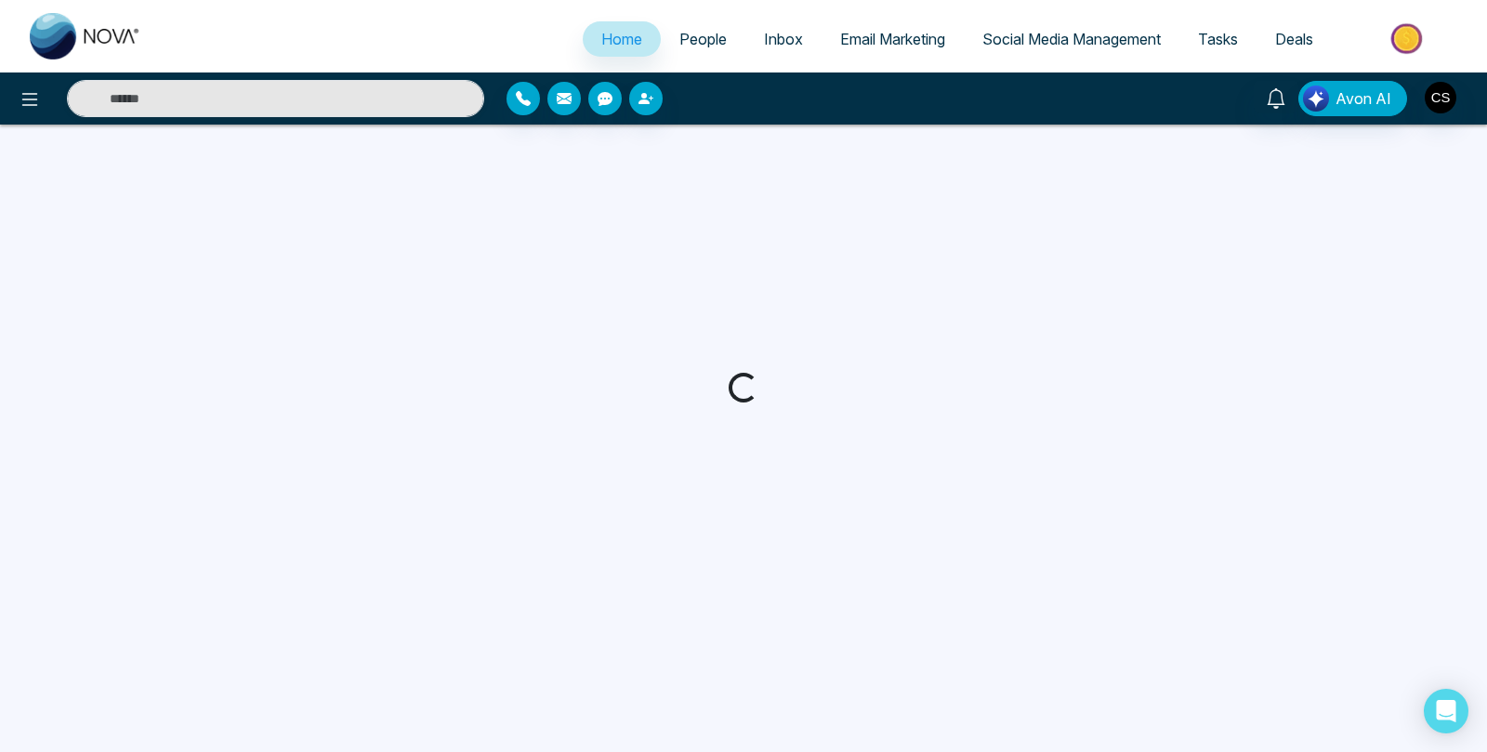
select select "*"
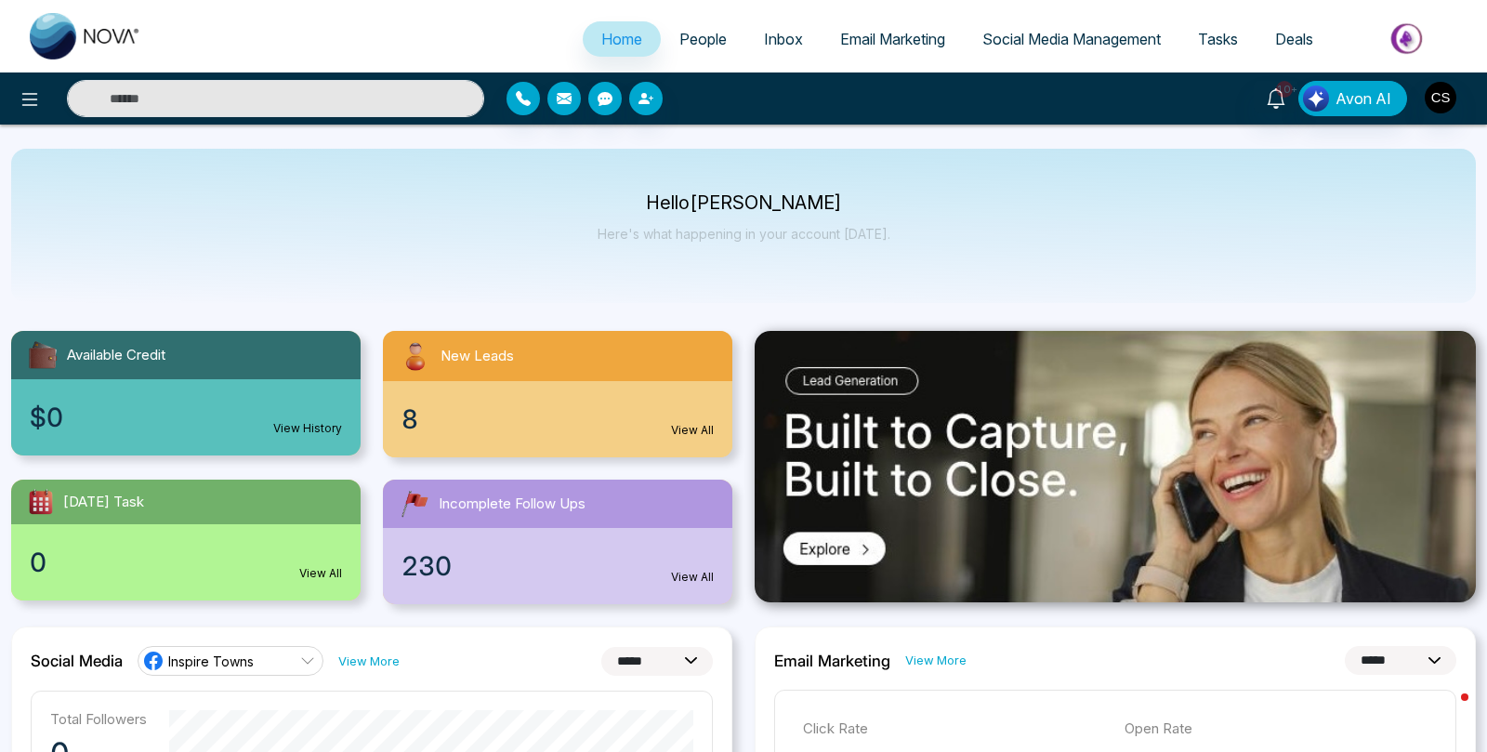
click at [684, 35] on span "People" at bounding box center [702, 39] width 47 height 19
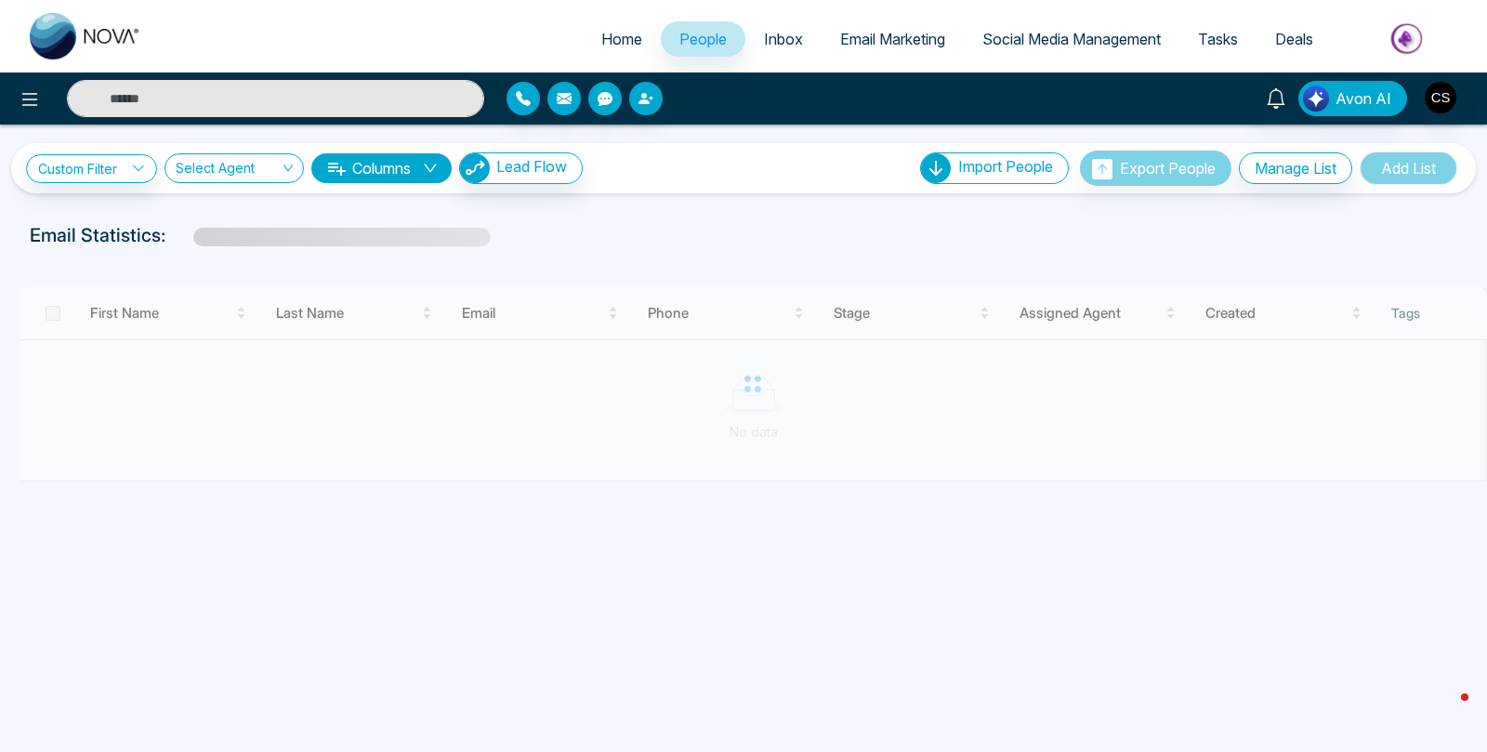
click at [896, 38] on span "Email Marketing" at bounding box center [892, 39] width 105 height 19
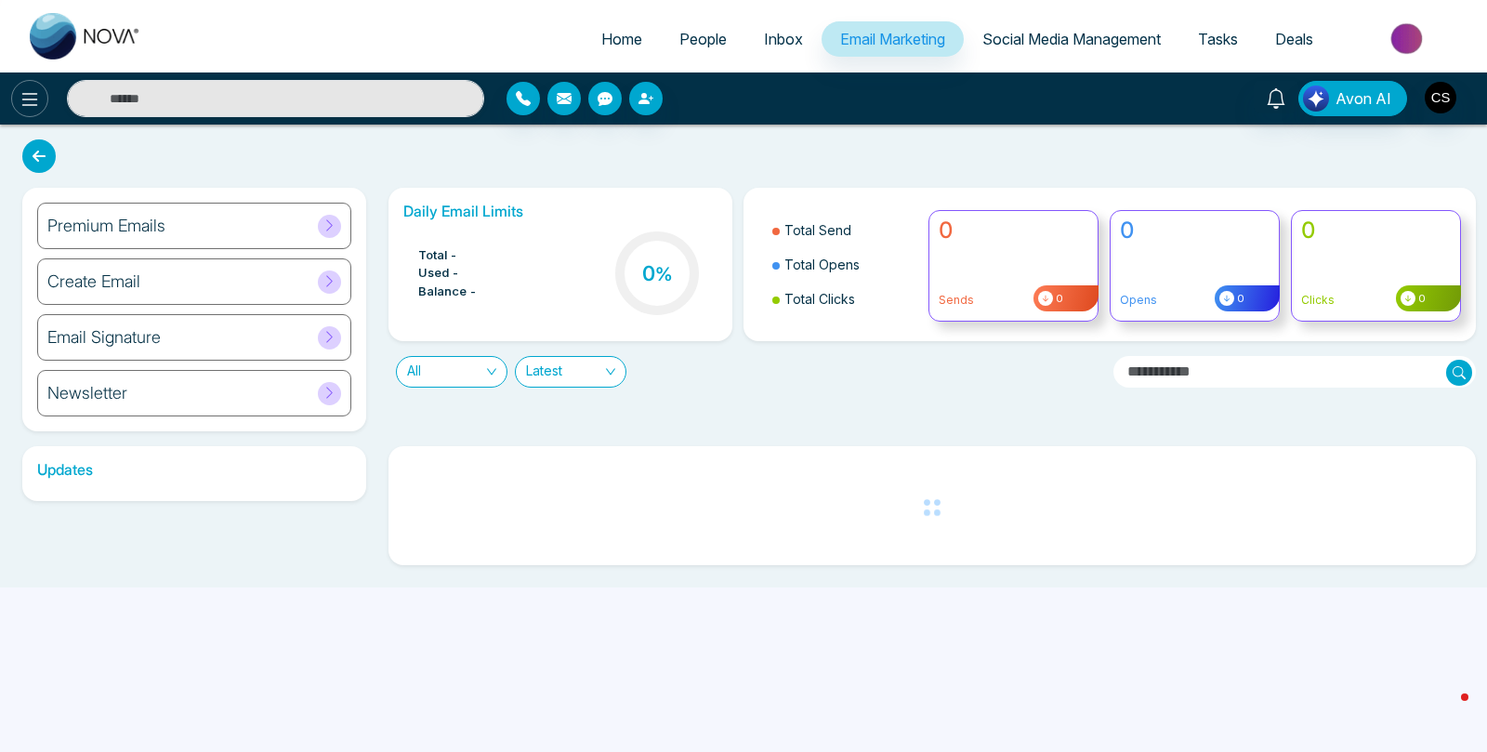
click at [22, 101] on icon at bounding box center [30, 99] width 22 height 22
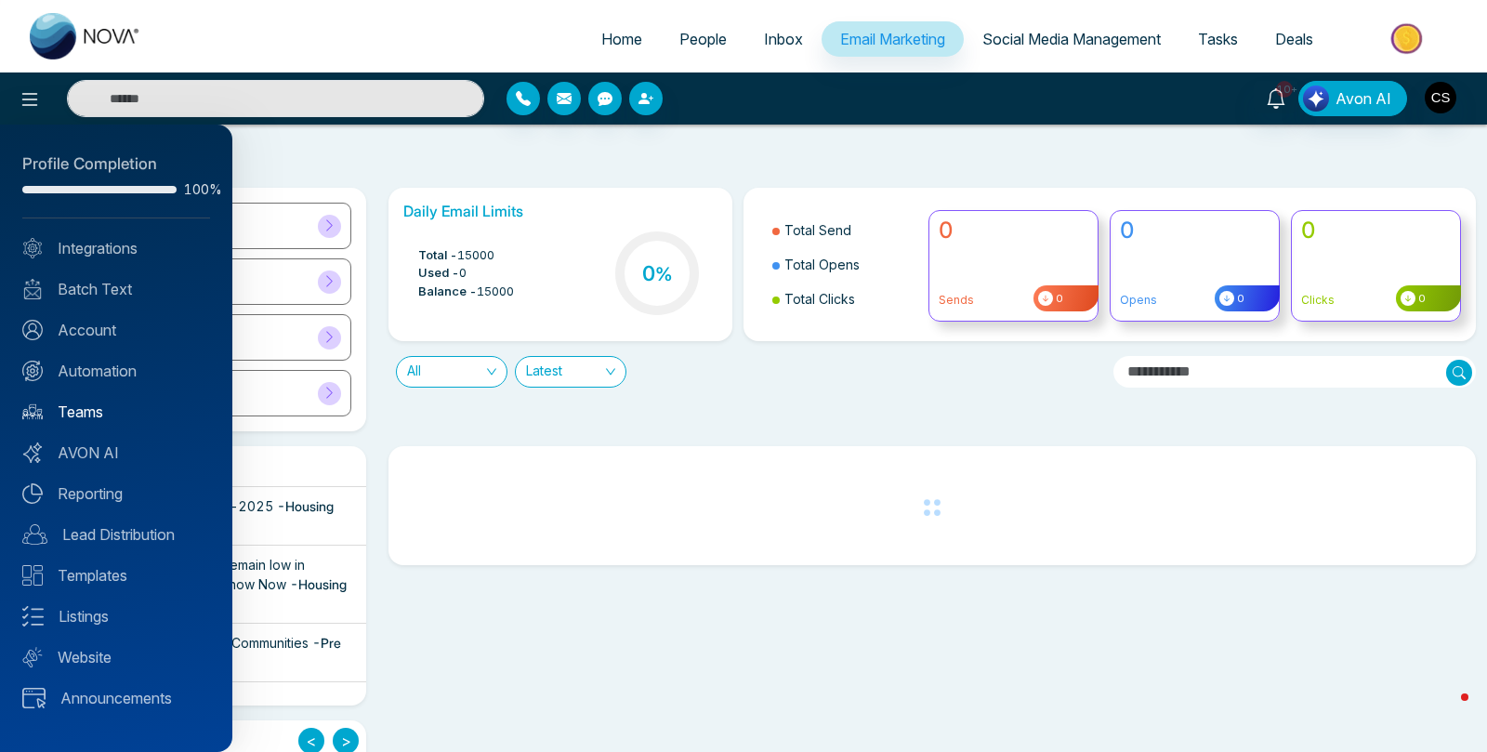
click at [120, 421] on link "Teams" at bounding box center [116, 412] width 188 height 22
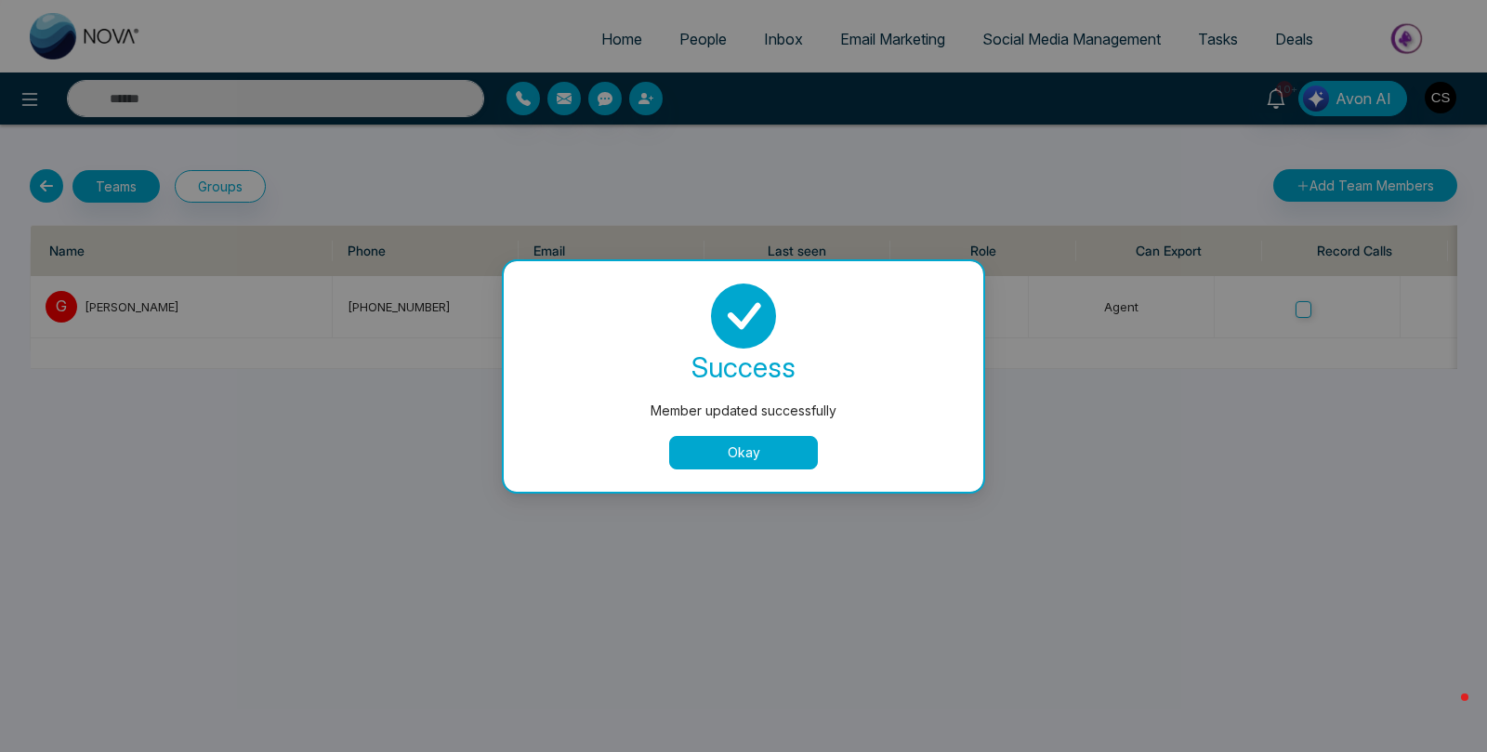
click at [714, 453] on button "Okay" at bounding box center [743, 452] width 149 height 33
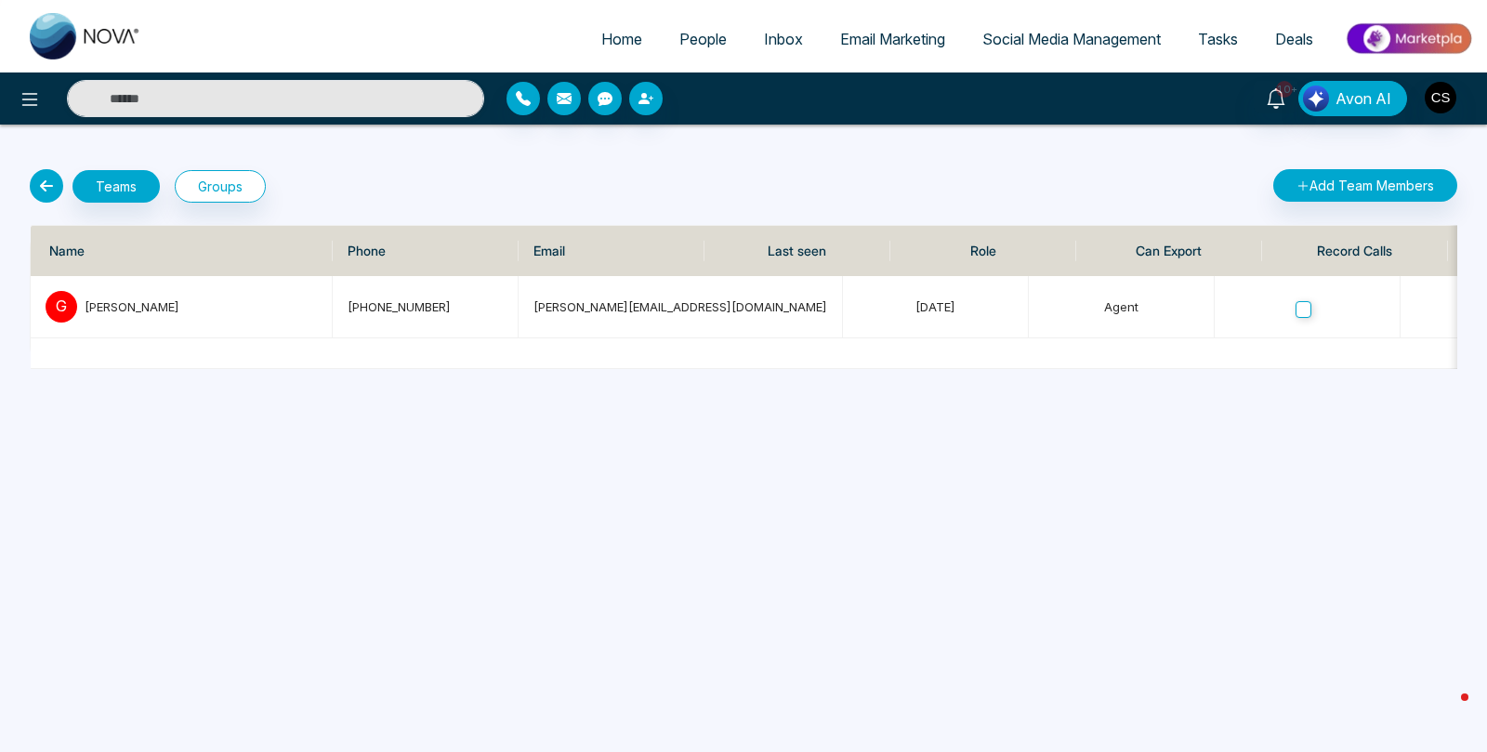
click at [618, 45] on span "Home" at bounding box center [621, 39] width 41 height 19
select select "*"
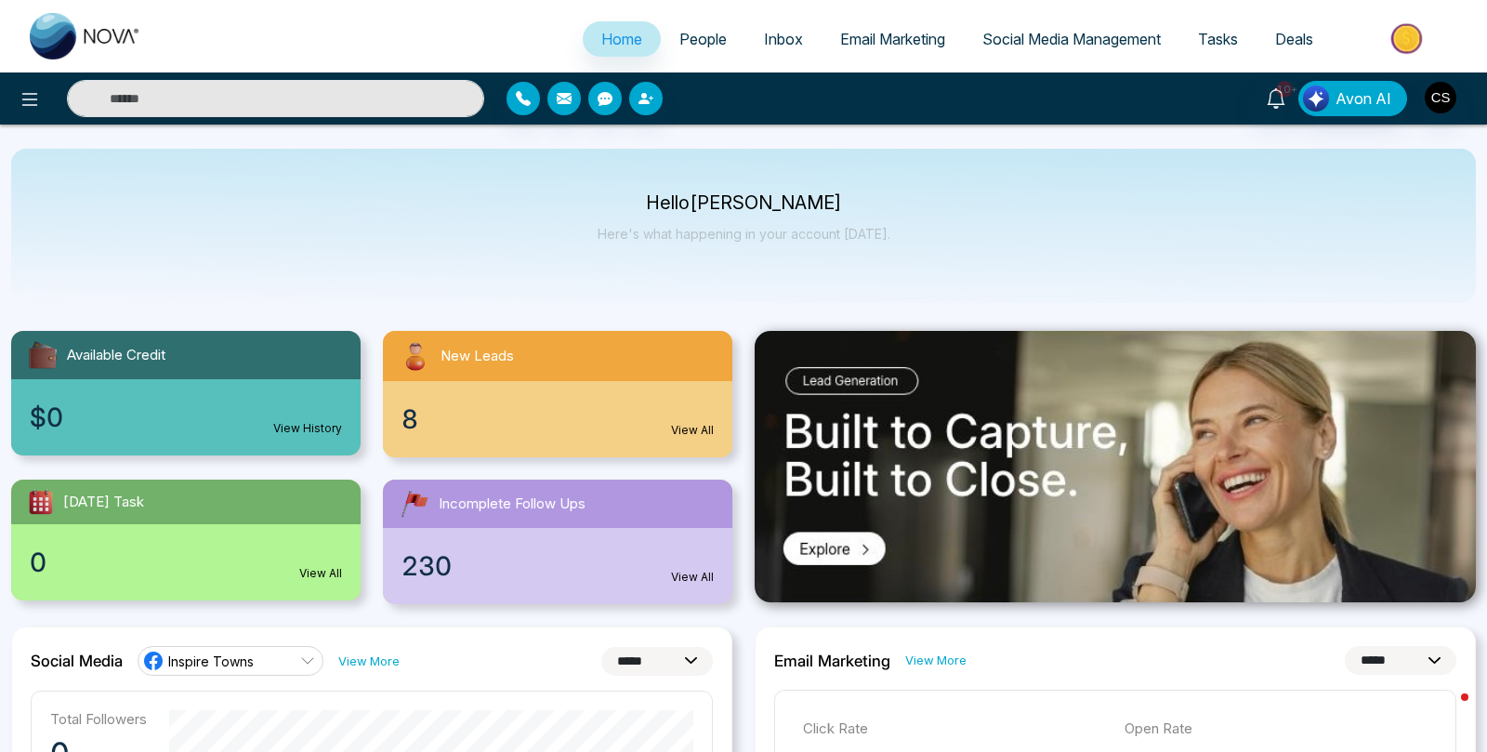
click at [699, 41] on span "People" at bounding box center [702, 39] width 47 height 19
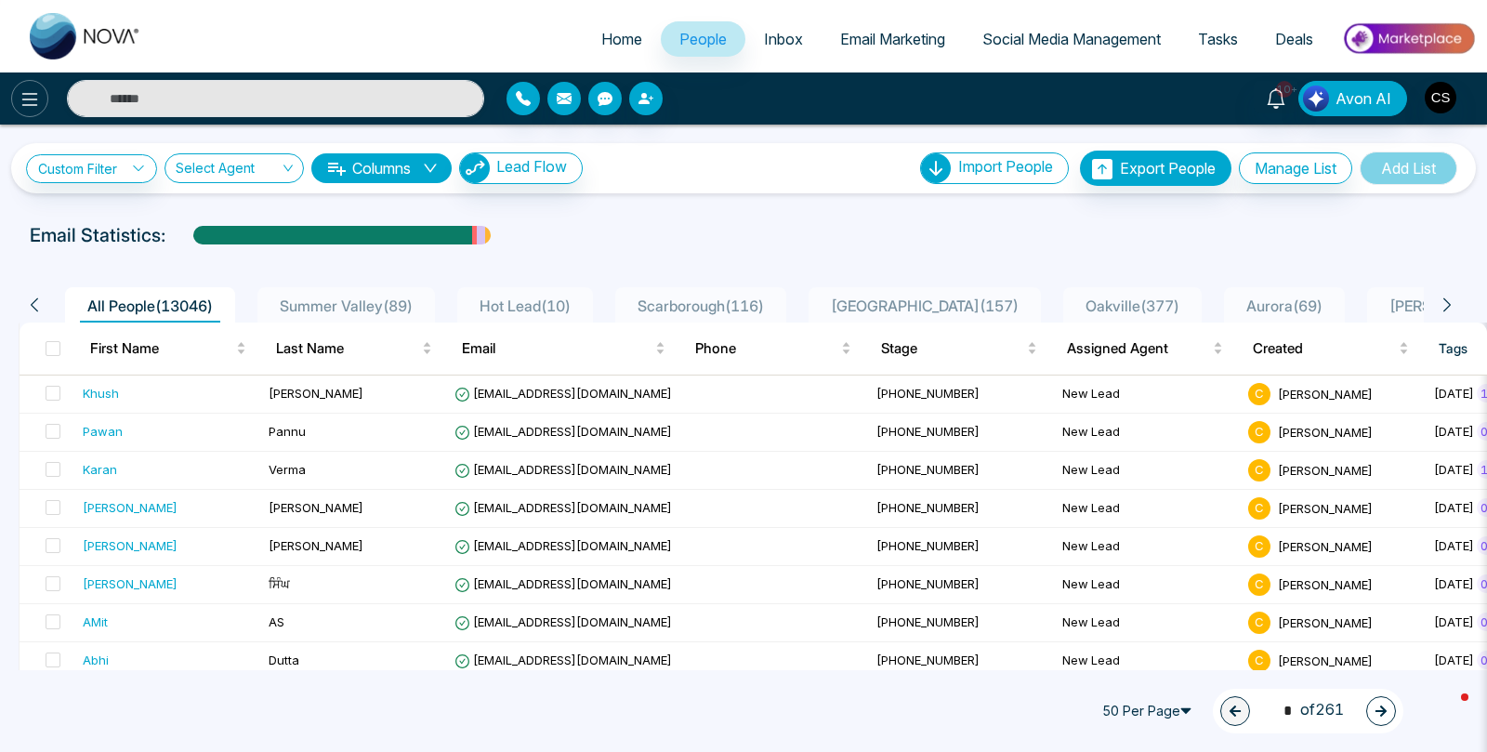
click at [20, 96] on icon at bounding box center [30, 99] width 22 height 22
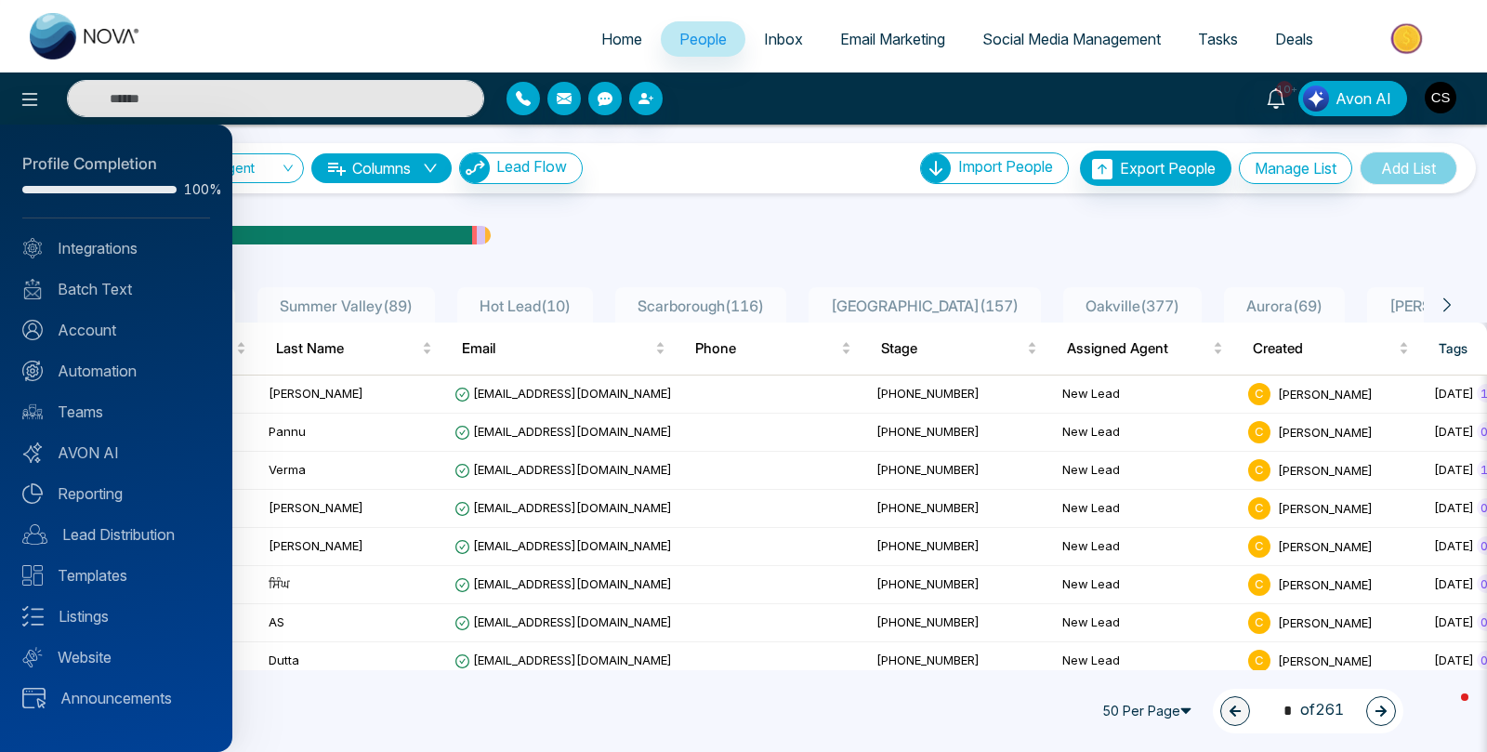
click at [658, 140] on div at bounding box center [743, 376] width 1487 height 752
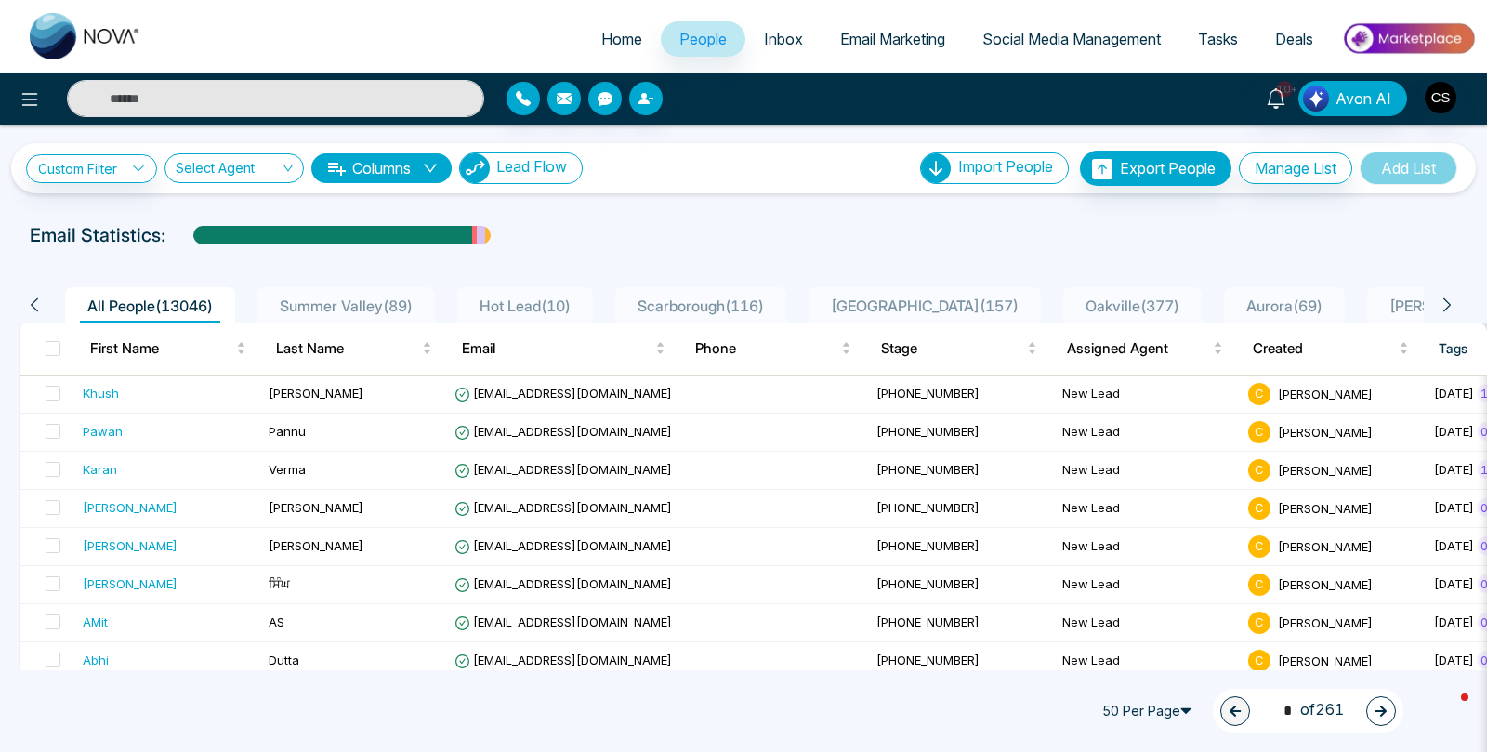
click at [567, 173] on span "Lead Flow" at bounding box center [531, 166] width 71 height 19
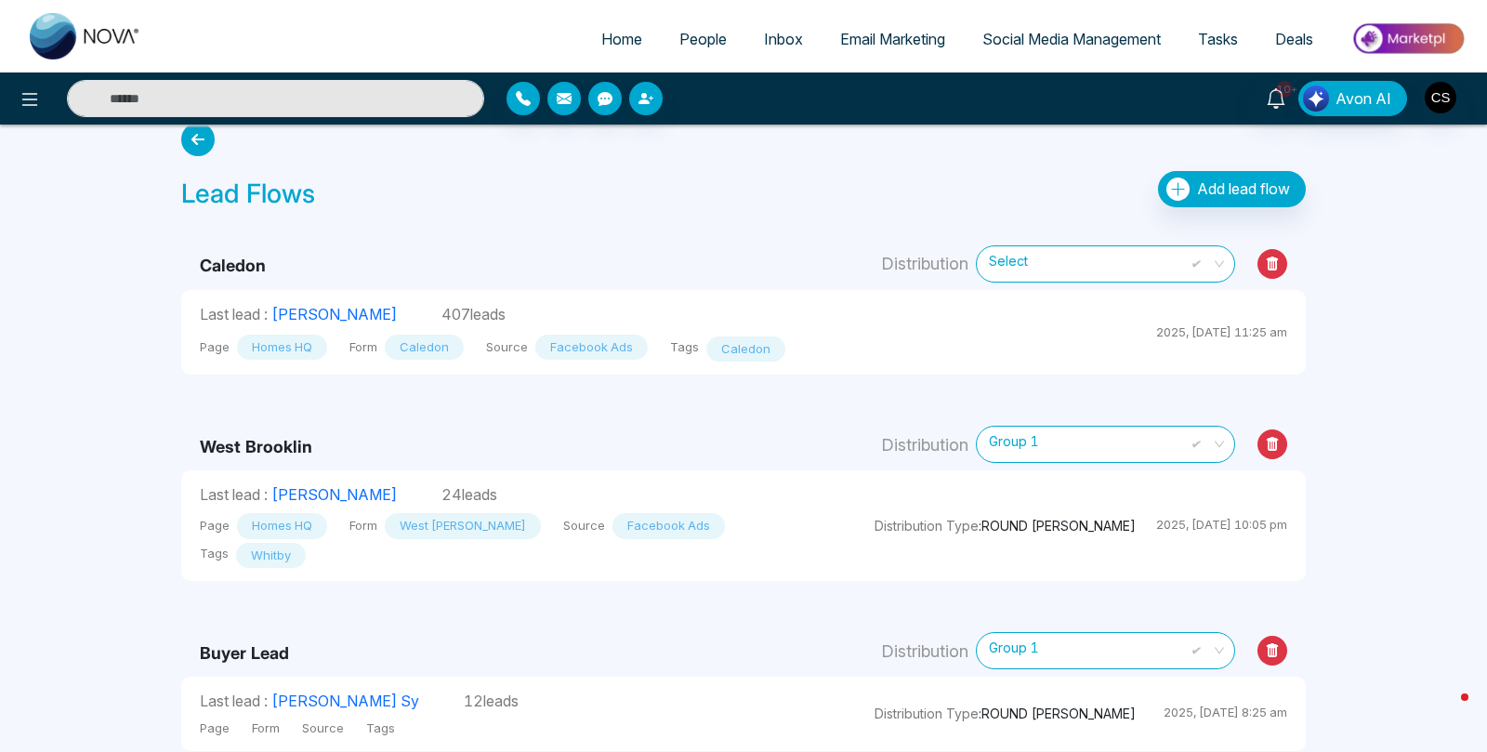
scroll to position [33, 0]
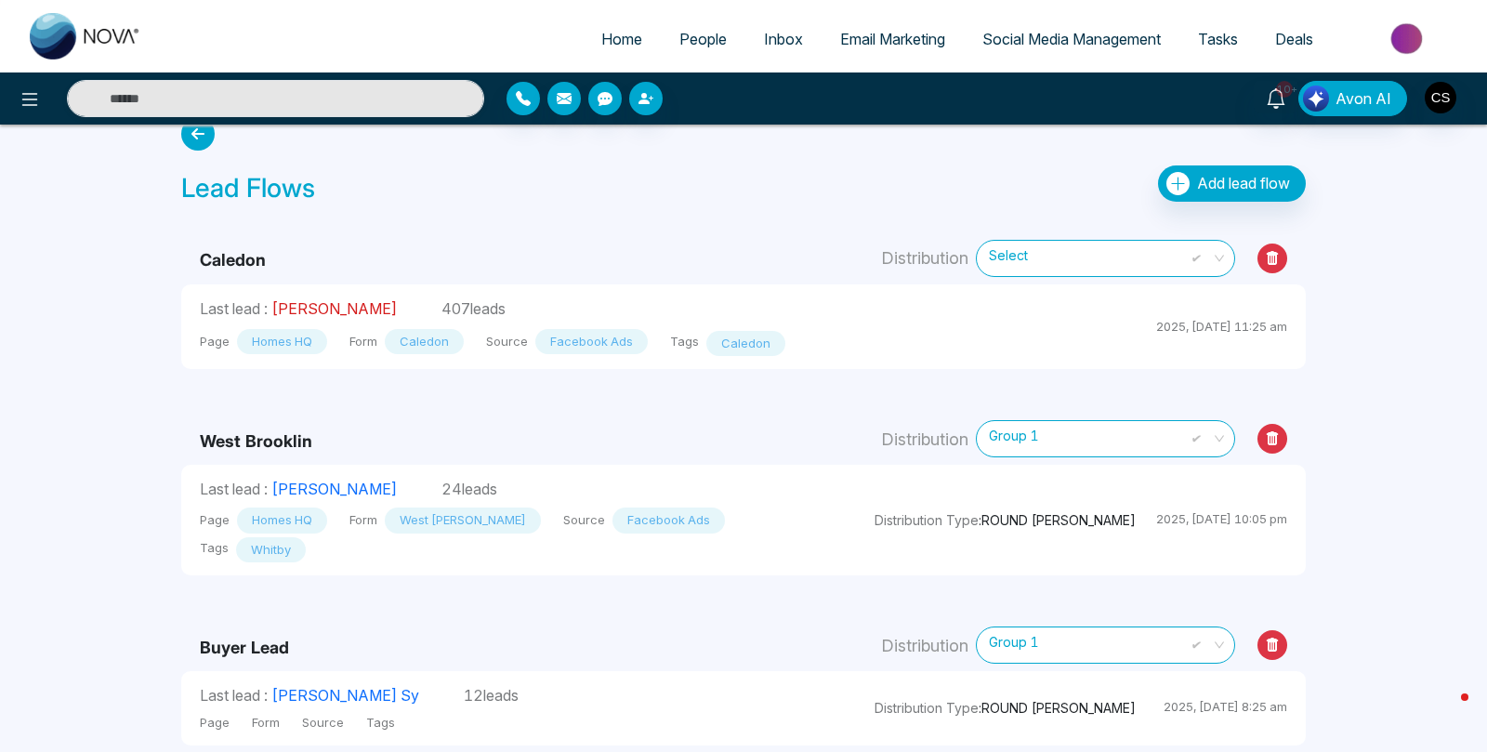
click at [344, 310] on link "[PERSON_NAME]" at bounding box center [333, 308] width 125 height 19
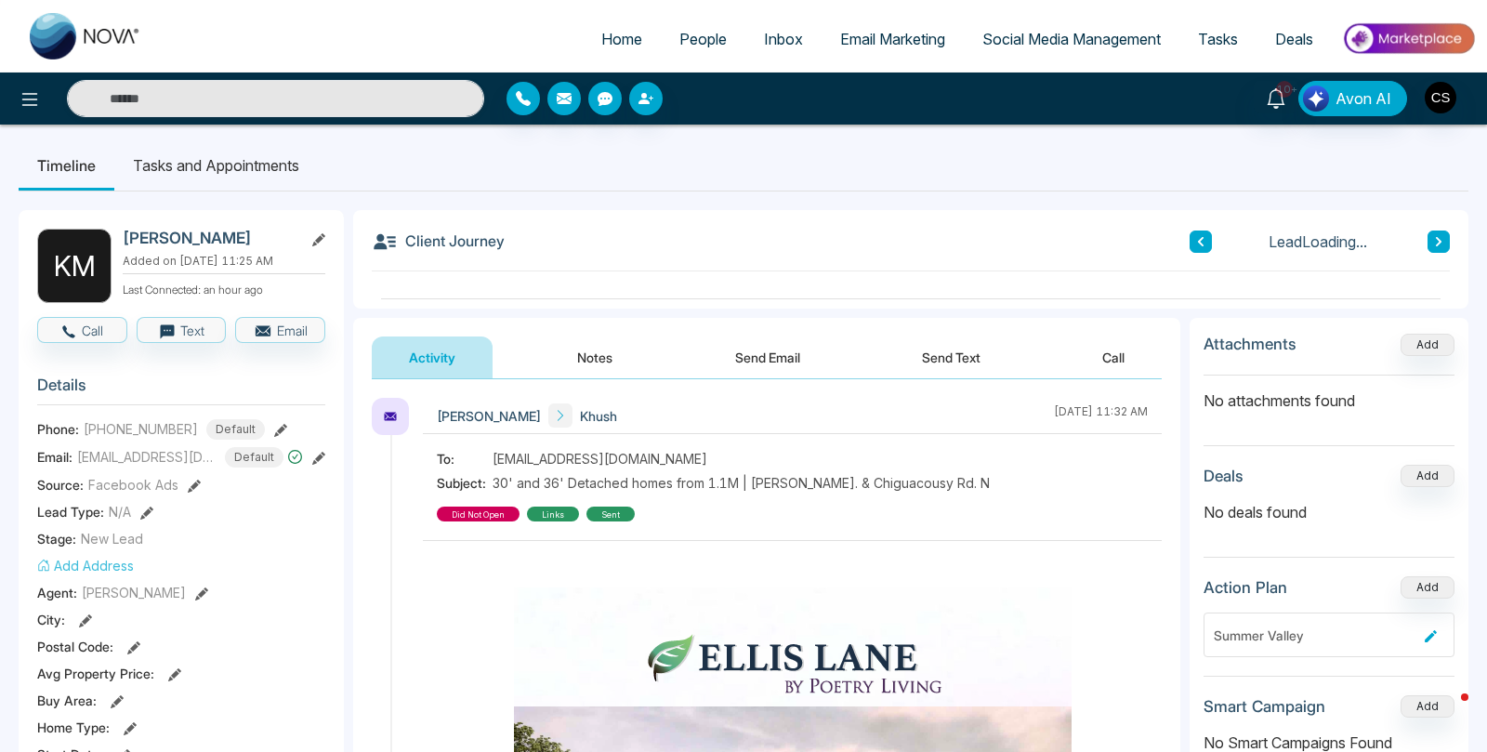
scroll to position [6, 0]
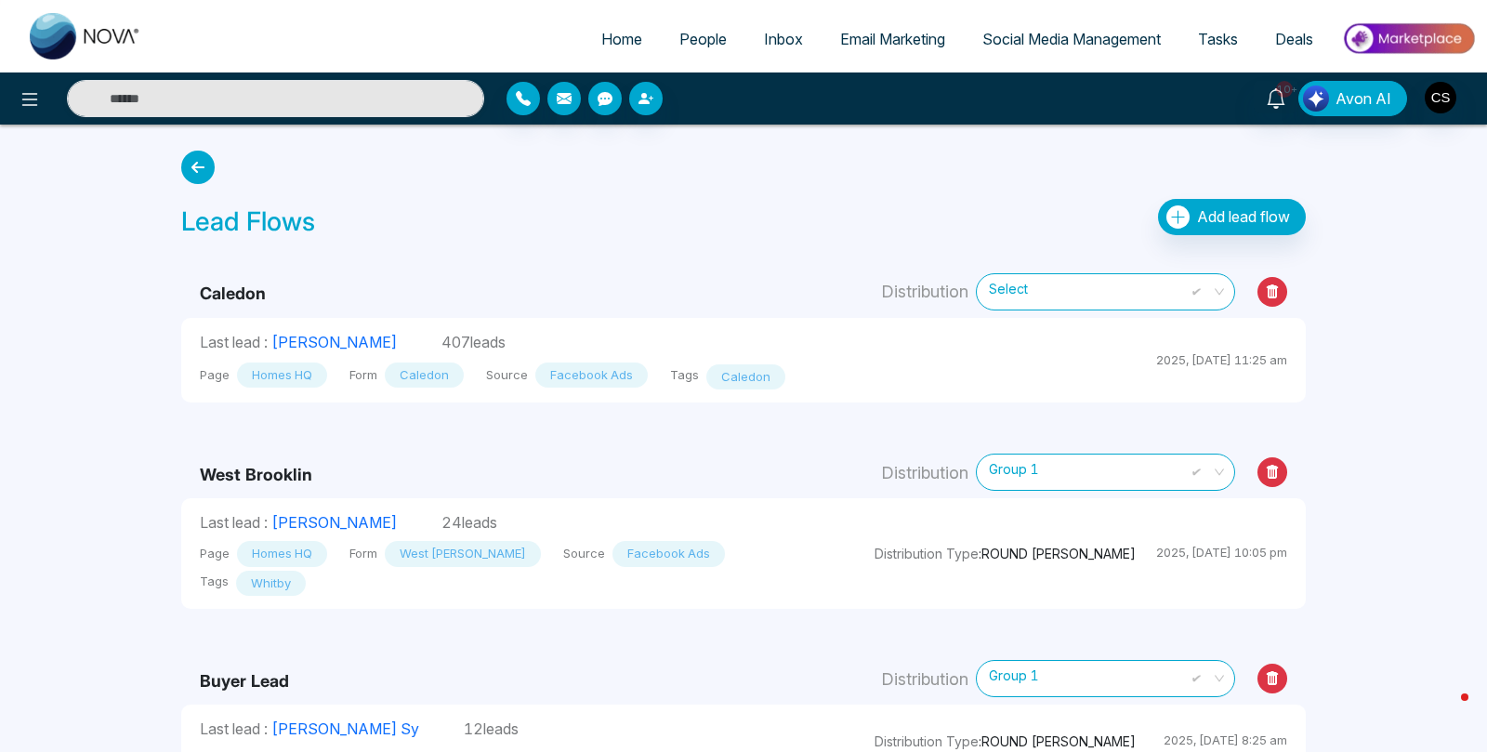
click at [623, 42] on span "Home" at bounding box center [621, 39] width 41 height 19
select select "*"
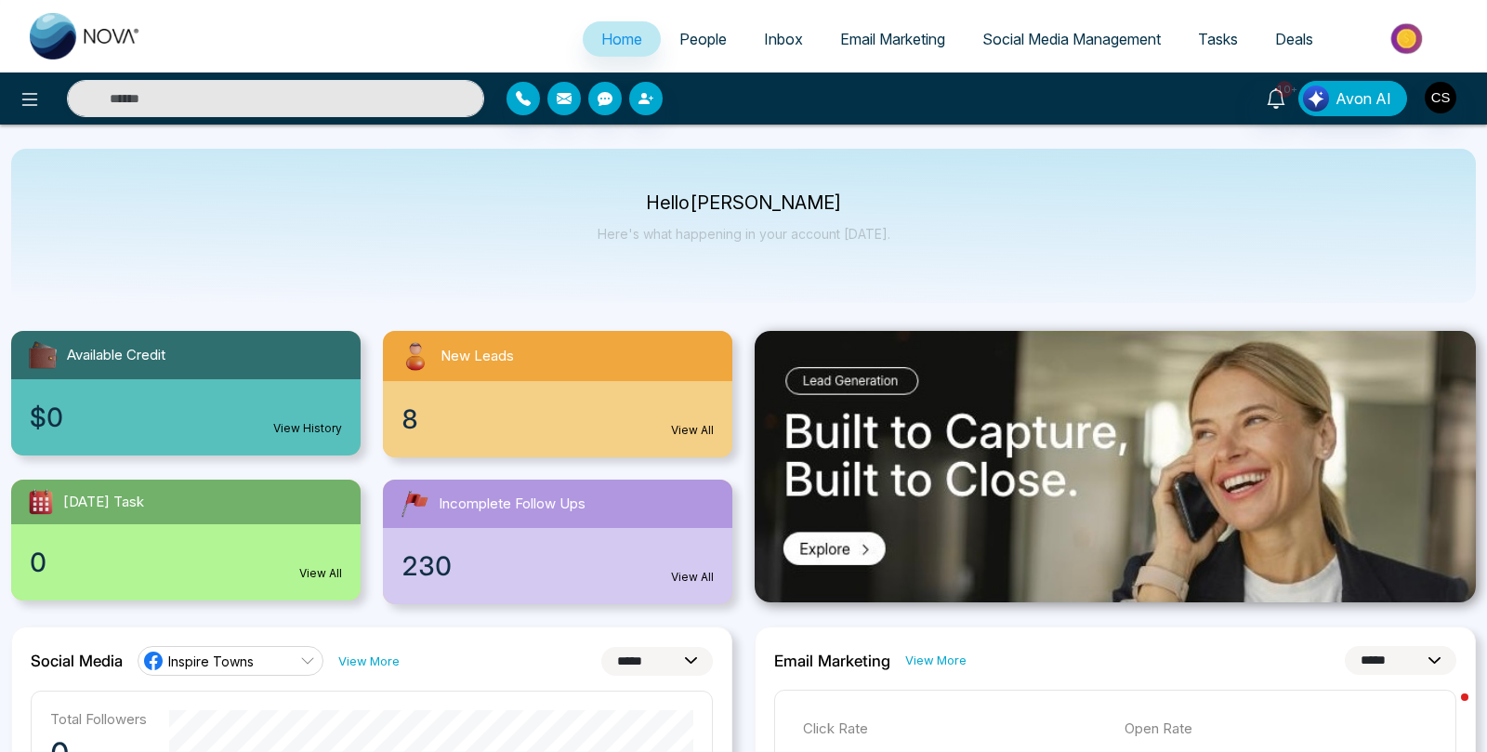
click at [718, 42] on link "People" at bounding box center [703, 38] width 85 height 35
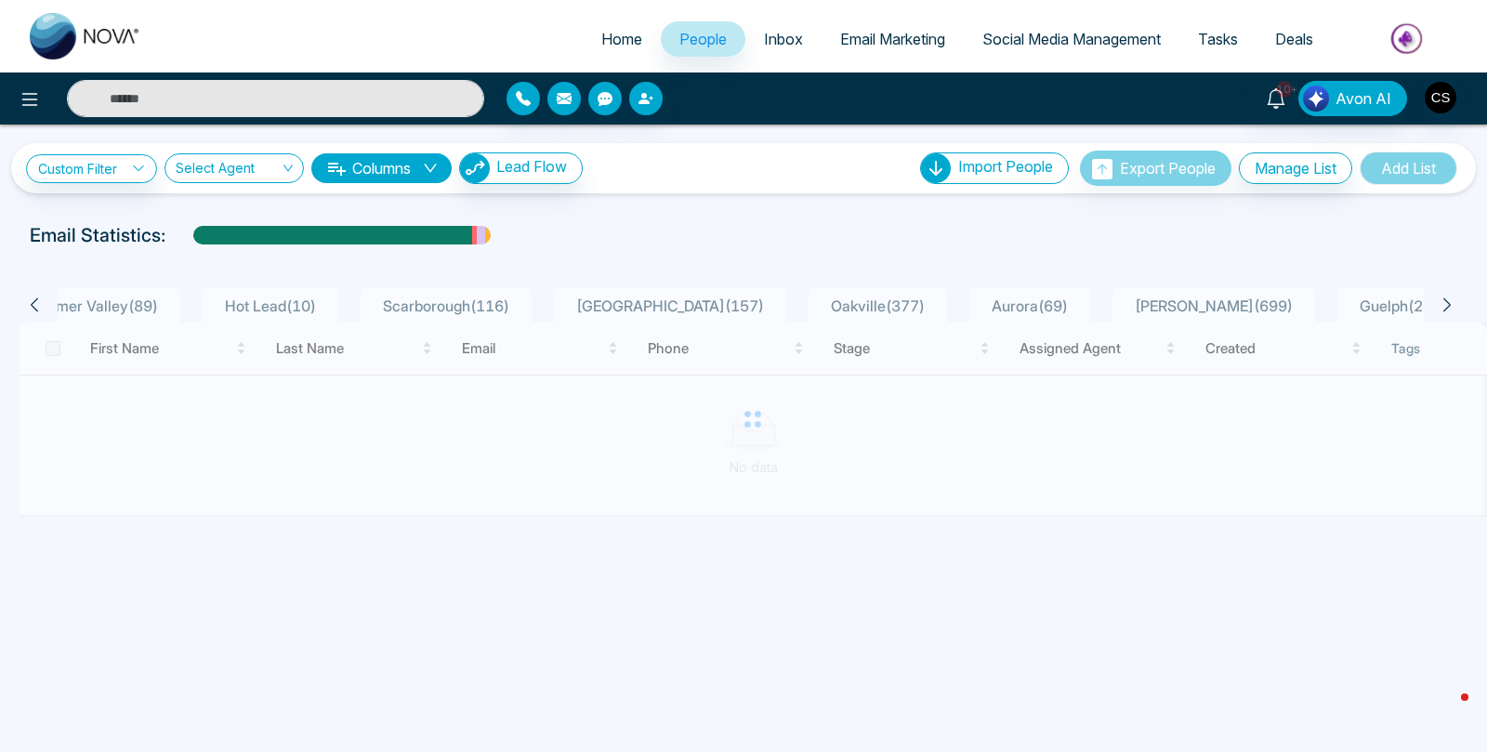
scroll to position [0, 258]
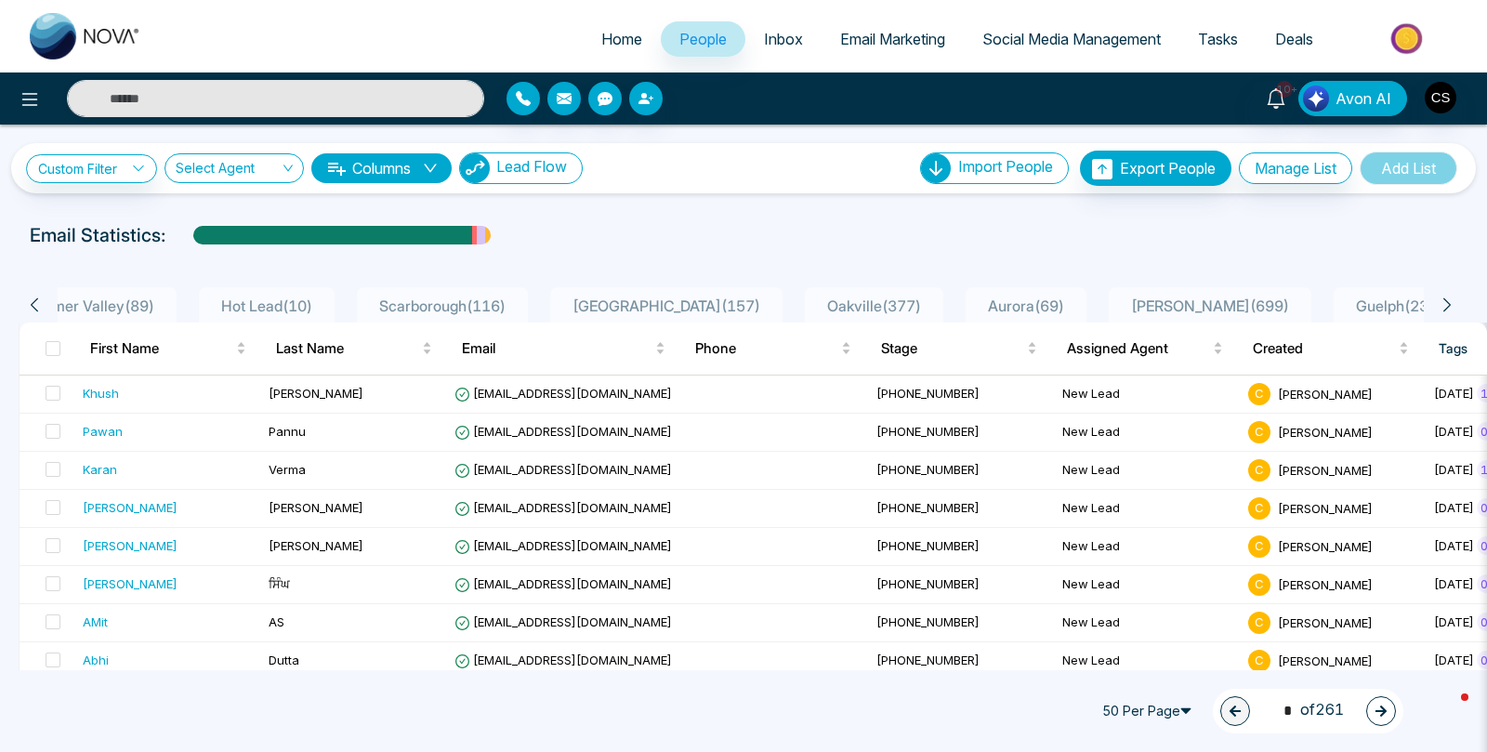
click at [540, 177] on button "Lead Flow" at bounding box center [521, 168] width 124 height 32
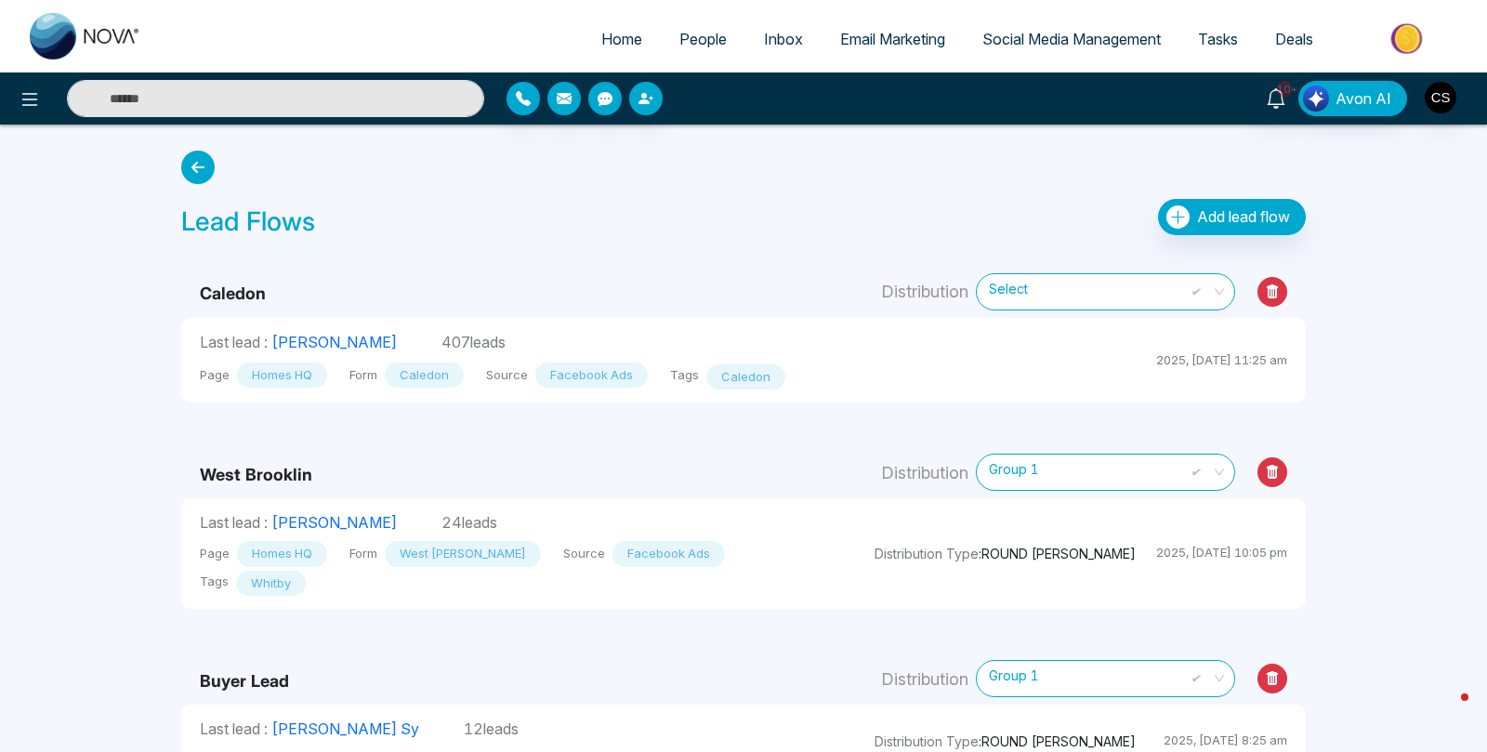
click at [1256, 355] on span "2025, [DATE] 11:25 am" at bounding box center [1221, 359] width 131 height 15
click at [1211, 293] on span "Select" at bounding box center [1105, 291] width 233 height 33
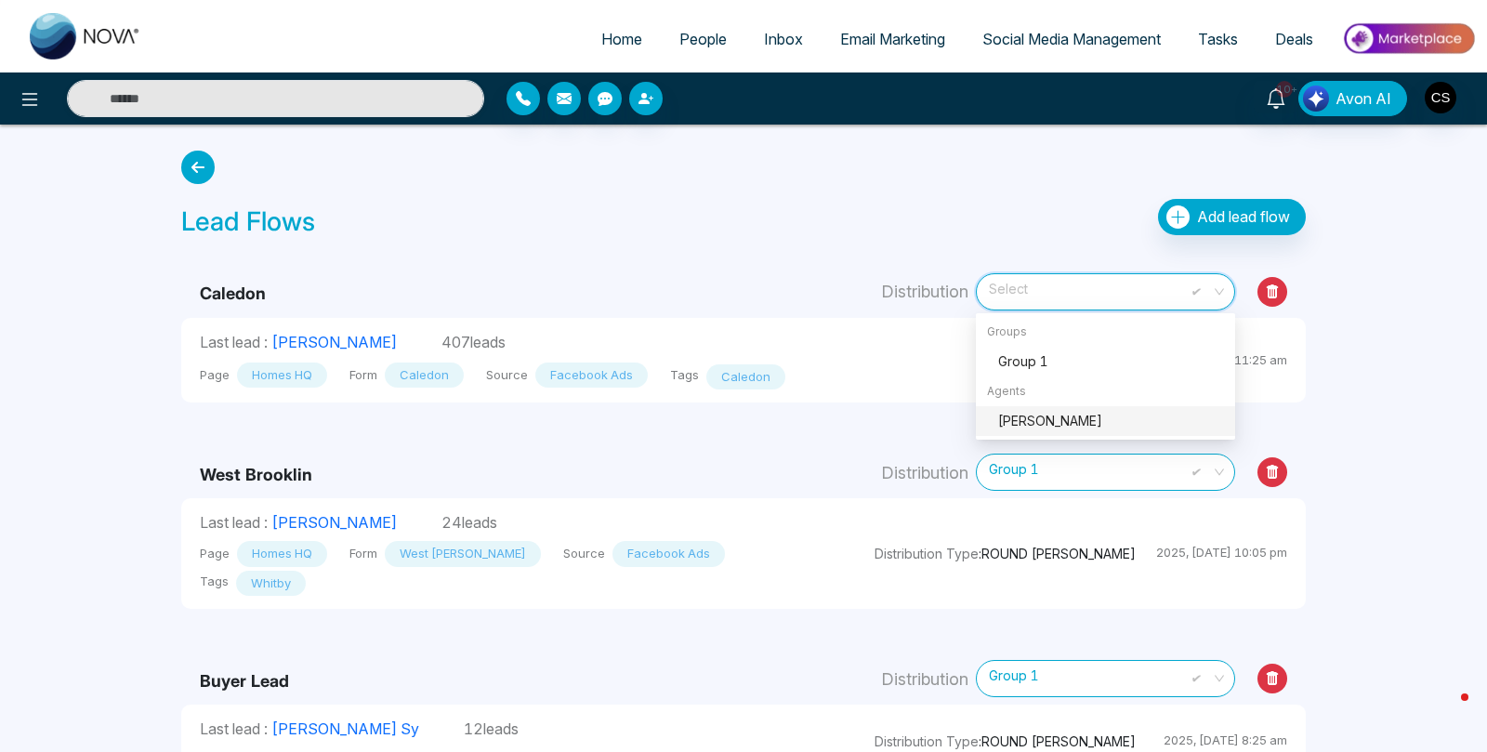
click at [1160, 423] on div "[PERSON_NAME]" at bounding box center [1111, 421] width 226 height 20
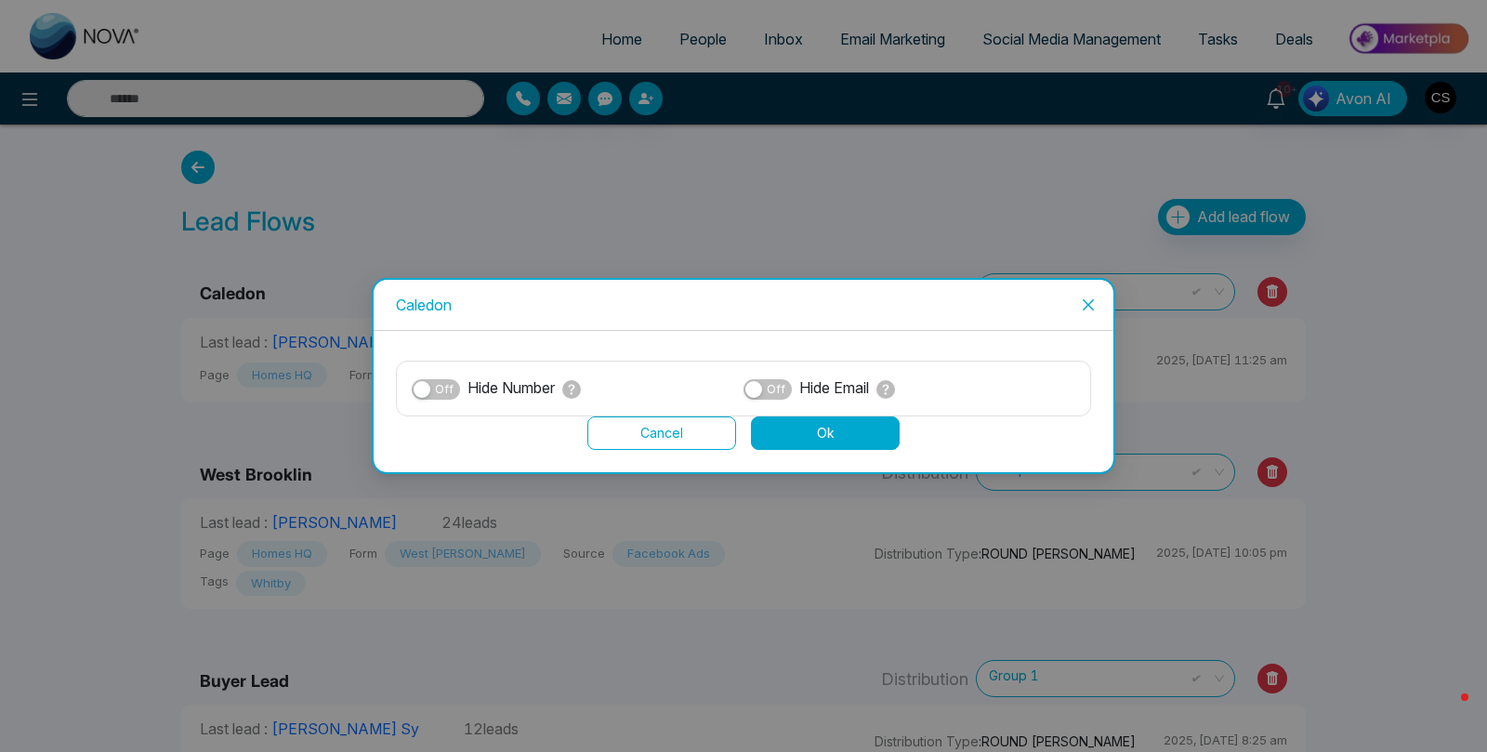
click at [792, 441] on button "Ok" at bounding box center [825, 432] width 149 height 33
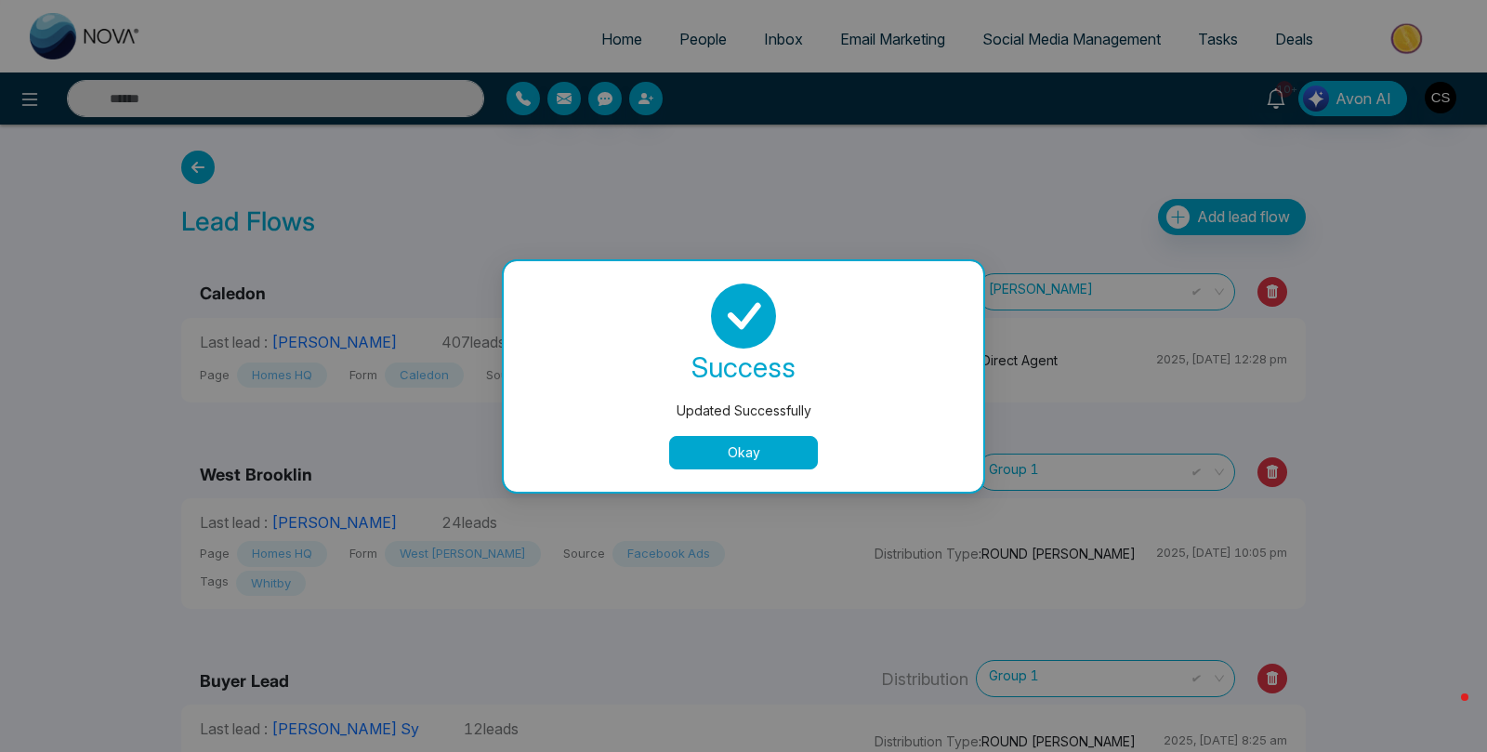
click at [786, 447] on button "Okay" at bounding box center [743, 452] width 149 height 33
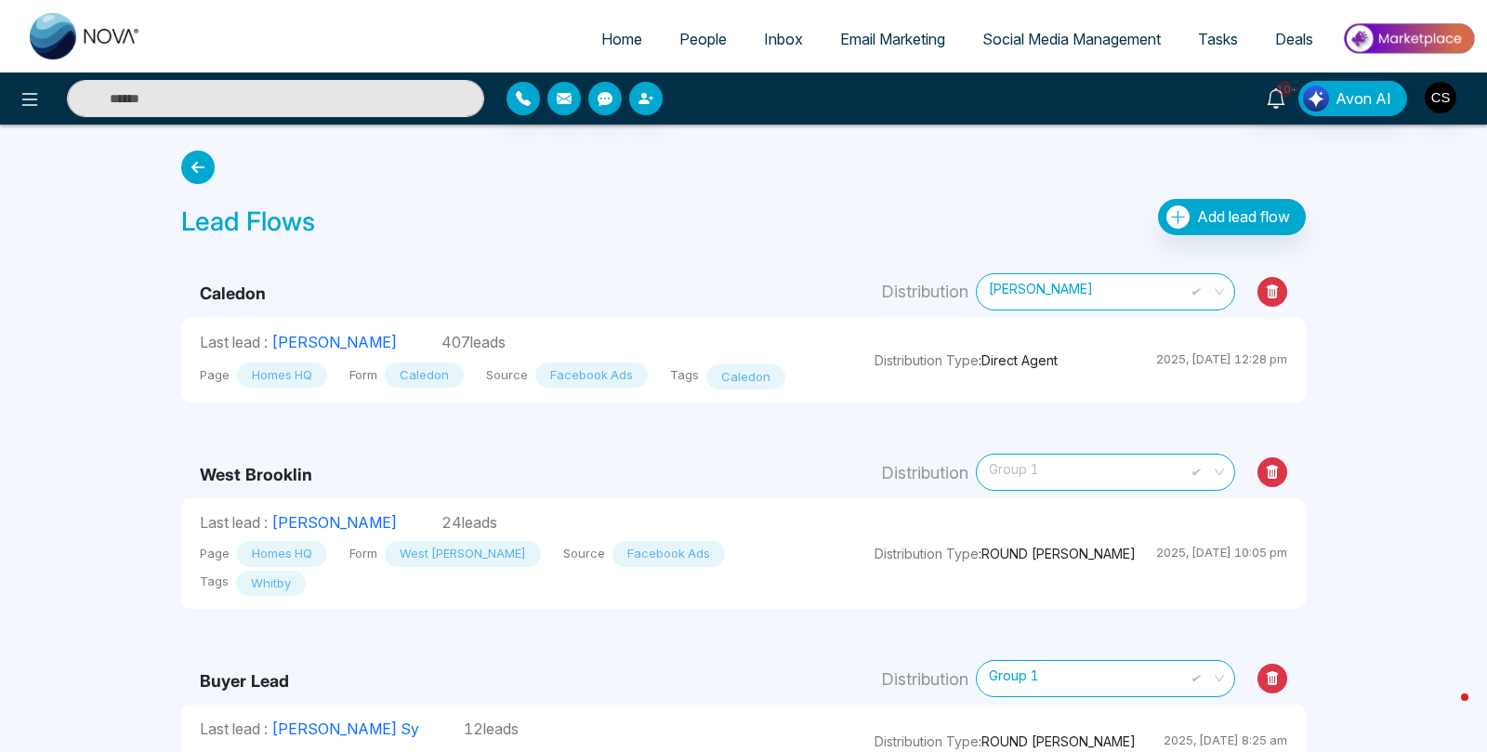
click at [1117, 465] on span "Group 1" at bounding box center [1105, 471] width 233 height 33
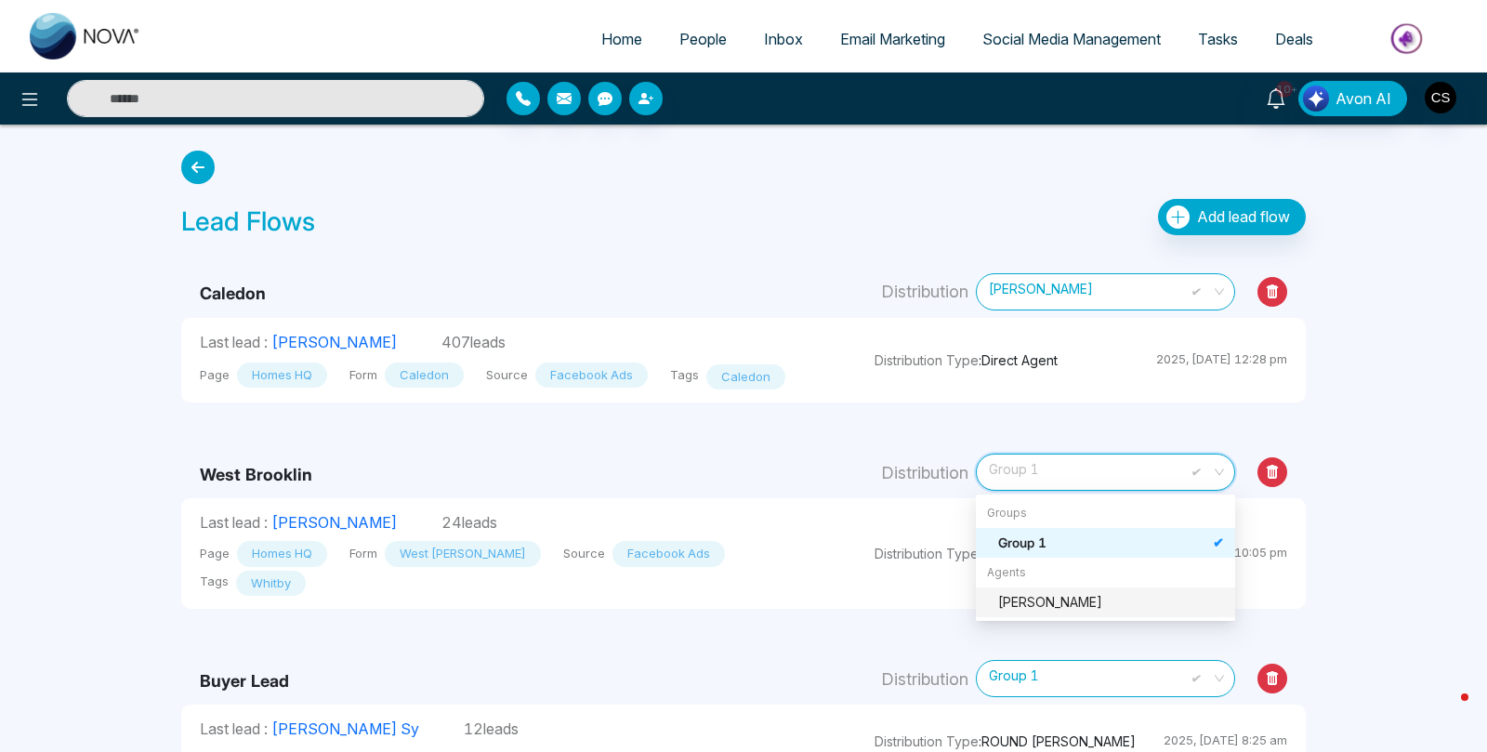
click at [1114, 611] on div "[PERSON_NAME]" at bounding box center [1111, 602] width 226 height 20
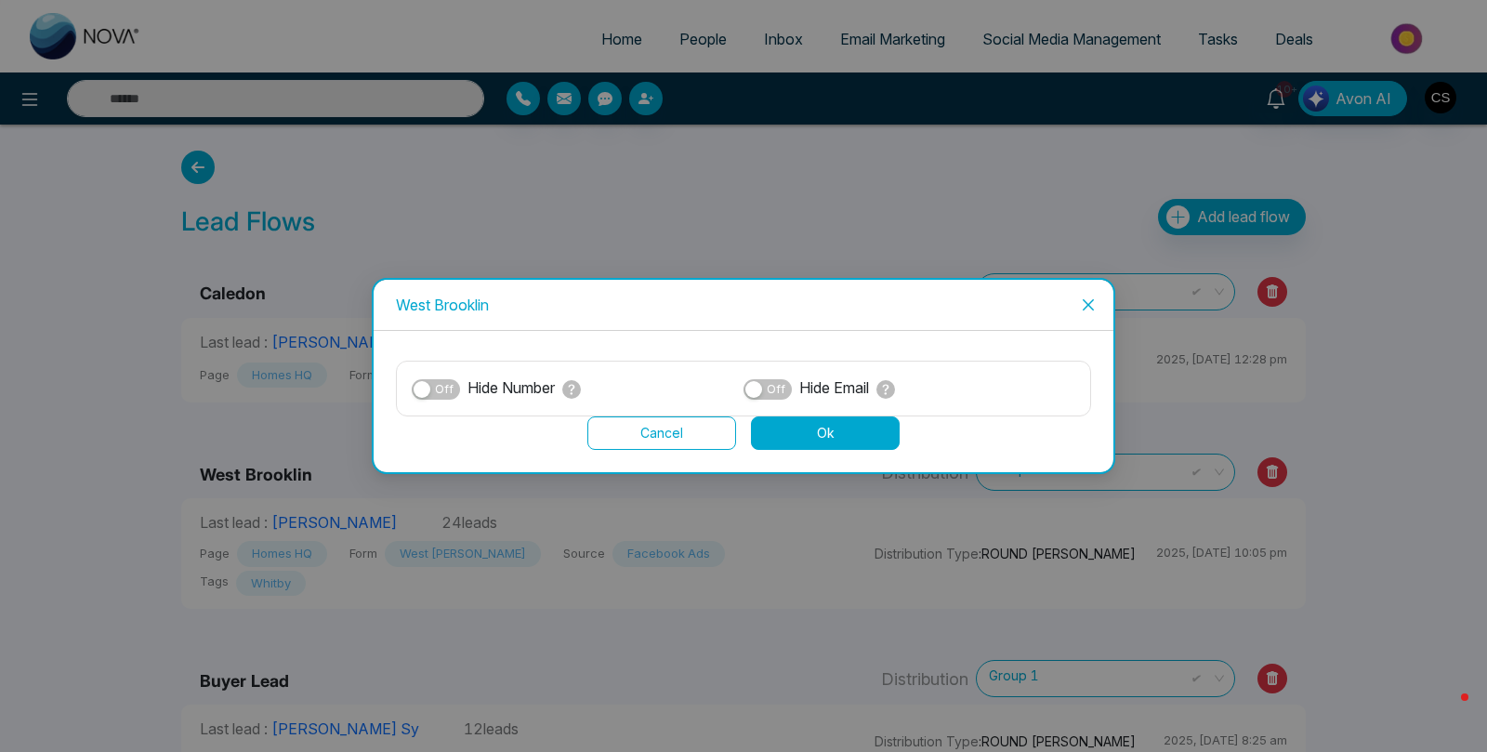
click at [802, 427] on button "Ok" at bounding box center [825, 432] width 149 height 33
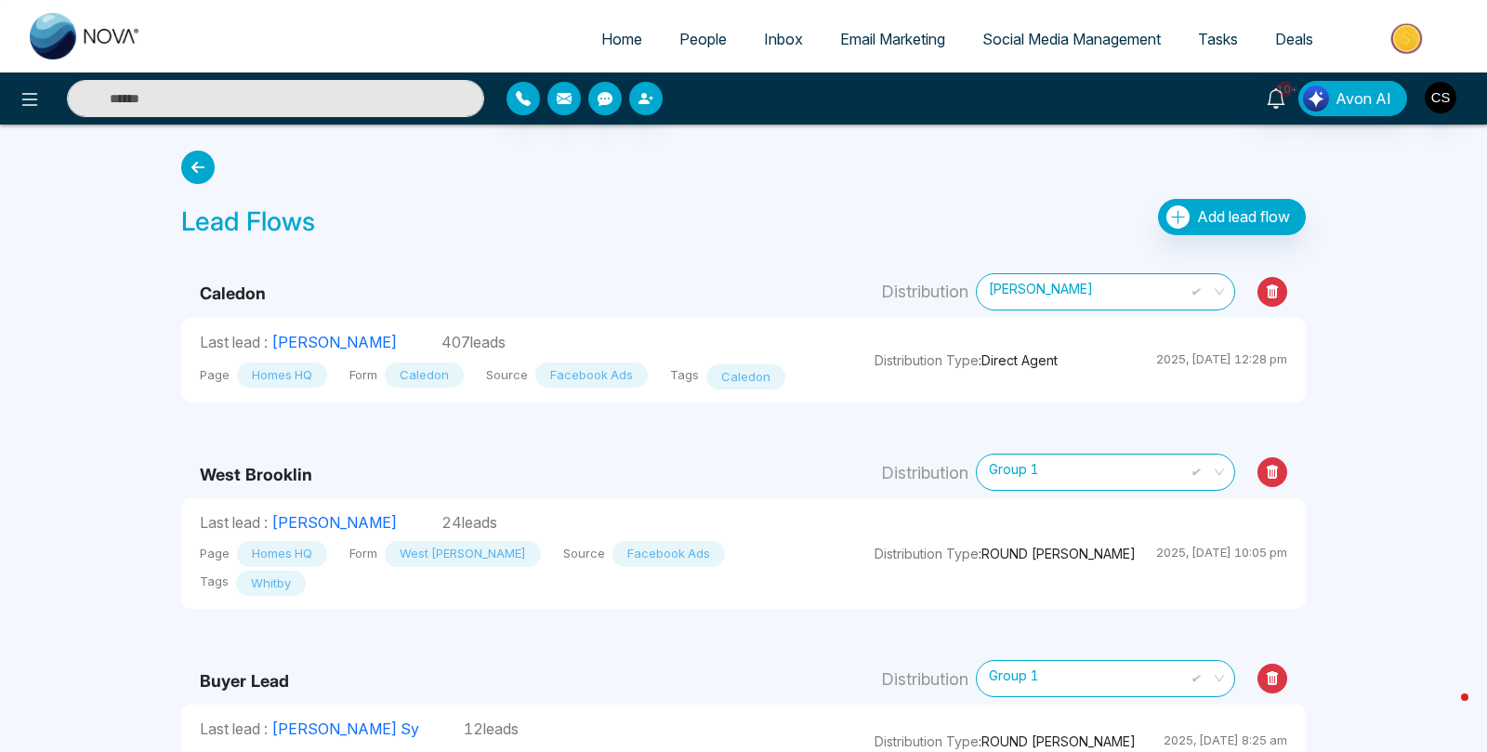
scroll to position [1, 0]
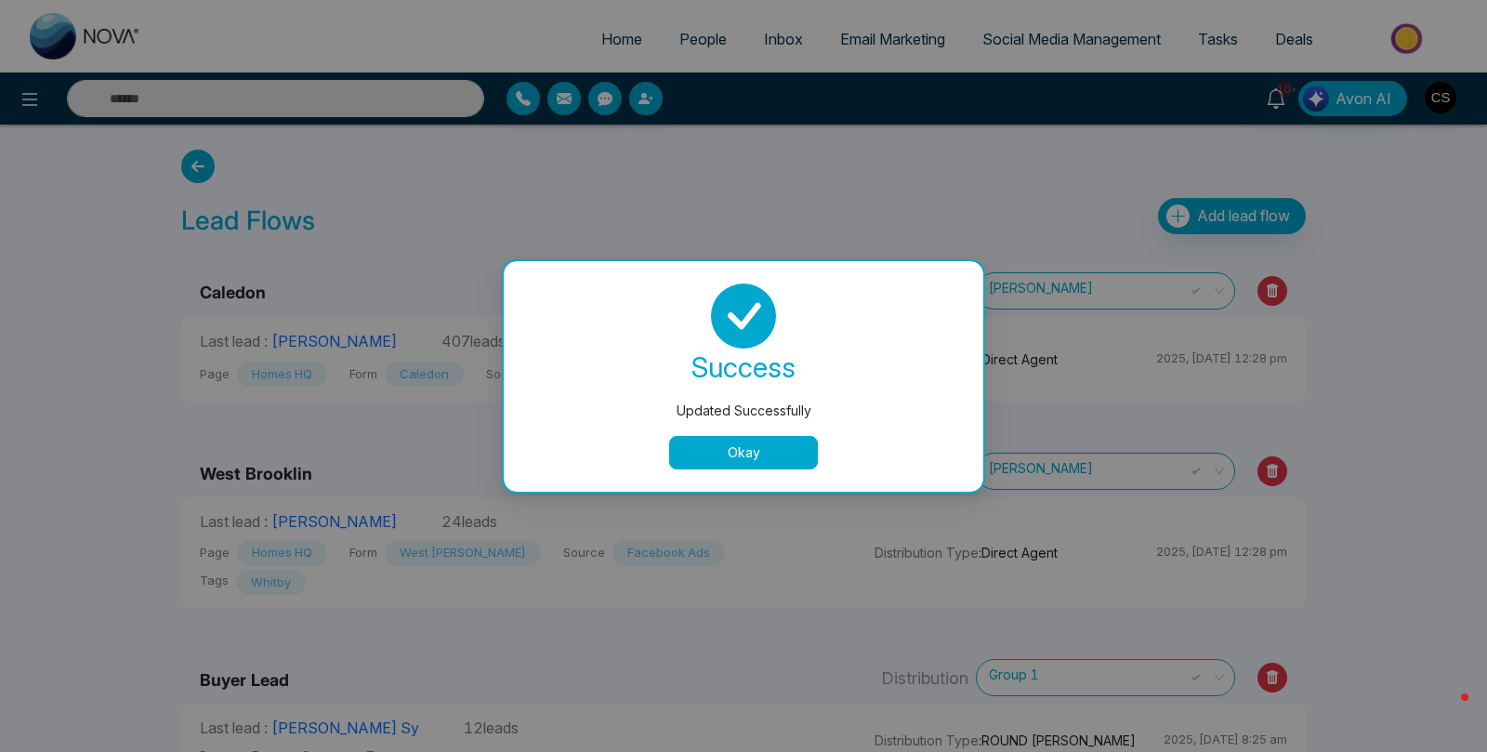
click at [791, 454] on button "Okay" at bounding box center [743, 452] width 149 height 33
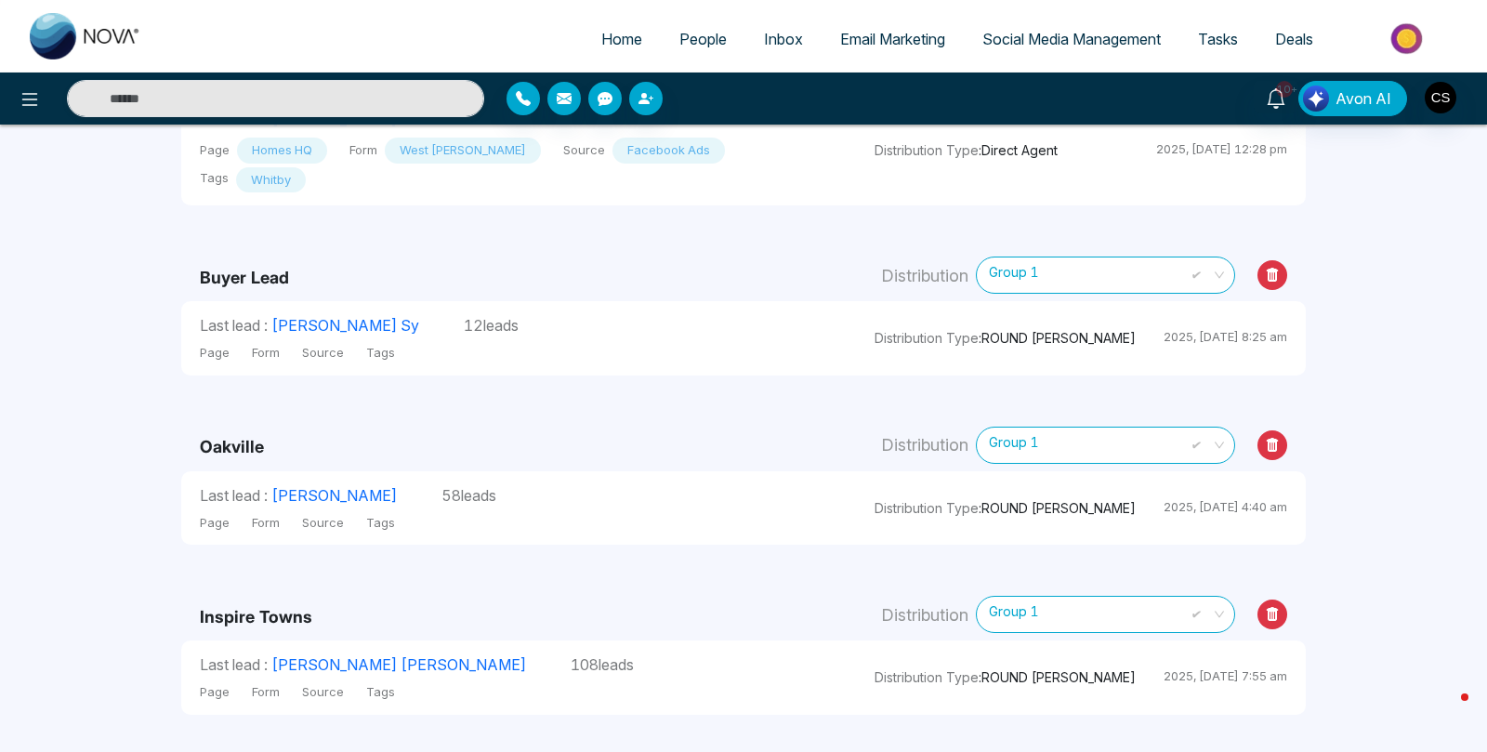
scroll to position [387, 0]
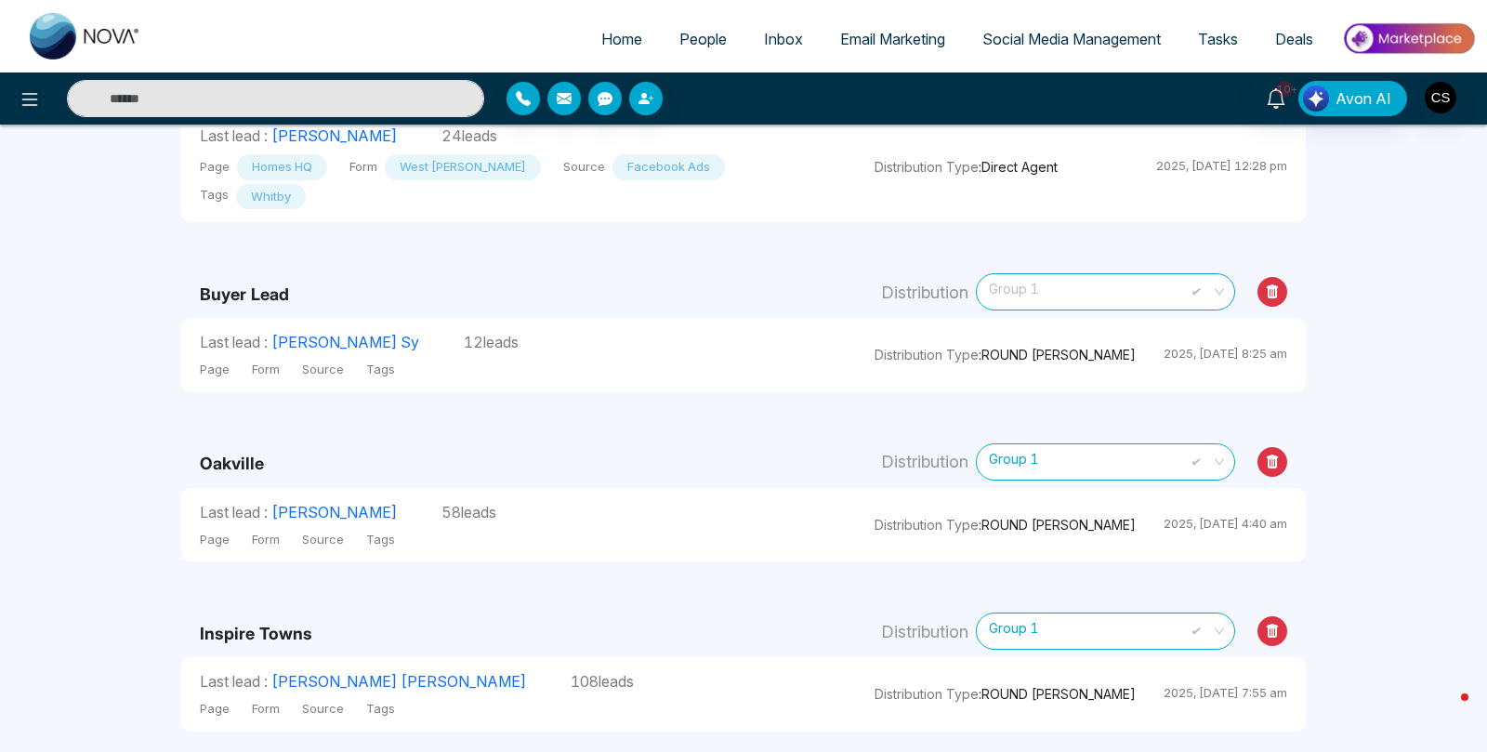
click at [1065, 289] on span "Group 1" at bounding box center [1105, 291] width 233 height 33
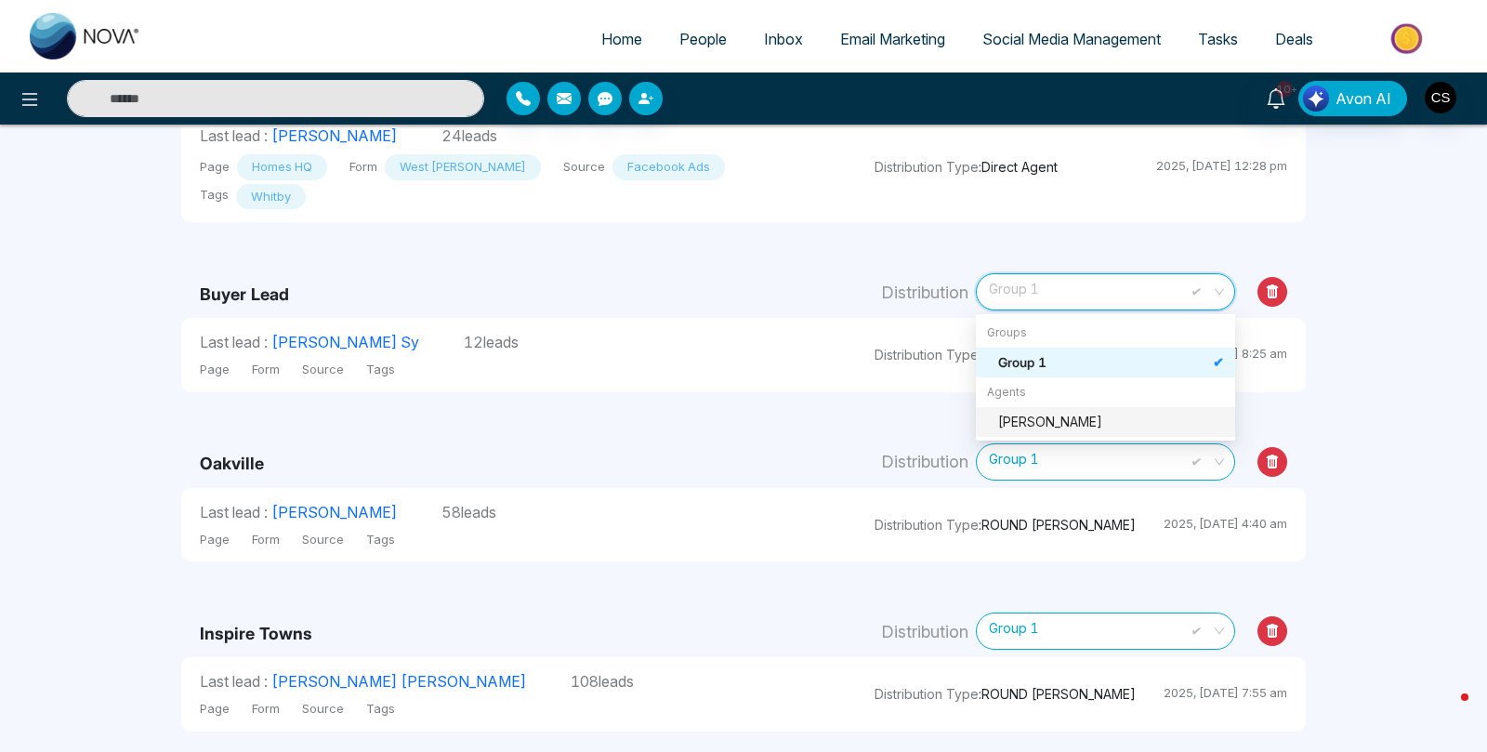
click at [1055, 419] on div "[PERSON_NAME]" at bounding box center [1111, 422] width 226 height 20
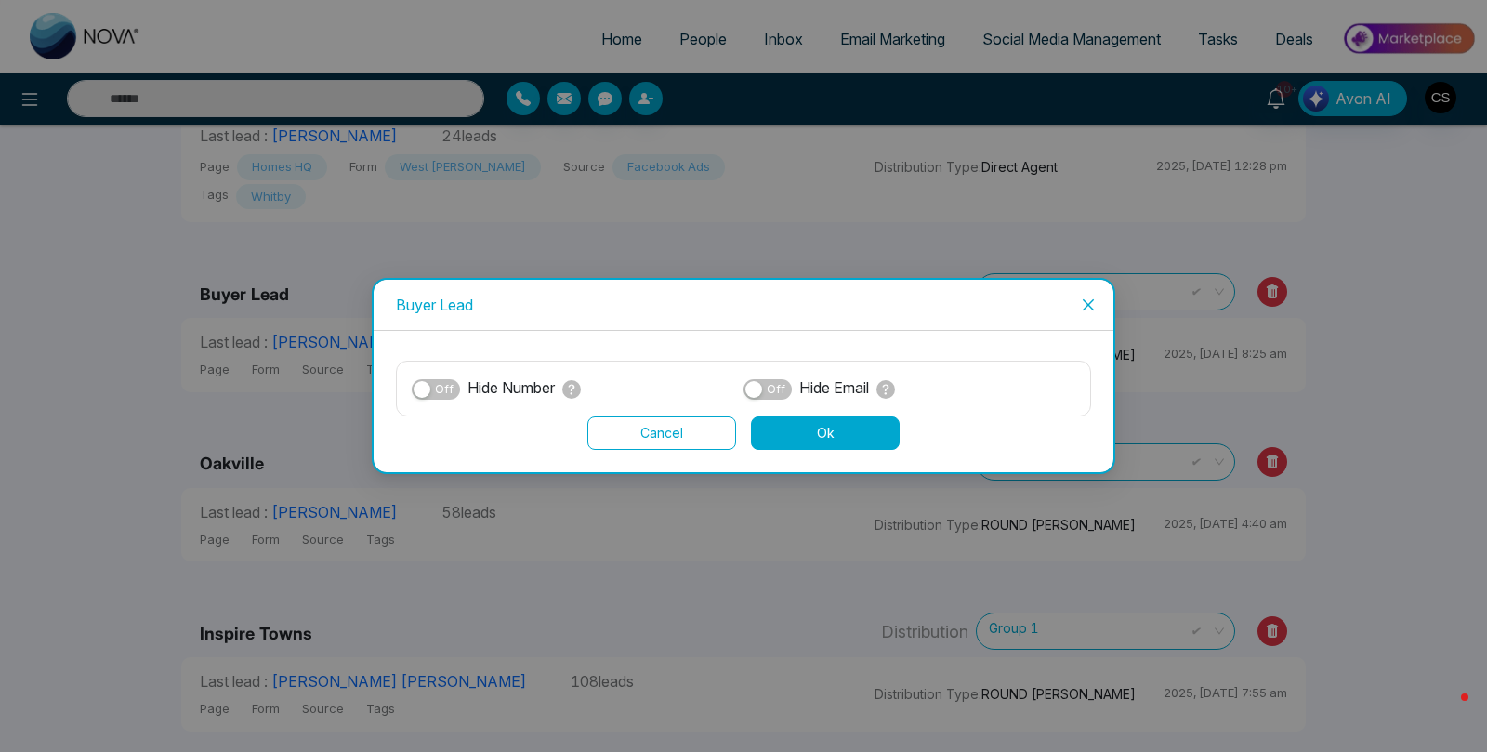
click at [800, 425] on button "Ok" at bounding box center [825, 432] width 149 height 33
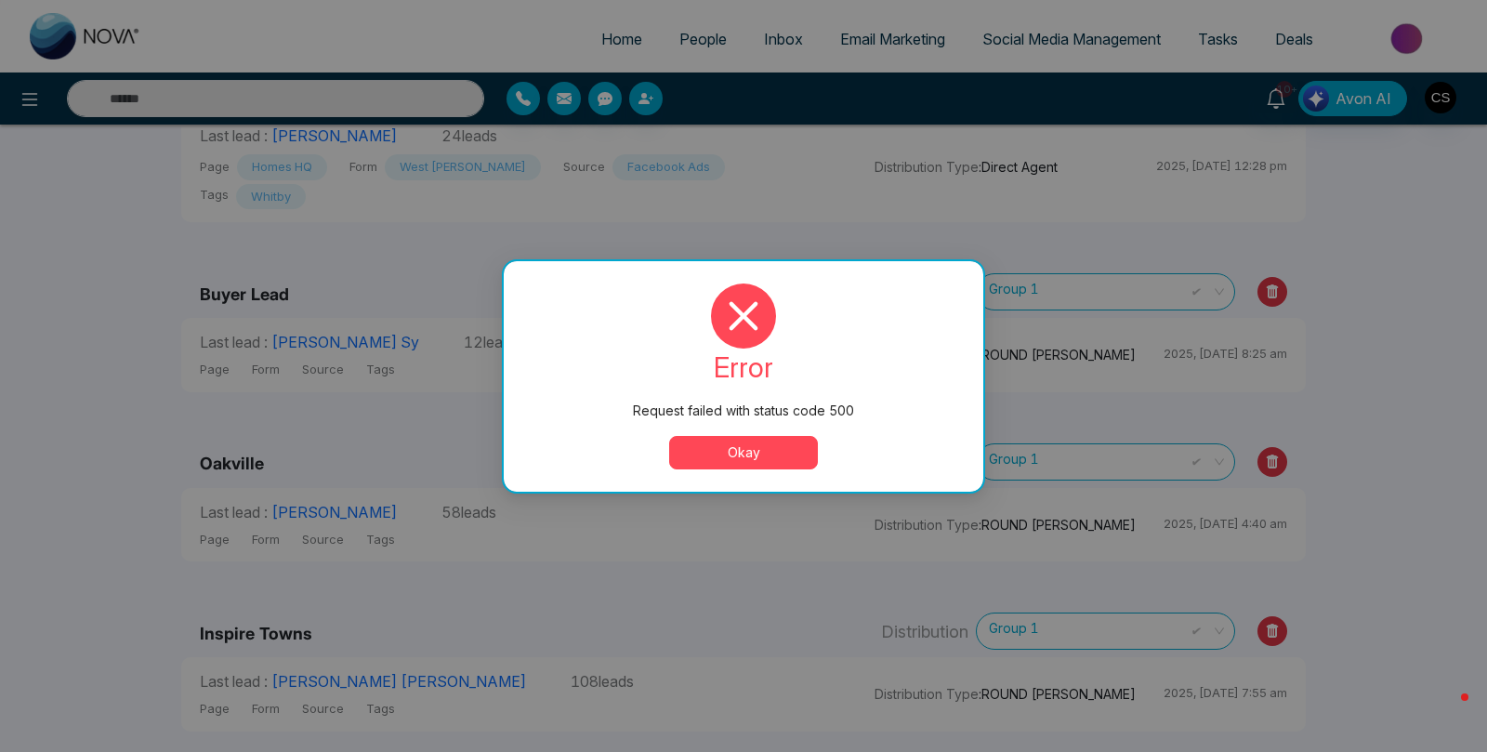
click at [790, 446] on button "Okay" at bounding box center [743, 452] width 149 height 33
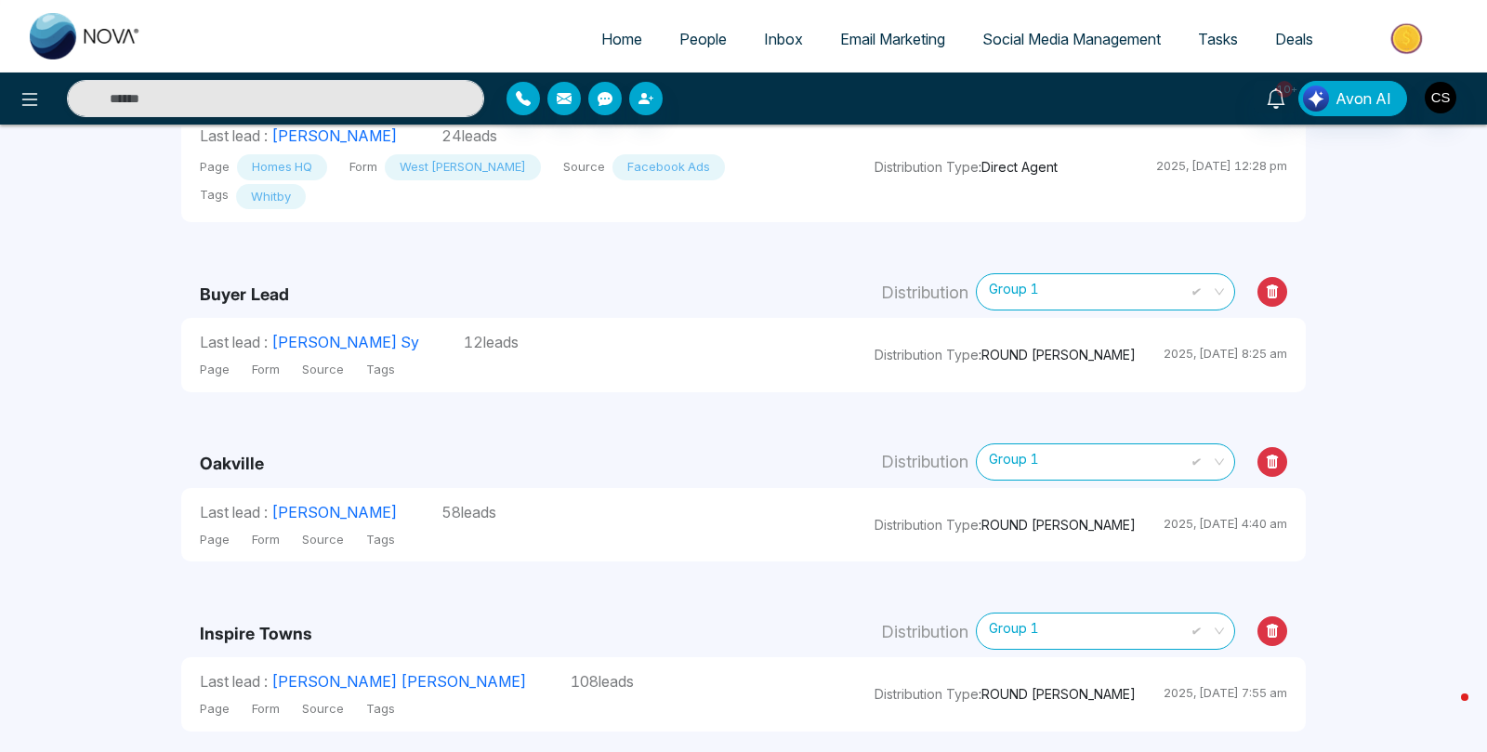
click at [1098, 301] on span "Group 1" at bounding box center [1105, 291] width 233 height 33
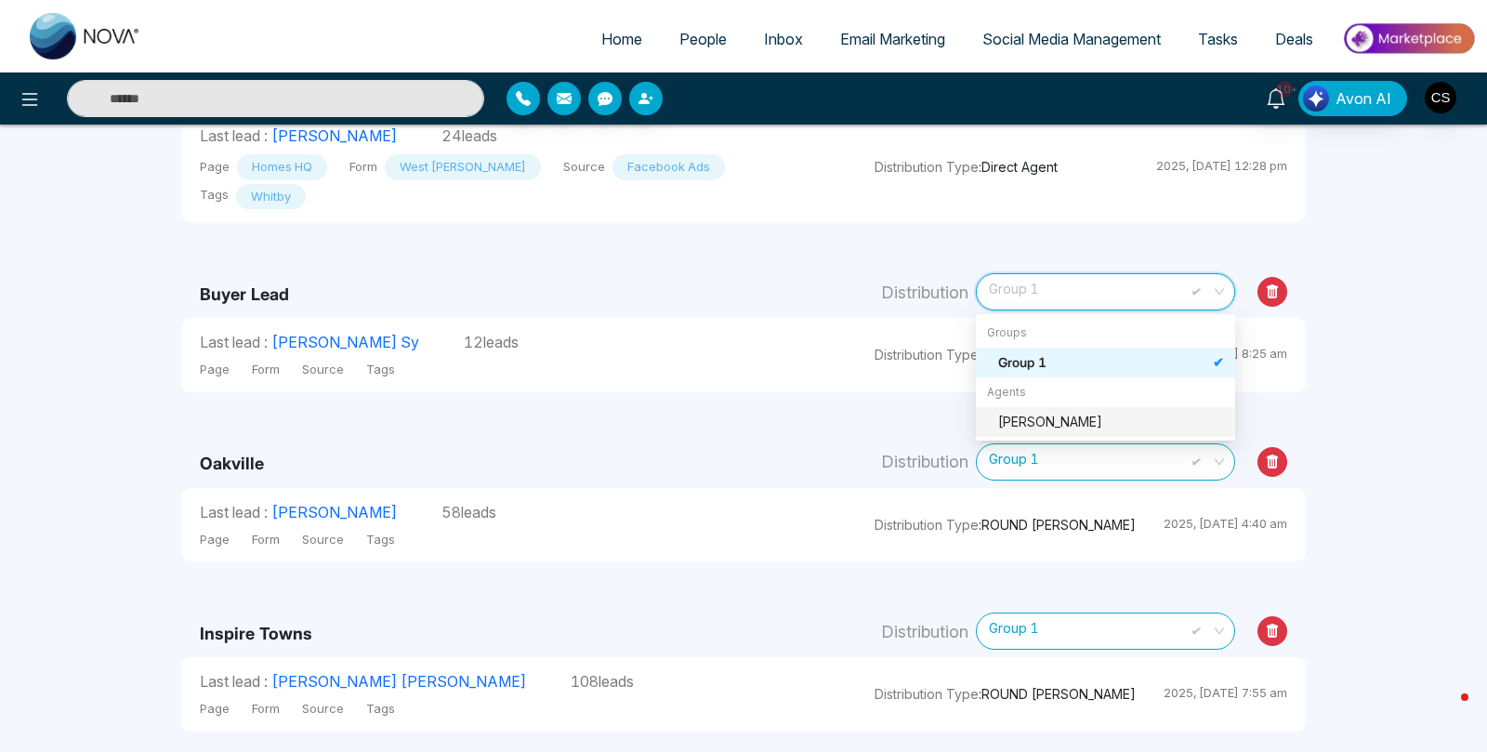
click at [1087, 425] on div "[PERSON_NAME]" at bounding box center [1111, 422] width 226 height 20
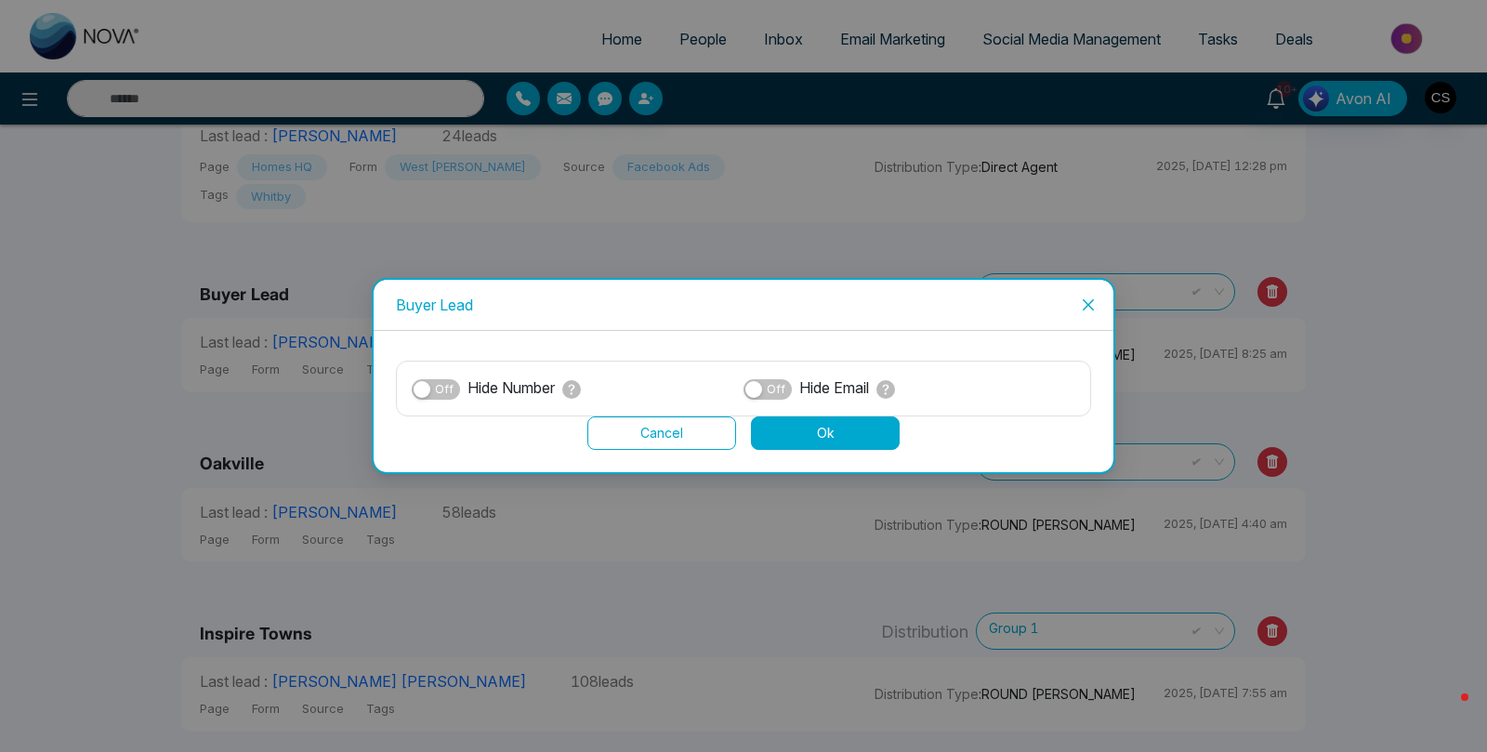
click at [843, 432] on button "Ok" at bounding box center [825, 432] width 149 height 33
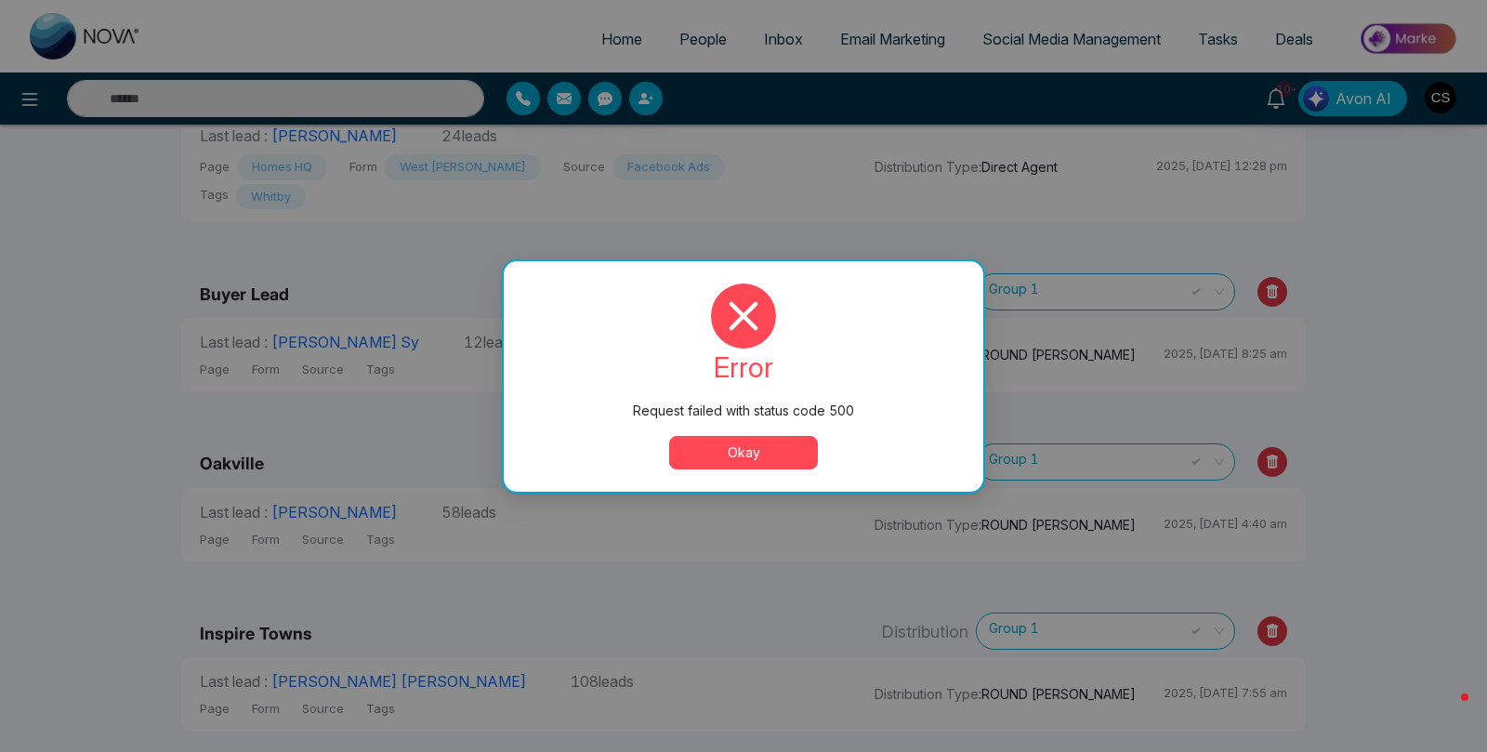
click at [779, 440] on button "Okay" at bounding box center [743, 452] width 149 height 33
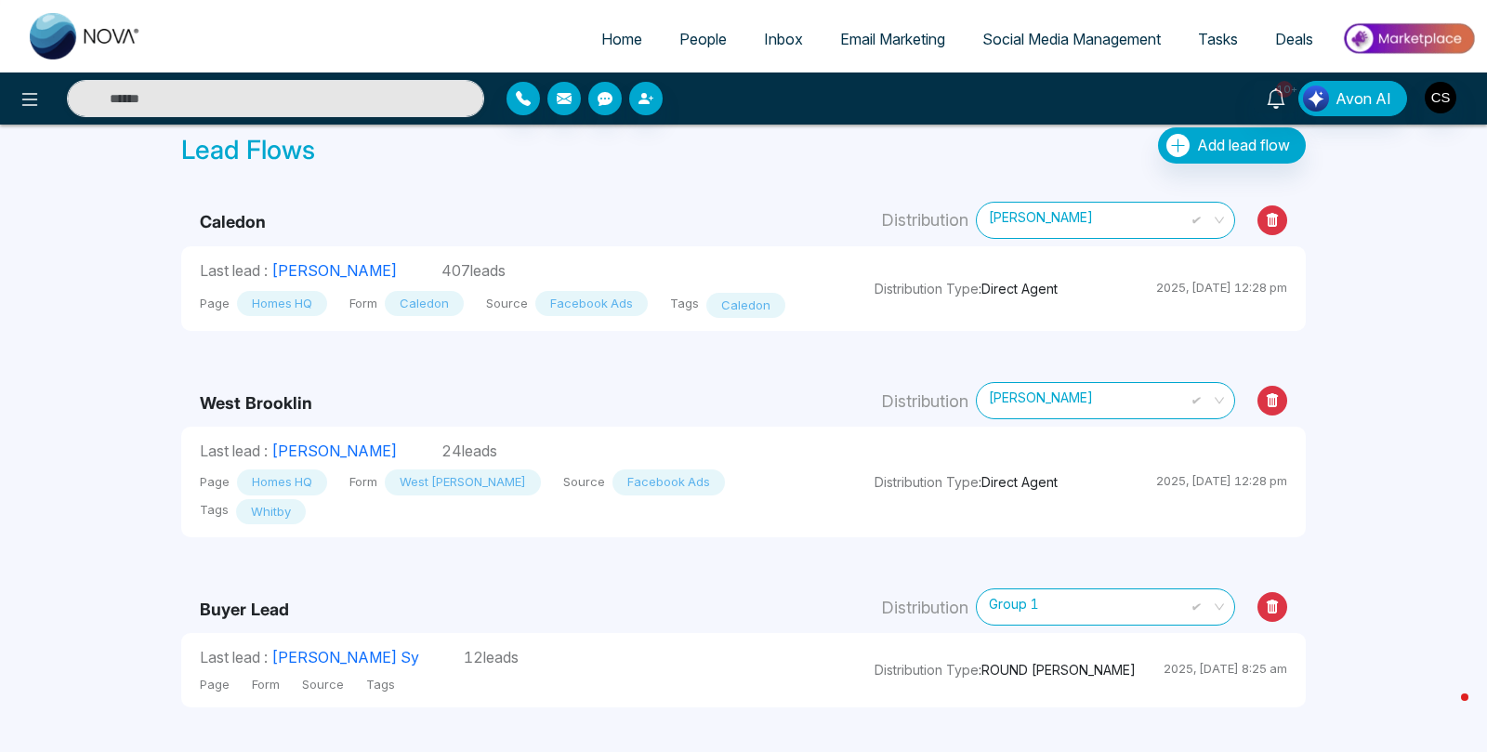
scroll to position [0, 0]
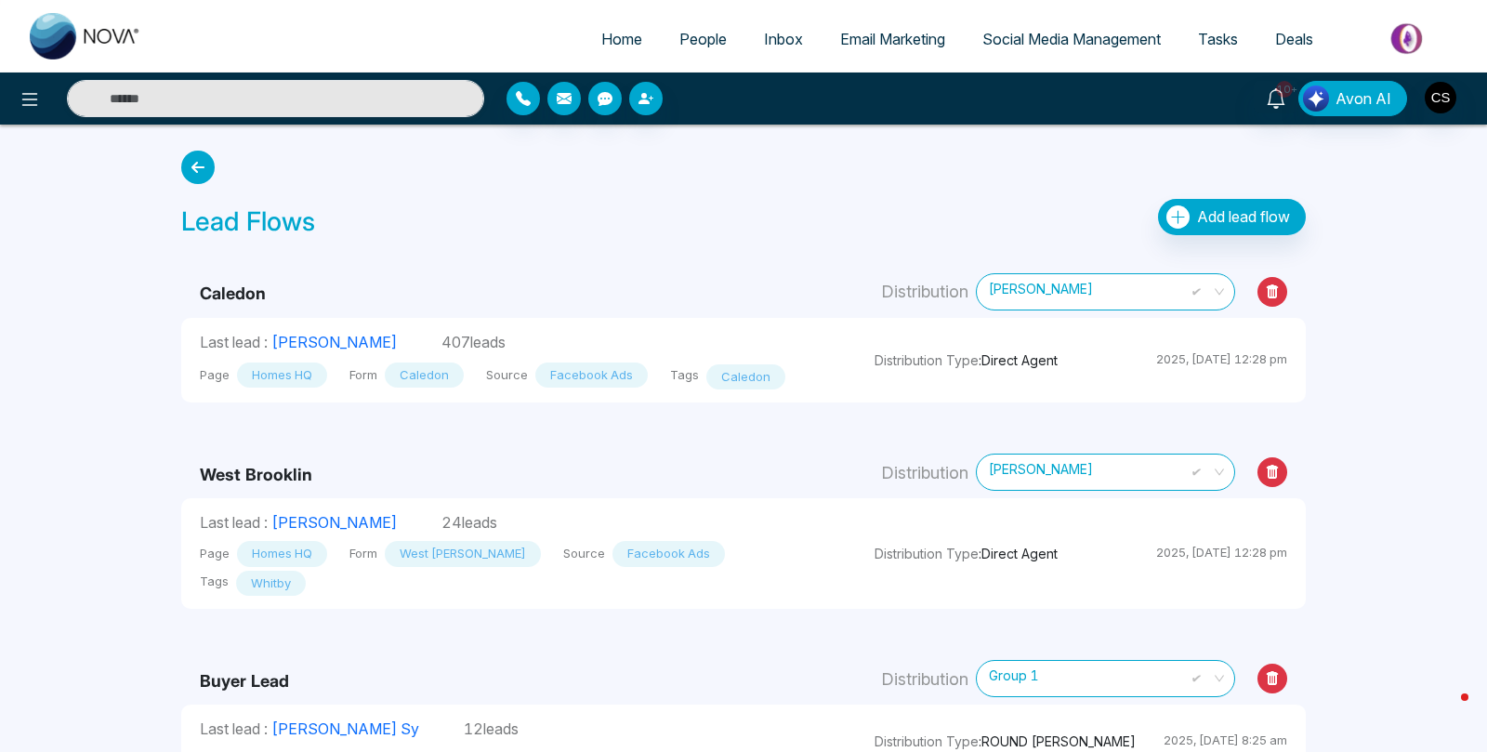
click at [601, 40] on span "Home" at bounding box center [621, 39] width 41 height 19
select select "*"
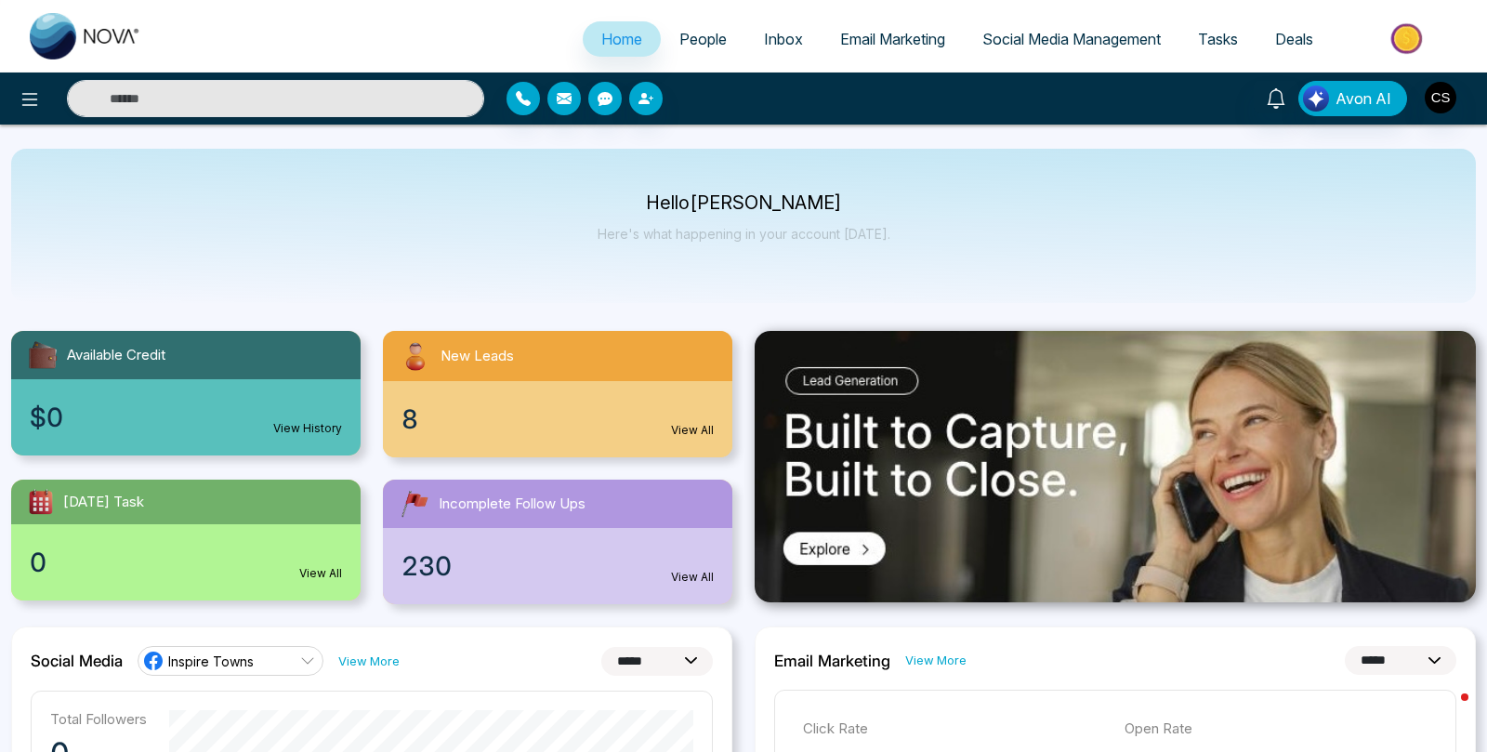
click at [698, 44] on span "People" at bounding box center [702, 39] width 47 height 19
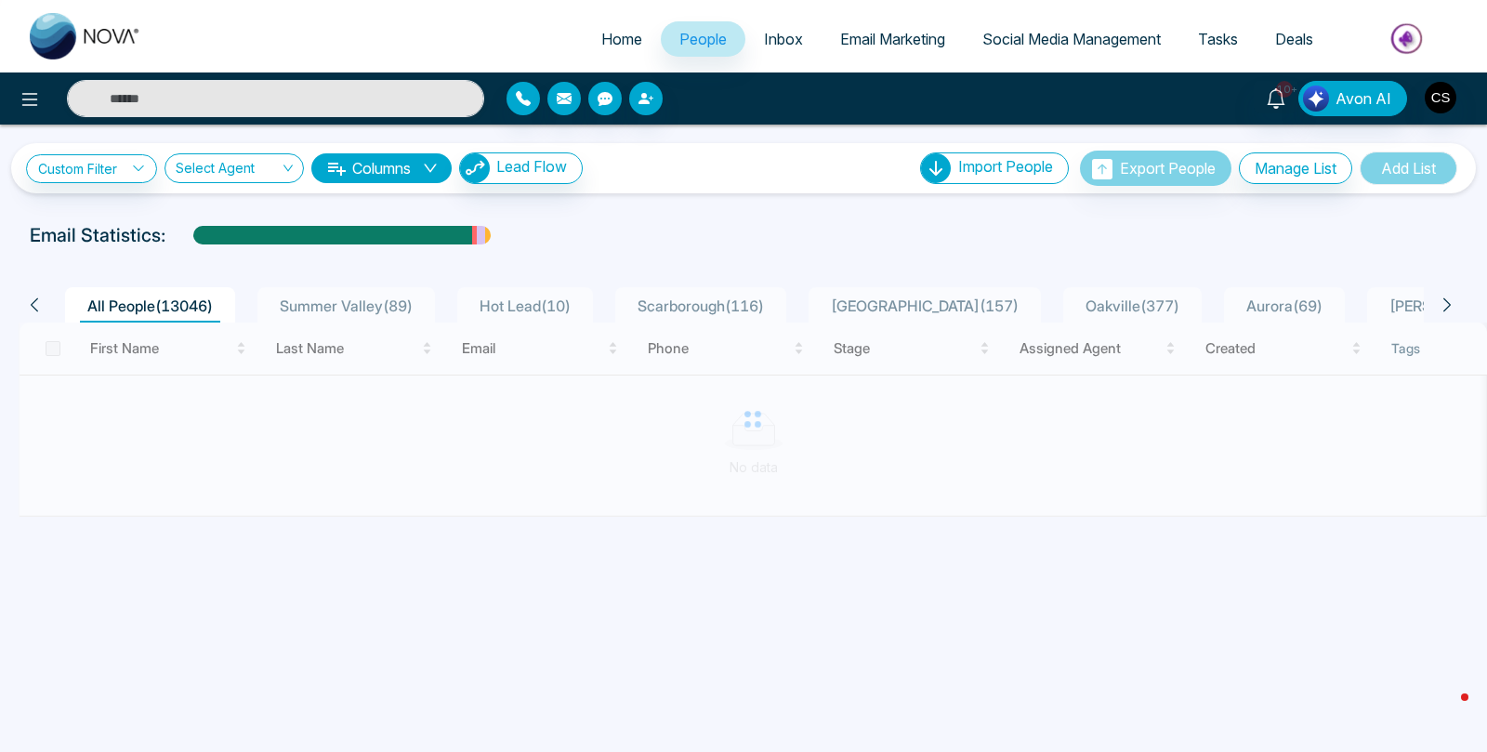
click at [316, 309] on span "Summer Valley ( 89 )" at bounding box center [346, 305] width 148 height 19
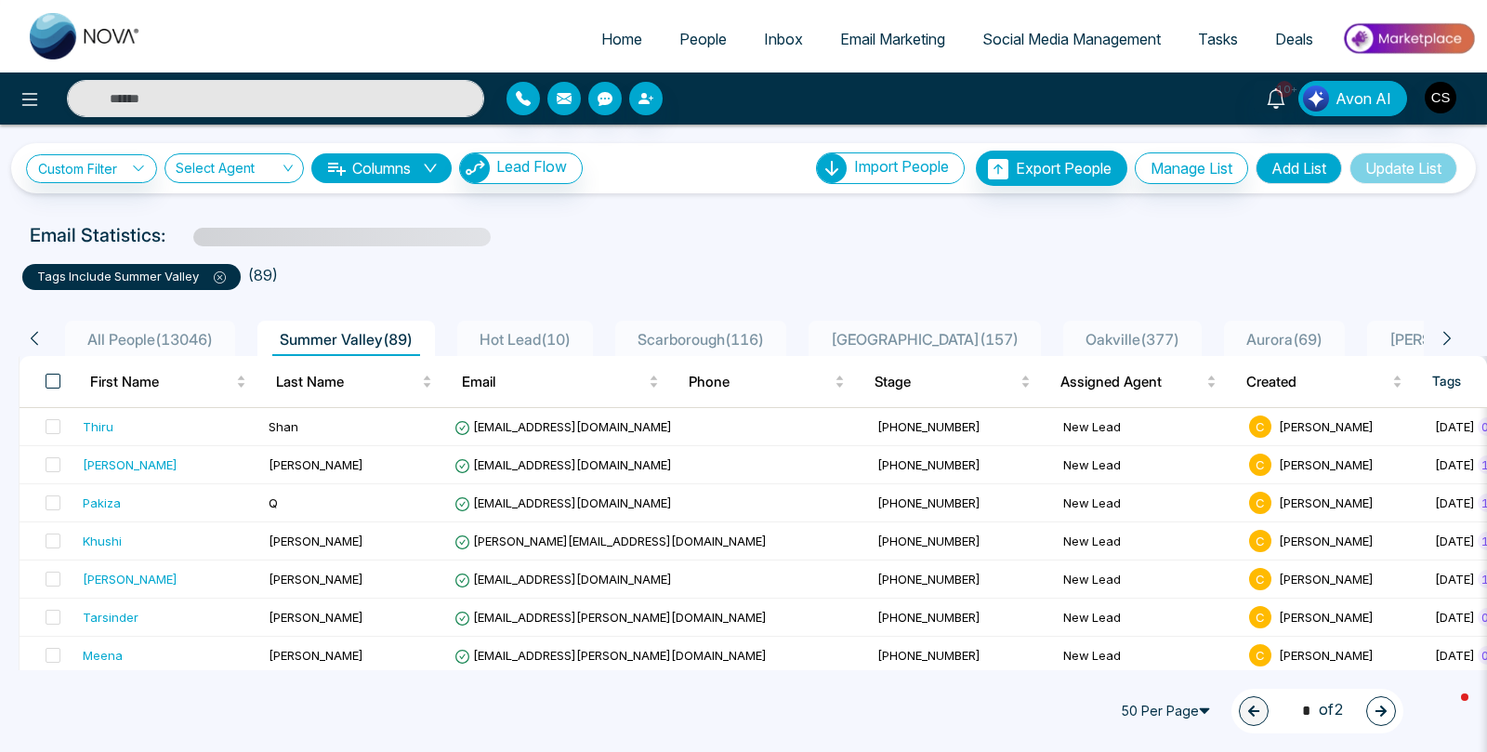
click at [52, 380] on span at bounding box center [53, 381] width 15 height 15
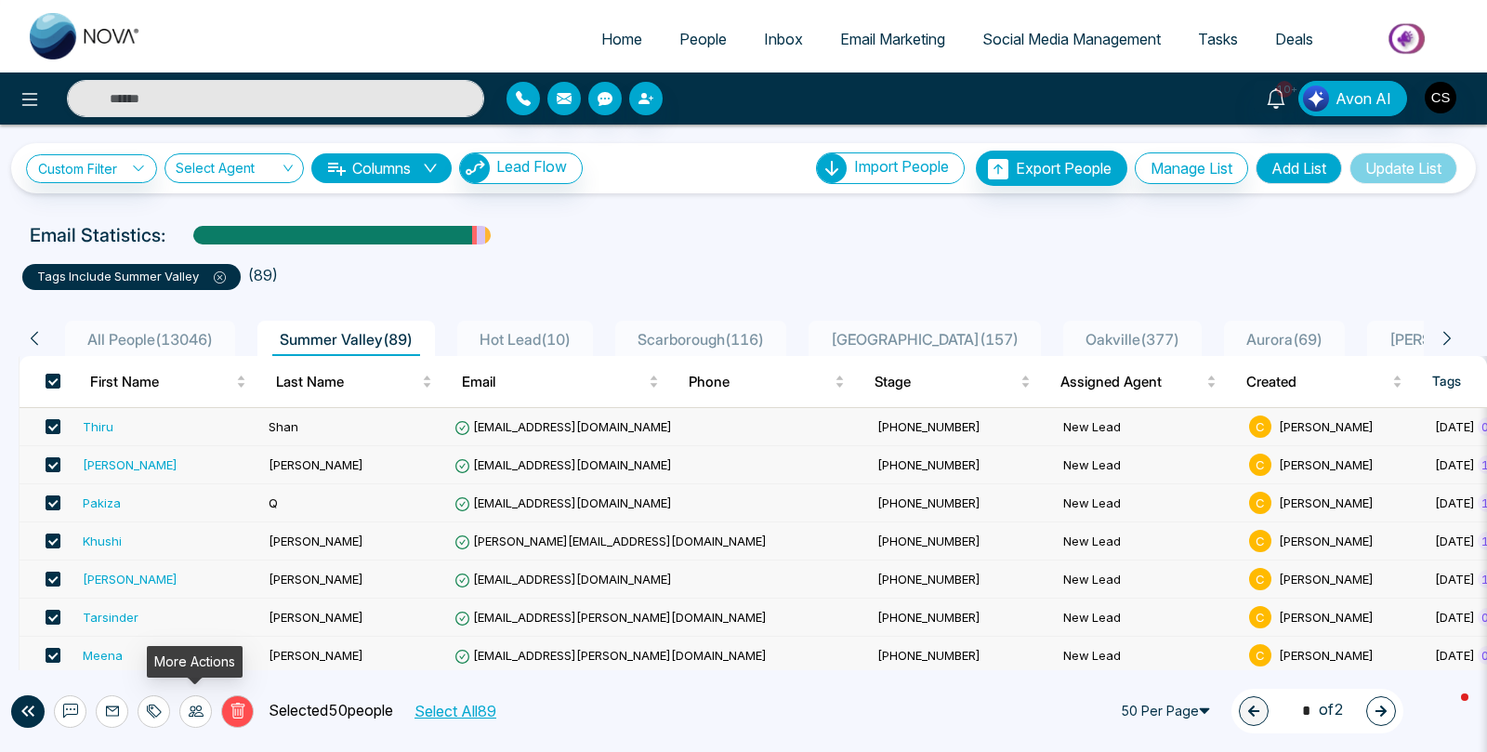
click at [198, 709] on icon at bounding box center [196, 710] width 15 height 15
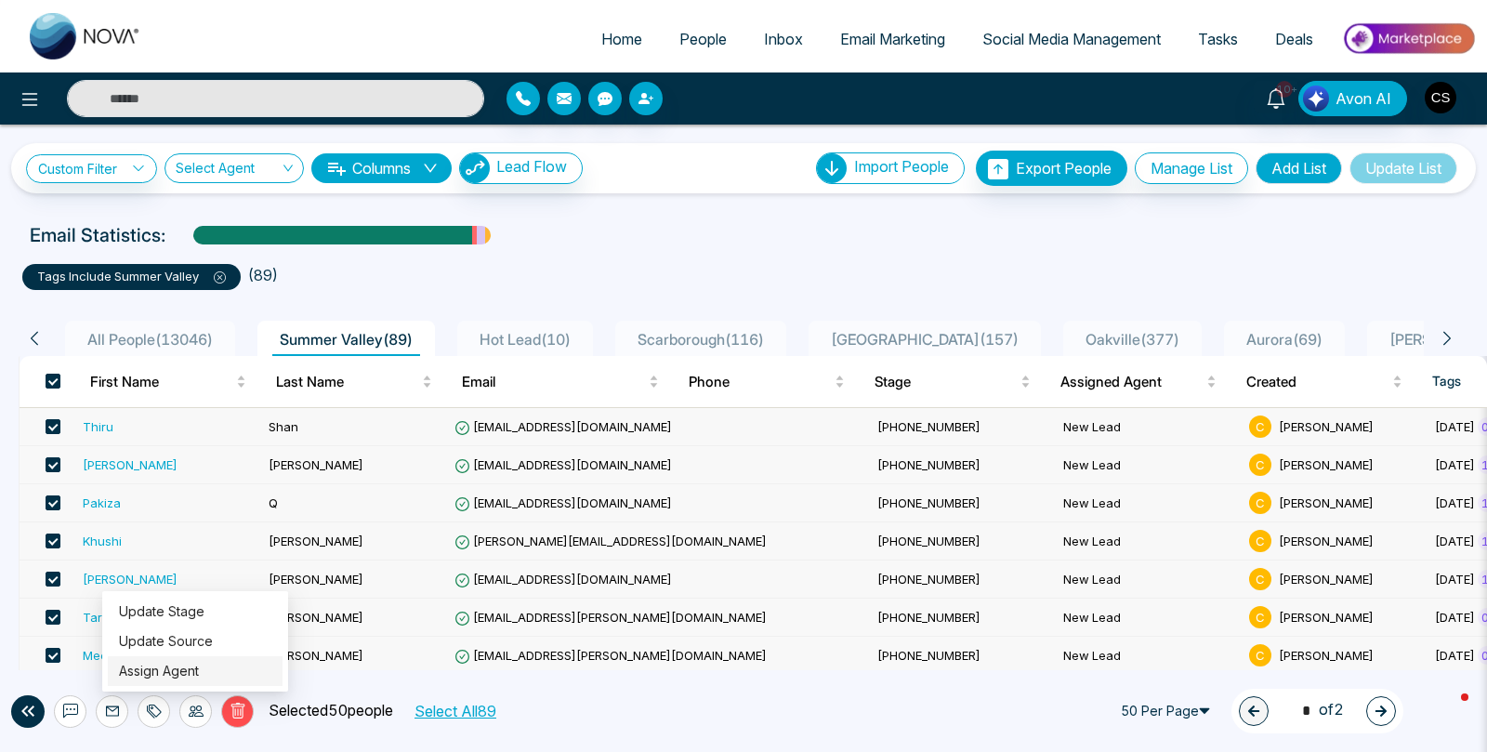
click at [198, 674] on link "Assign Agent" at bounding box center [159, 671] width 80 height 16
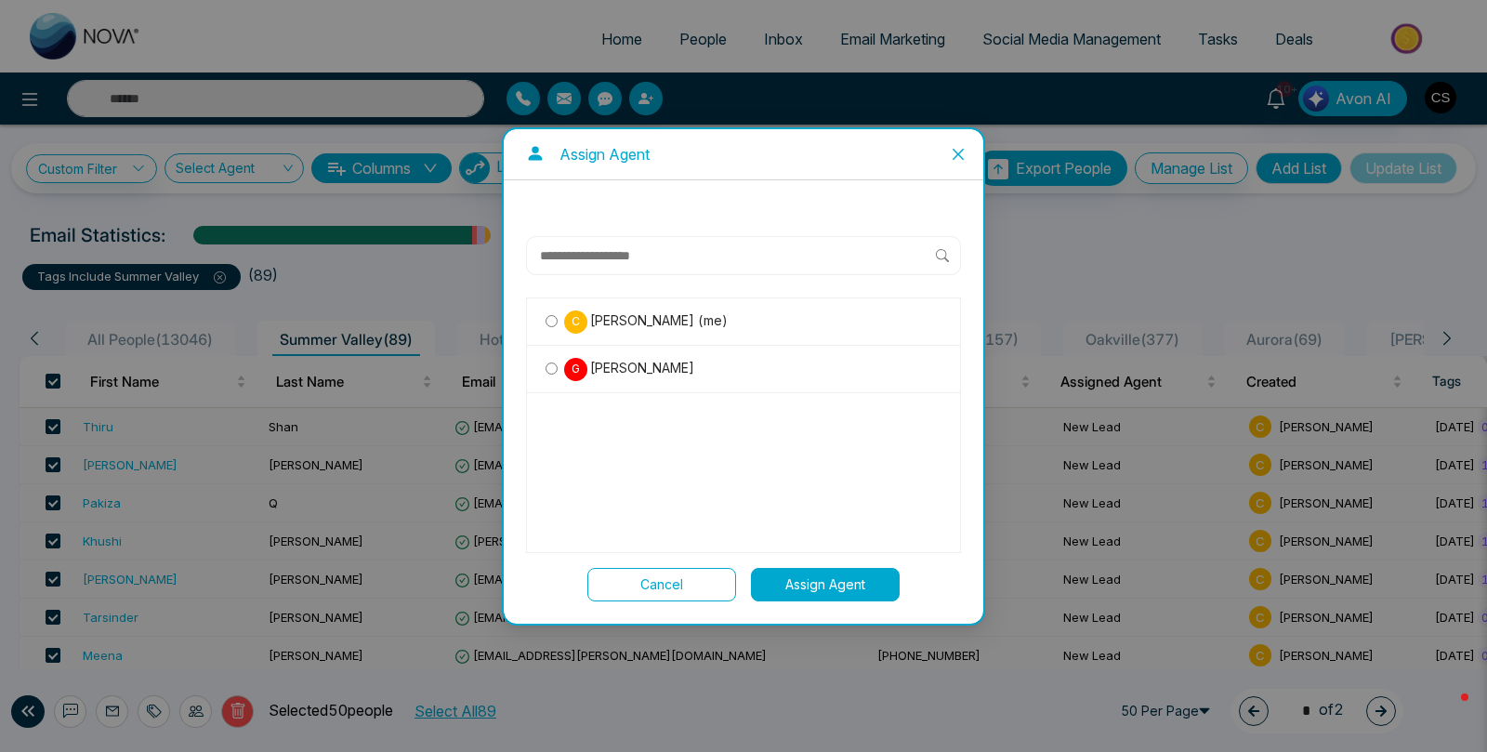
click at [816, 584] on button "Assign Agent" at bounding box center [825, 584] width 149 height 33
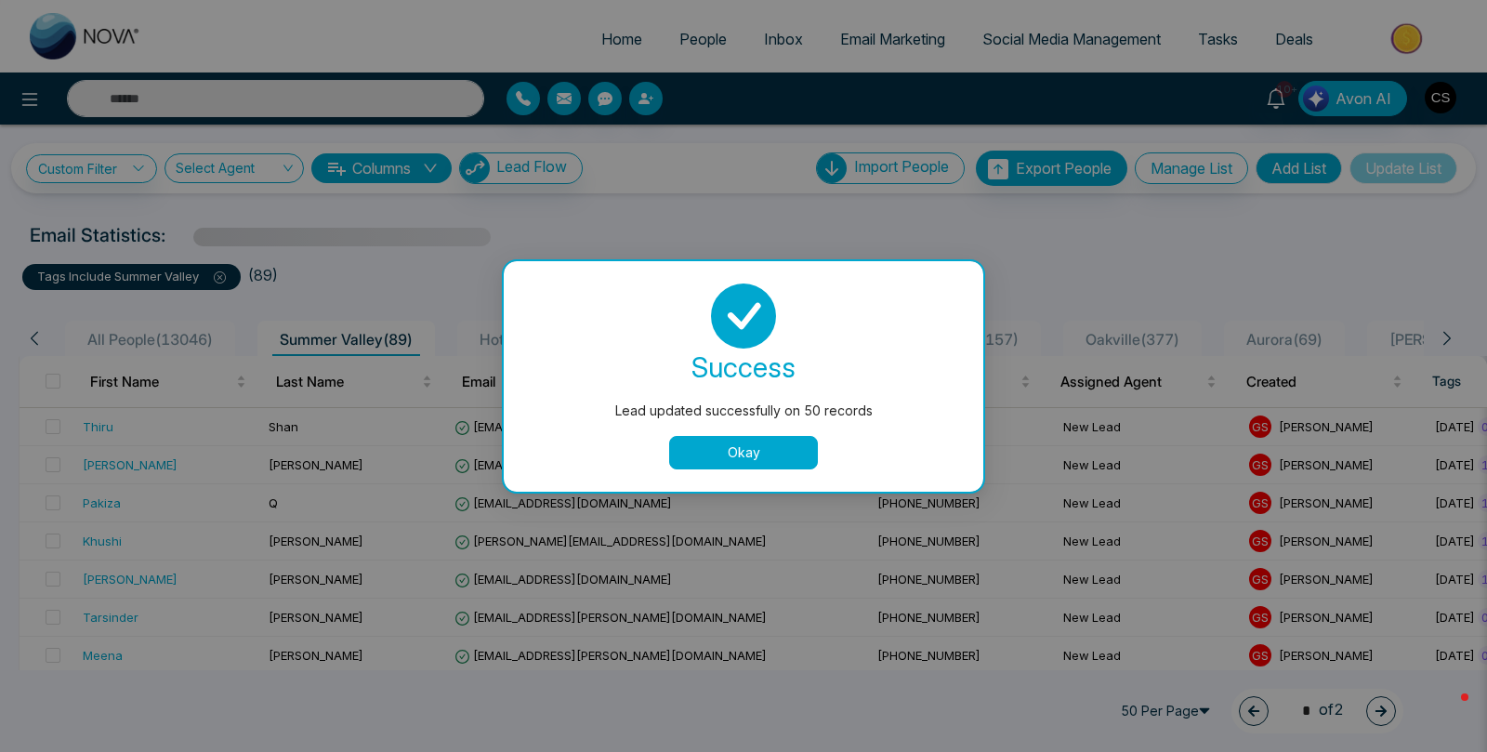
click at [734, 453] on button "Okay" at bounding box center [743, 452] width 149 height 33
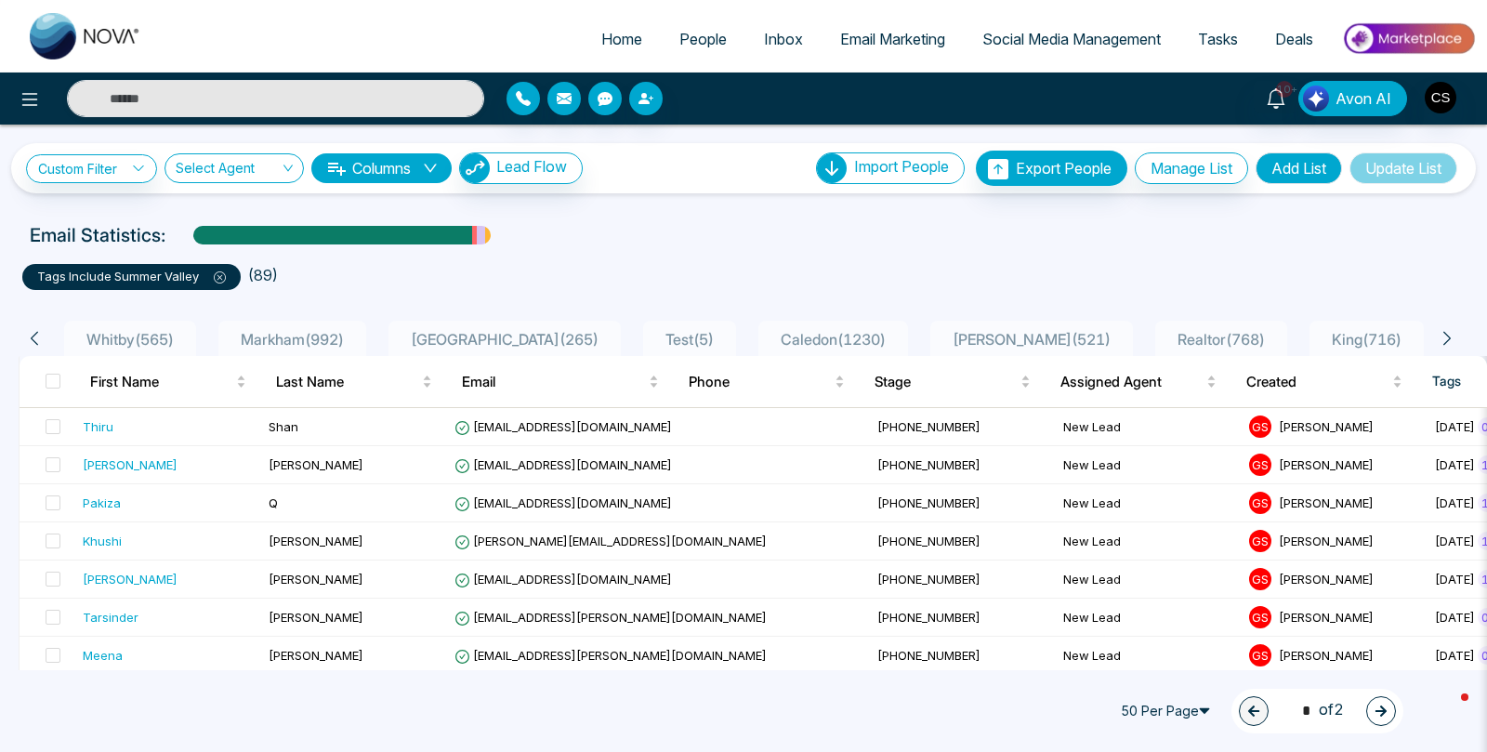
scroll to position [0, 2095]
click at [1442, 335] on span "Brampton ( 396 )" at bounding box center [1502, 339] width 120 height 19
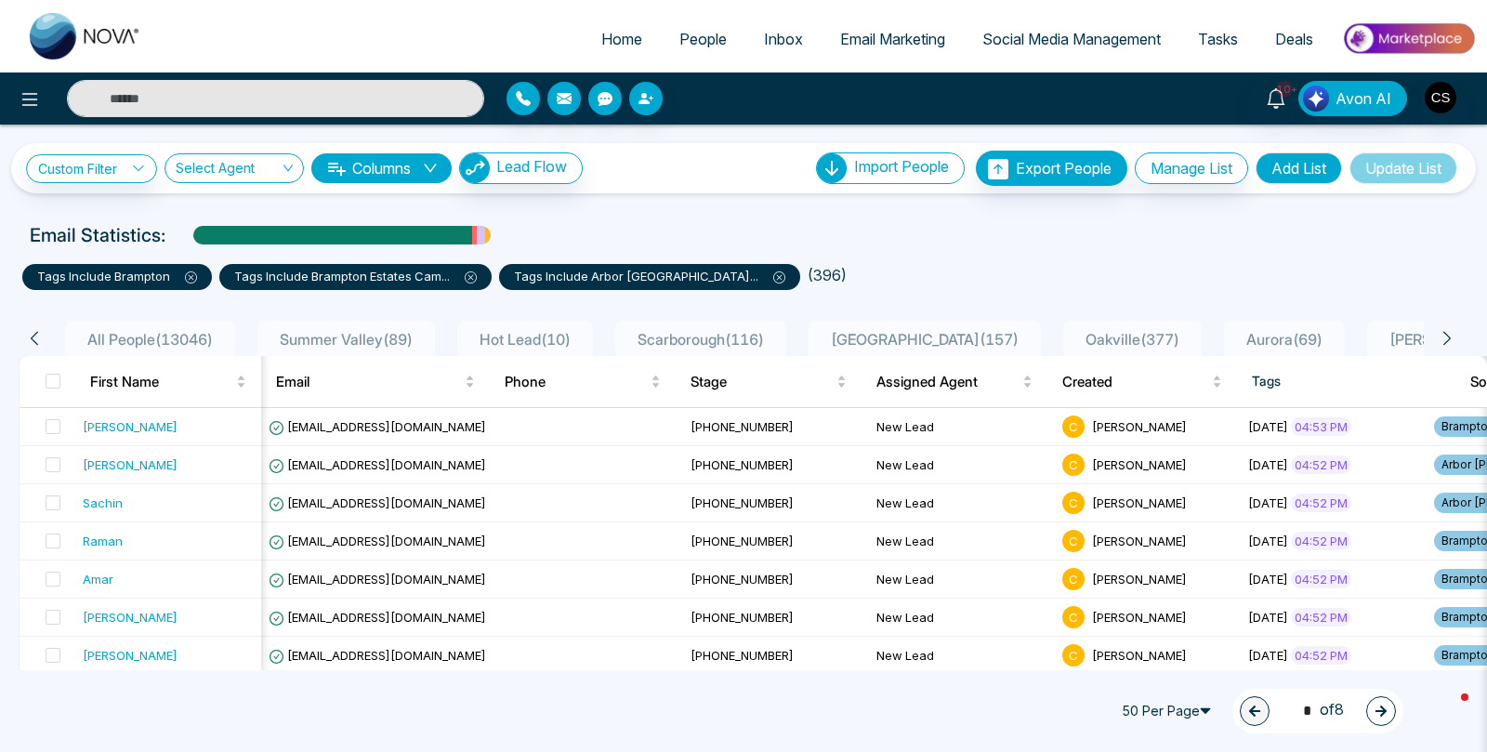
click at [101, 343] on span "All People ( 13046 )" at bounding box center [150, 339] width 140 height 19
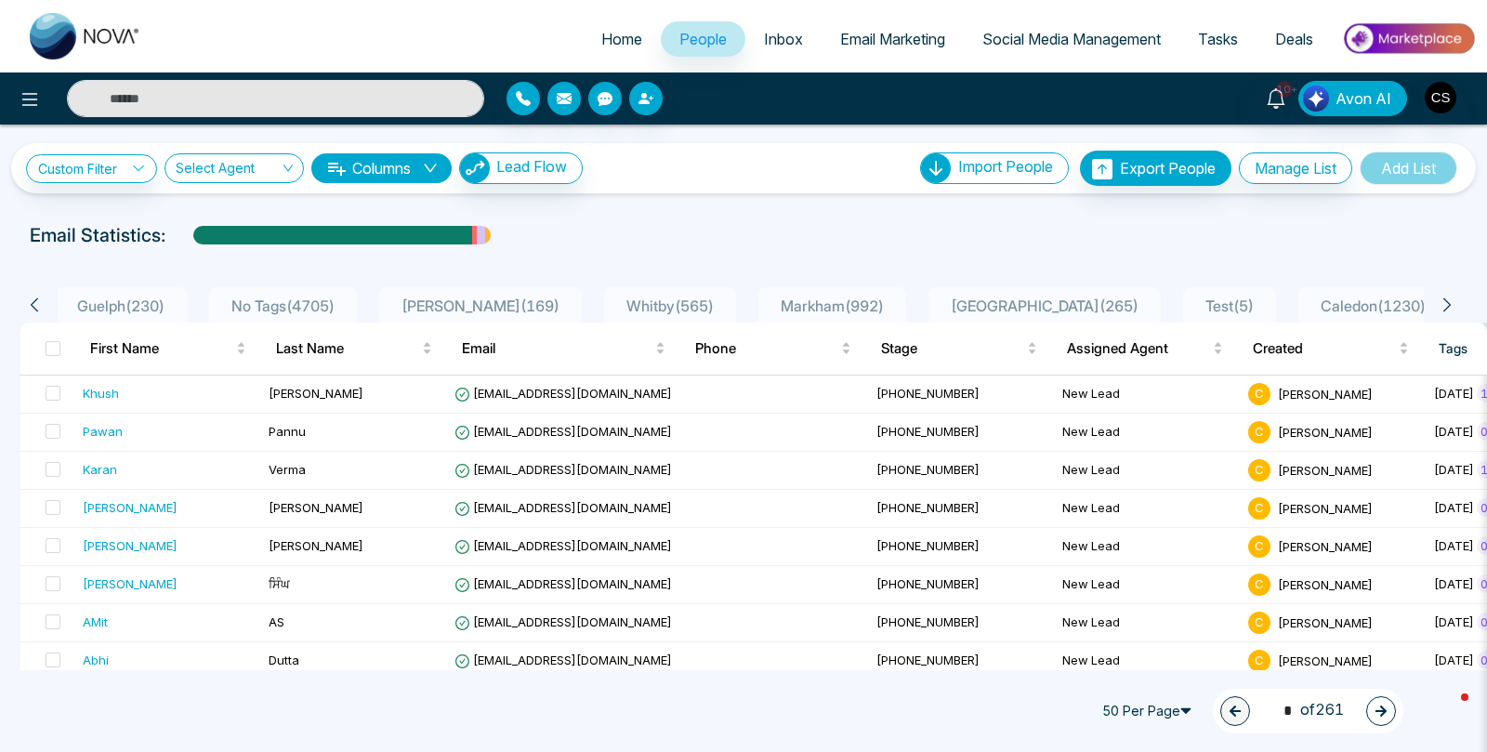
scroll to position [0, 1569]
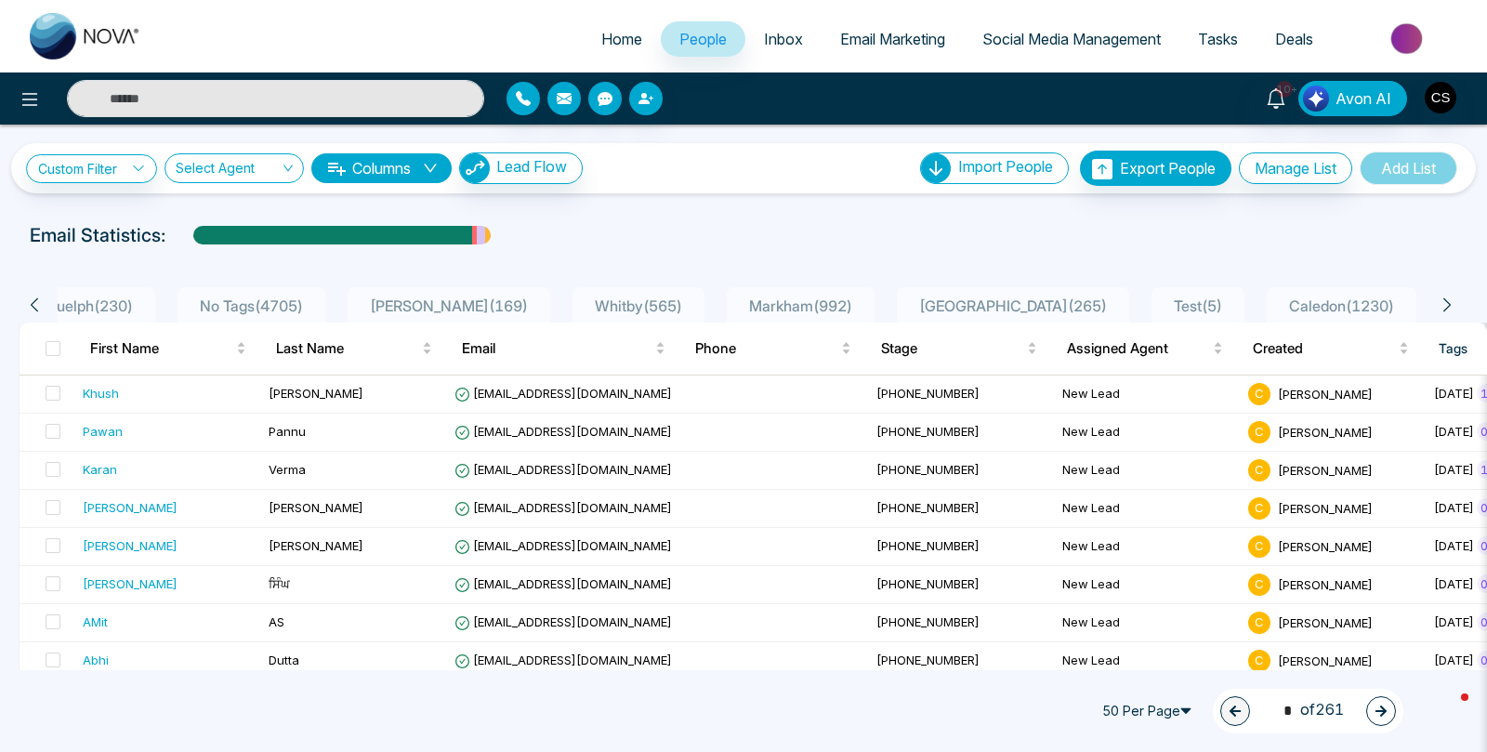
click at [1281, 301] on span "Caledon ( 1230 )" at bounding box center [1341, 305] width 120 height 19
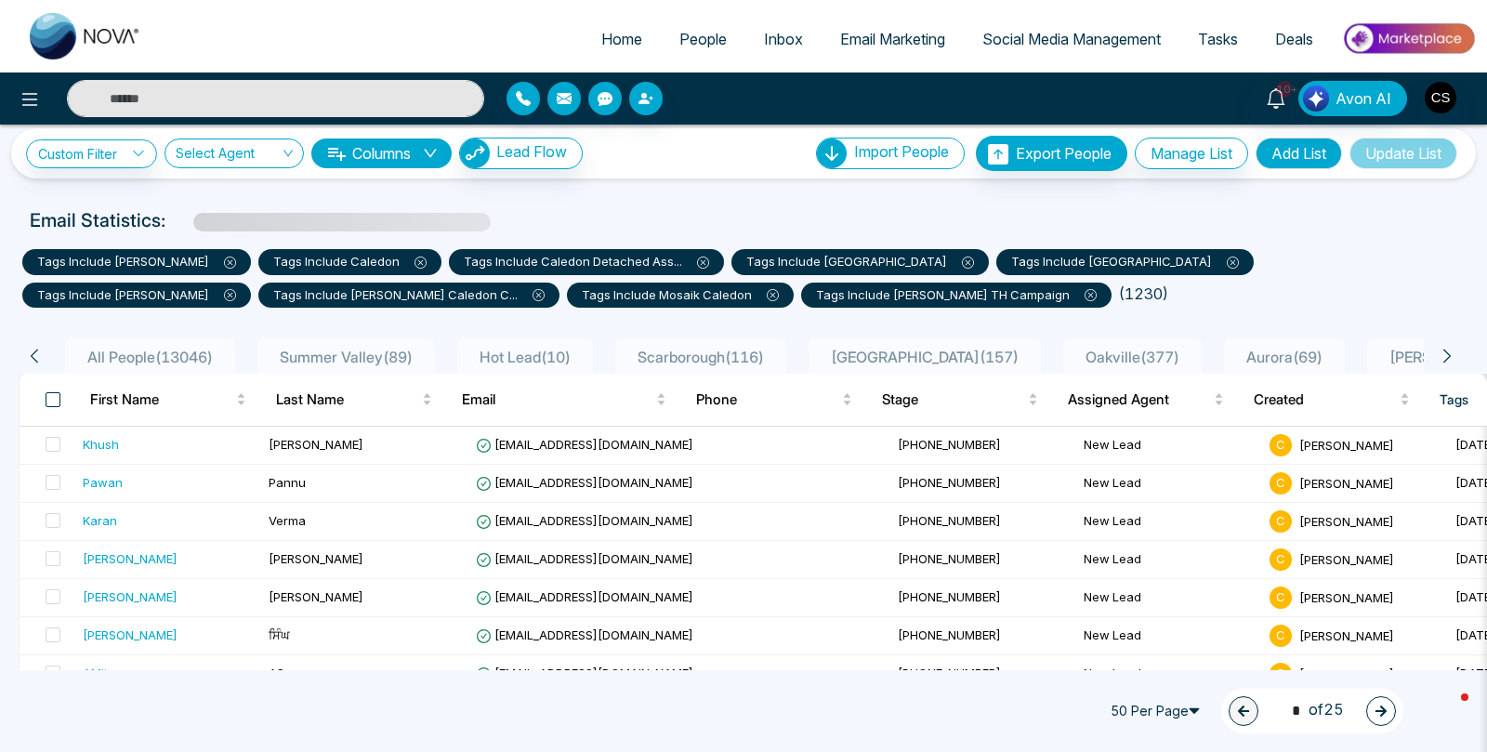
click at [50, 398] on span at bounding box center [53, 399] width 15 height 15
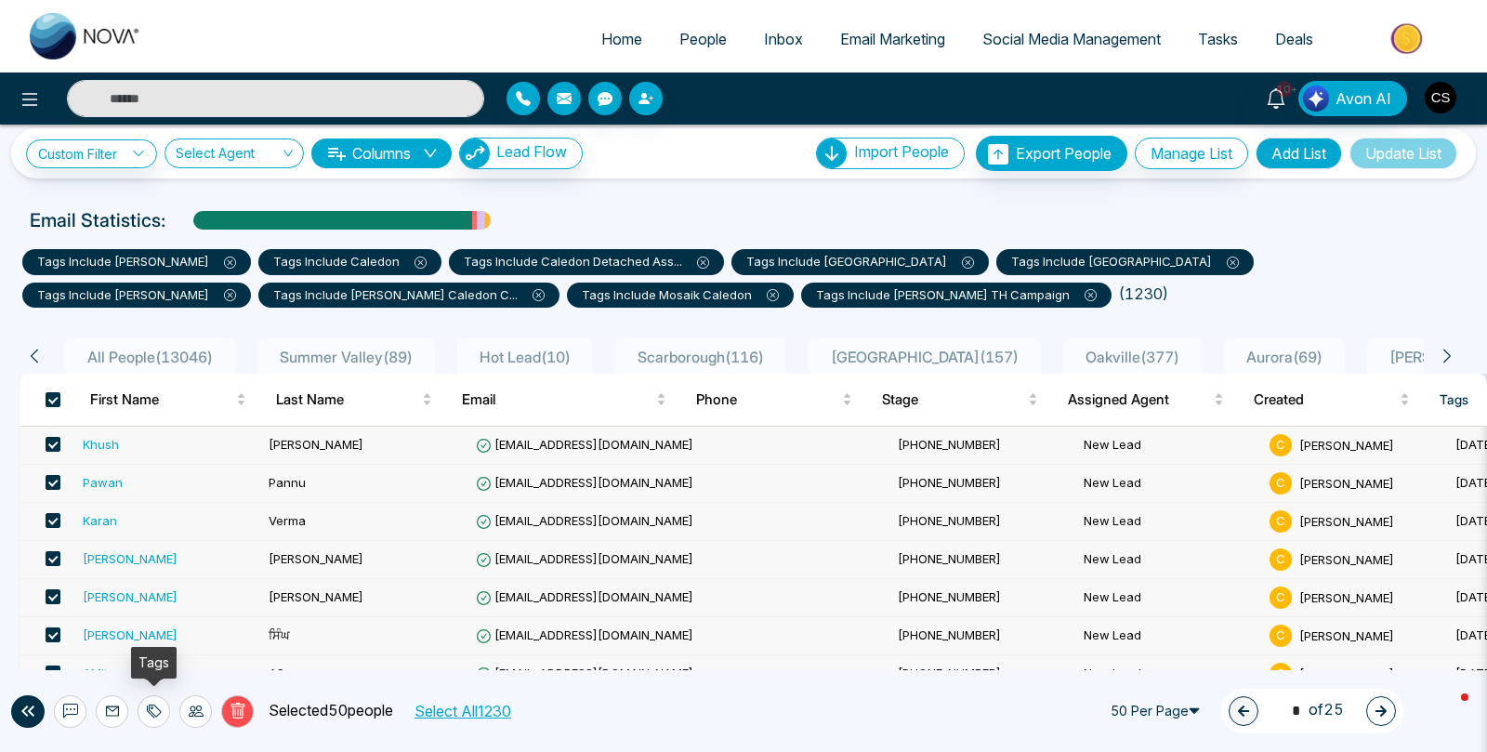
click at [154, 711] on icon at bounding box center [154, 710] width 15 height 15
click at [137, 644] on link "Add Tags" at bounding box center [106, 642] width 59 height 16
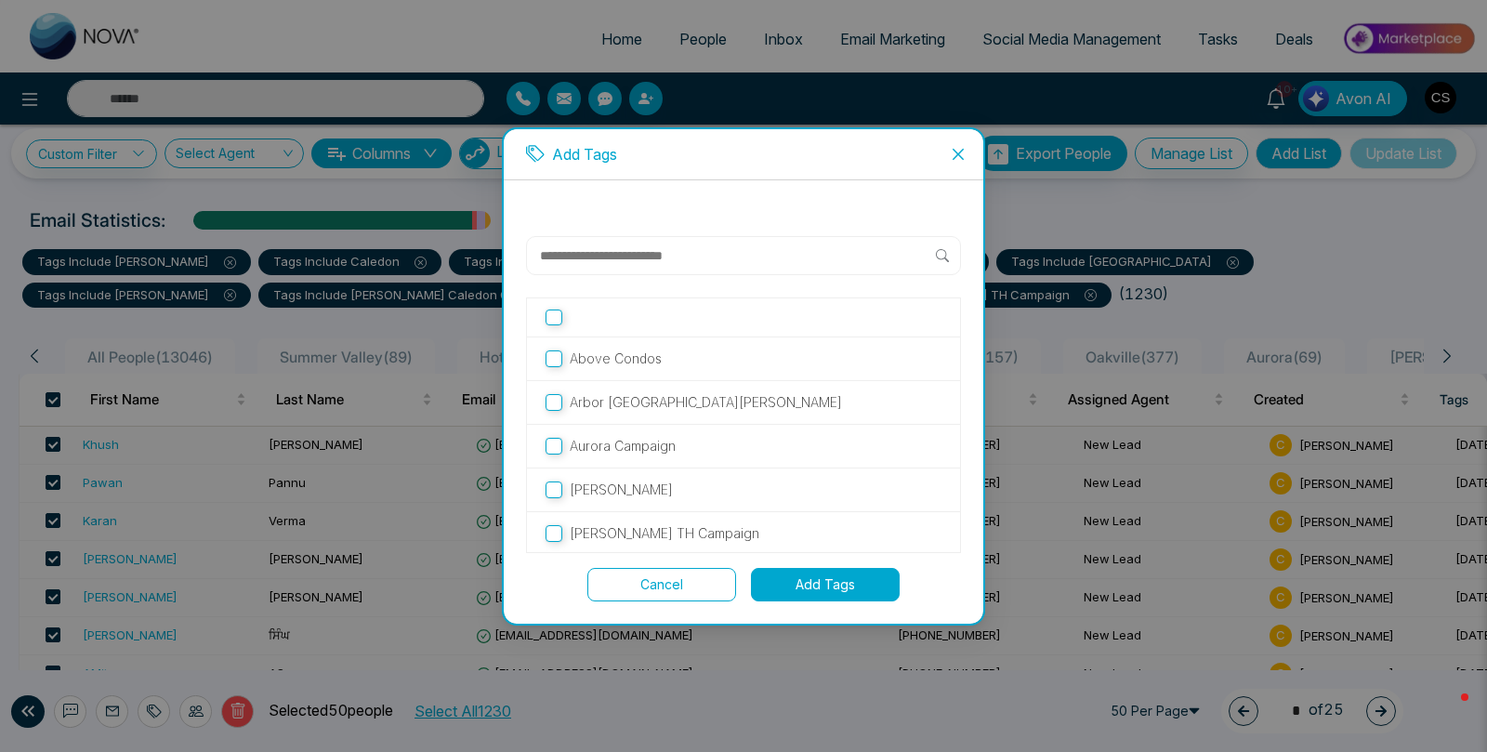
click at [955, 149] on icon "close" at bounding box center [958, 154] width 15 height 15
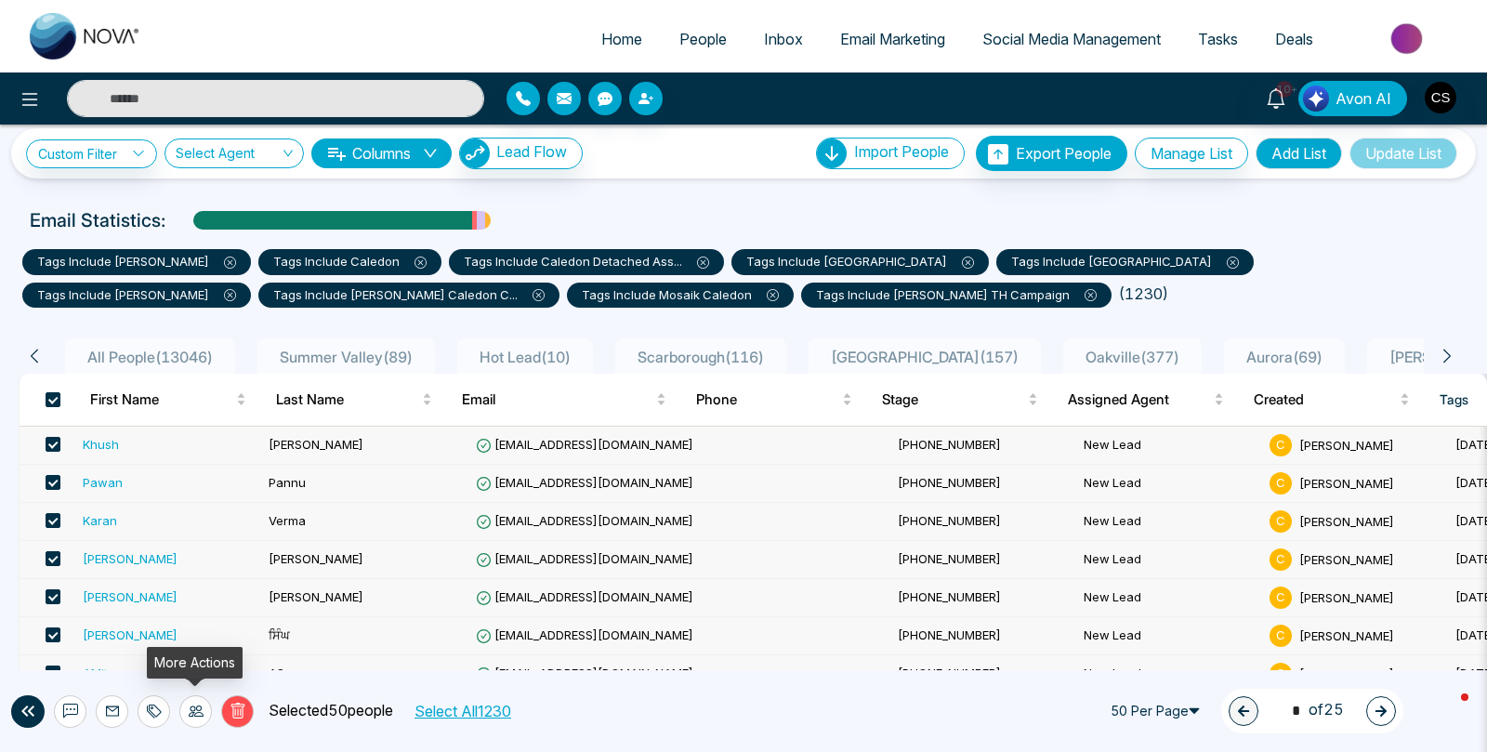
click at [193, 713] on icon at bounding box center [196, 710] width 15 height 15
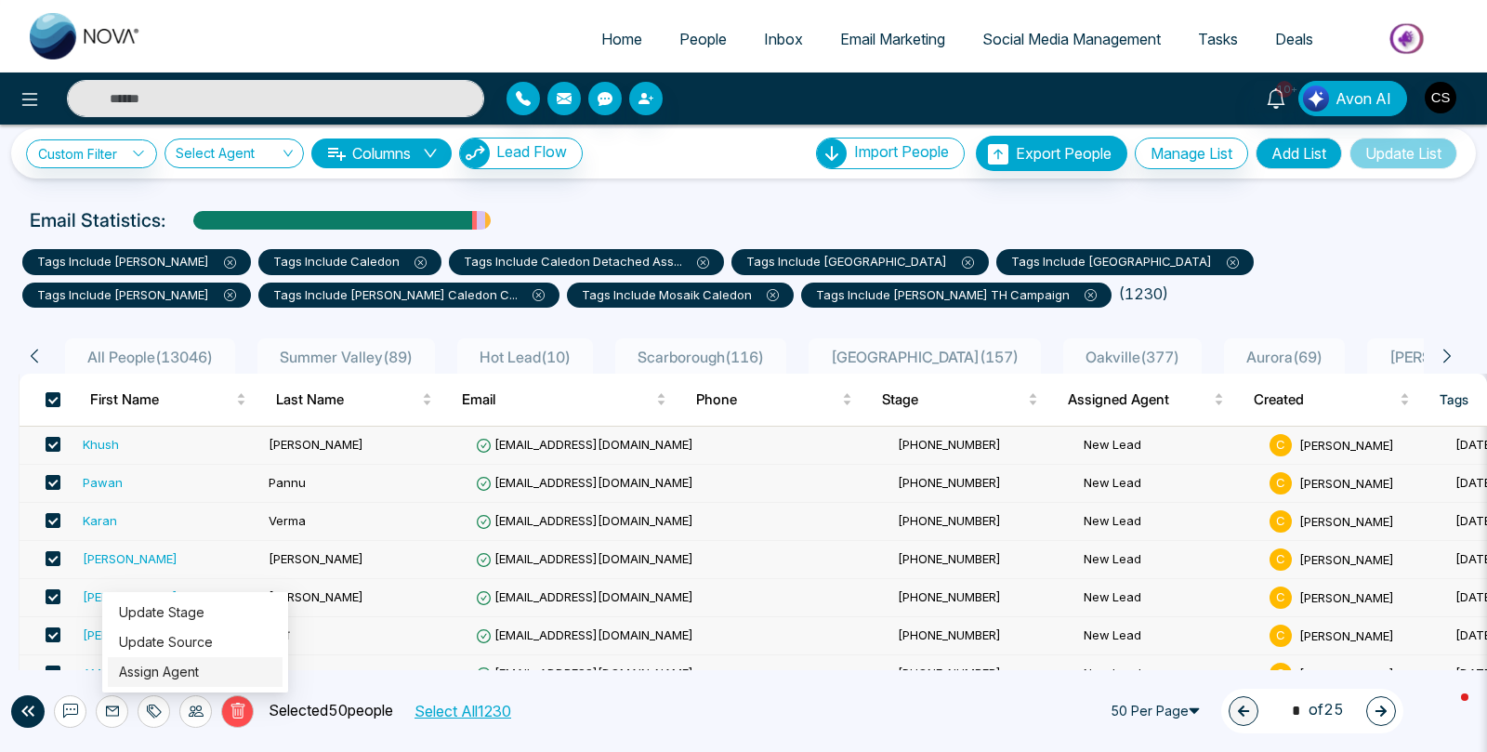
click at [199, 668] on link "Assign Agent" at bounding box center [159, 671] width 80 height 16
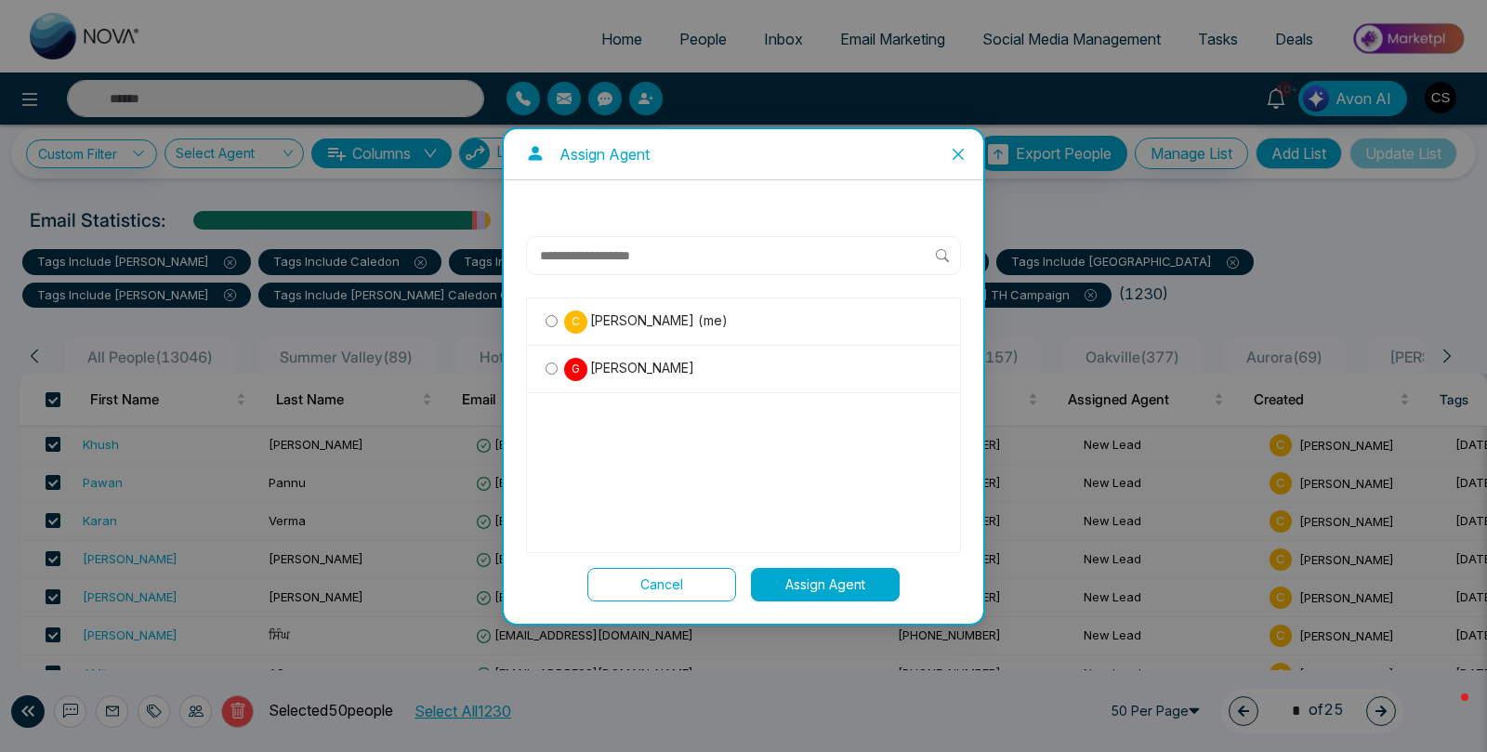
click at [623, 367] on span "[PERSON_NAME]" at bounding box center [640, 368] width 107 height 20
click at [791, 588] on button "Assign Agent" at bounding box center [825, 584] width 149 height 33
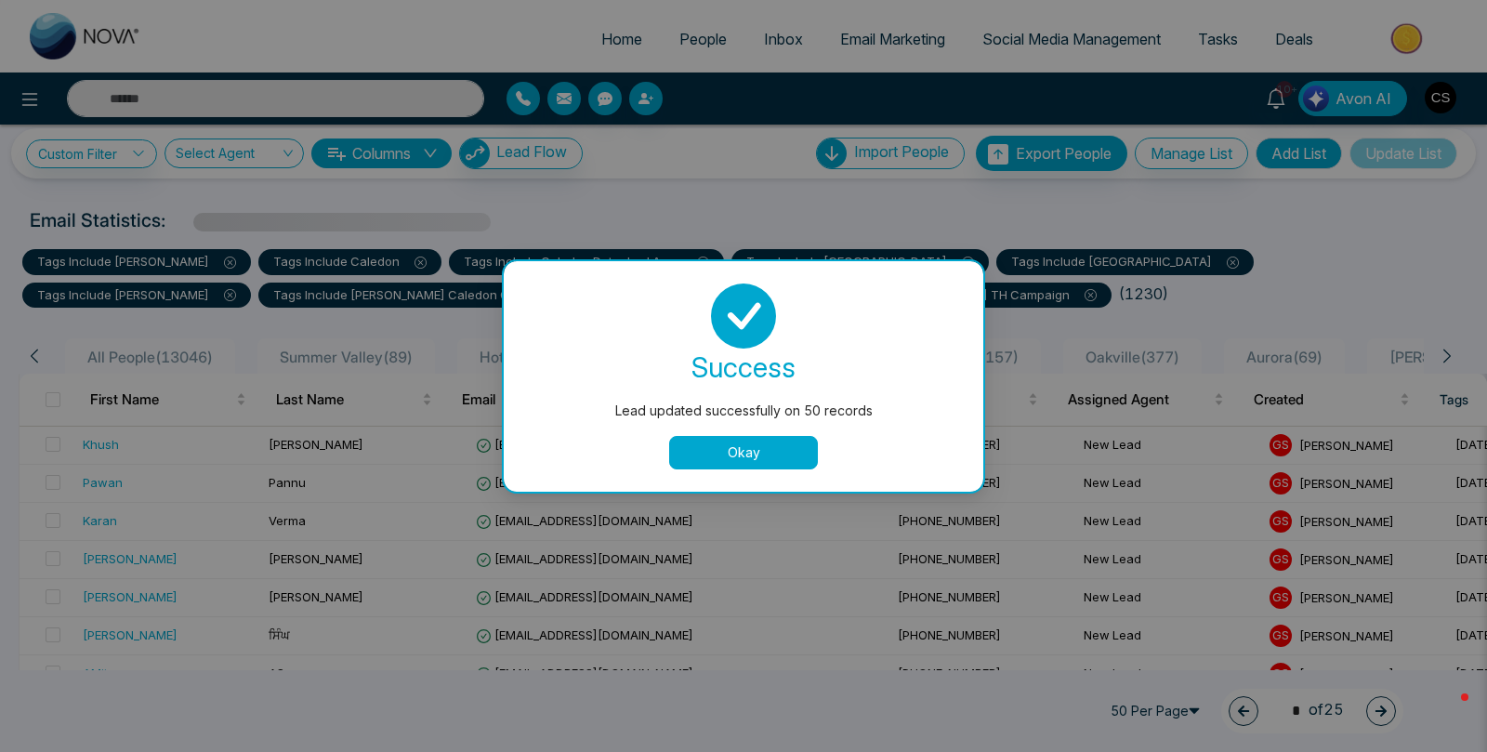
click at [780, 450] on button "Okay" at bounding box center [743, 452] width 149 height 33
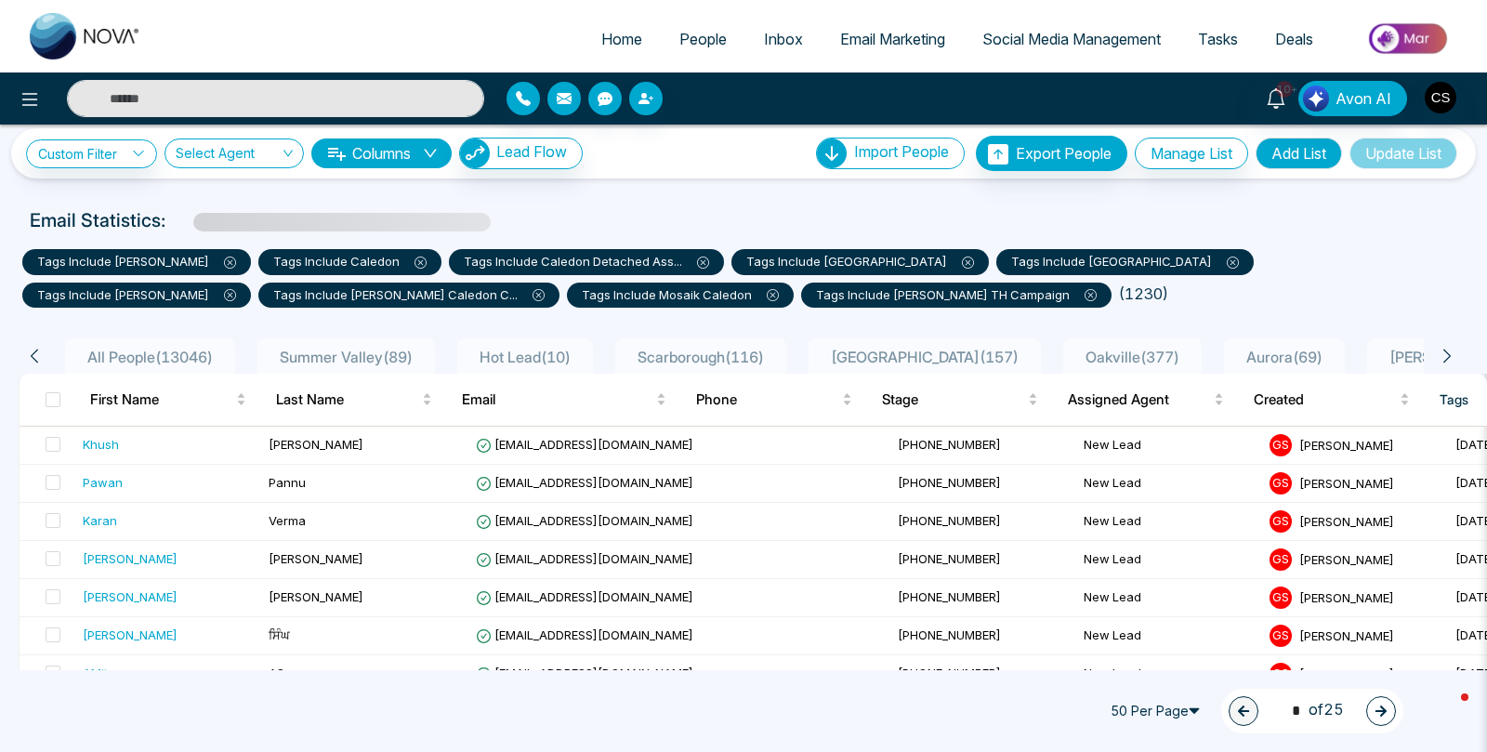
click at [109, 355] on span "All People ( 13046 )" at bounding box center [150, 357] width 140 height 19
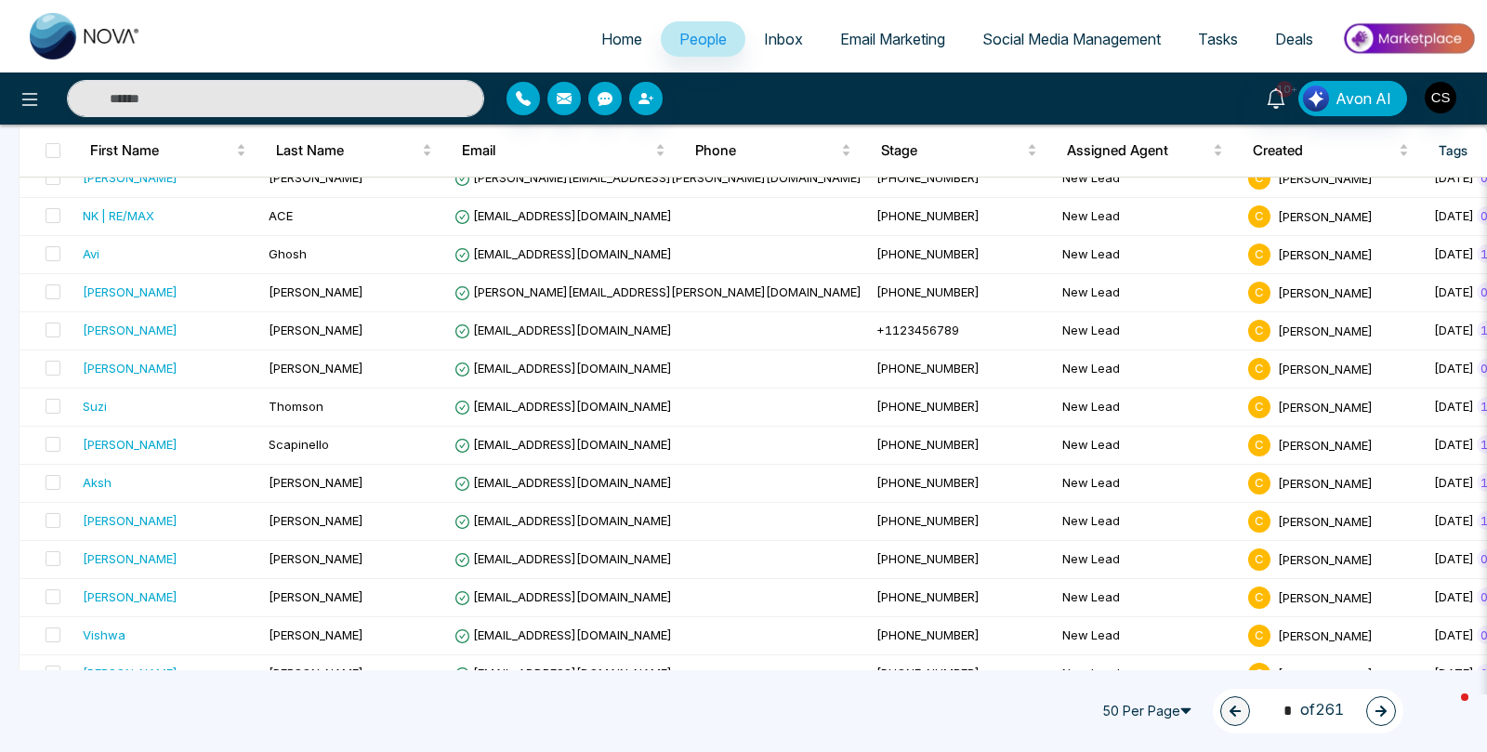
click at [1387, 715] on button "button" at bounding box center [1381, 711] width 30 height 30
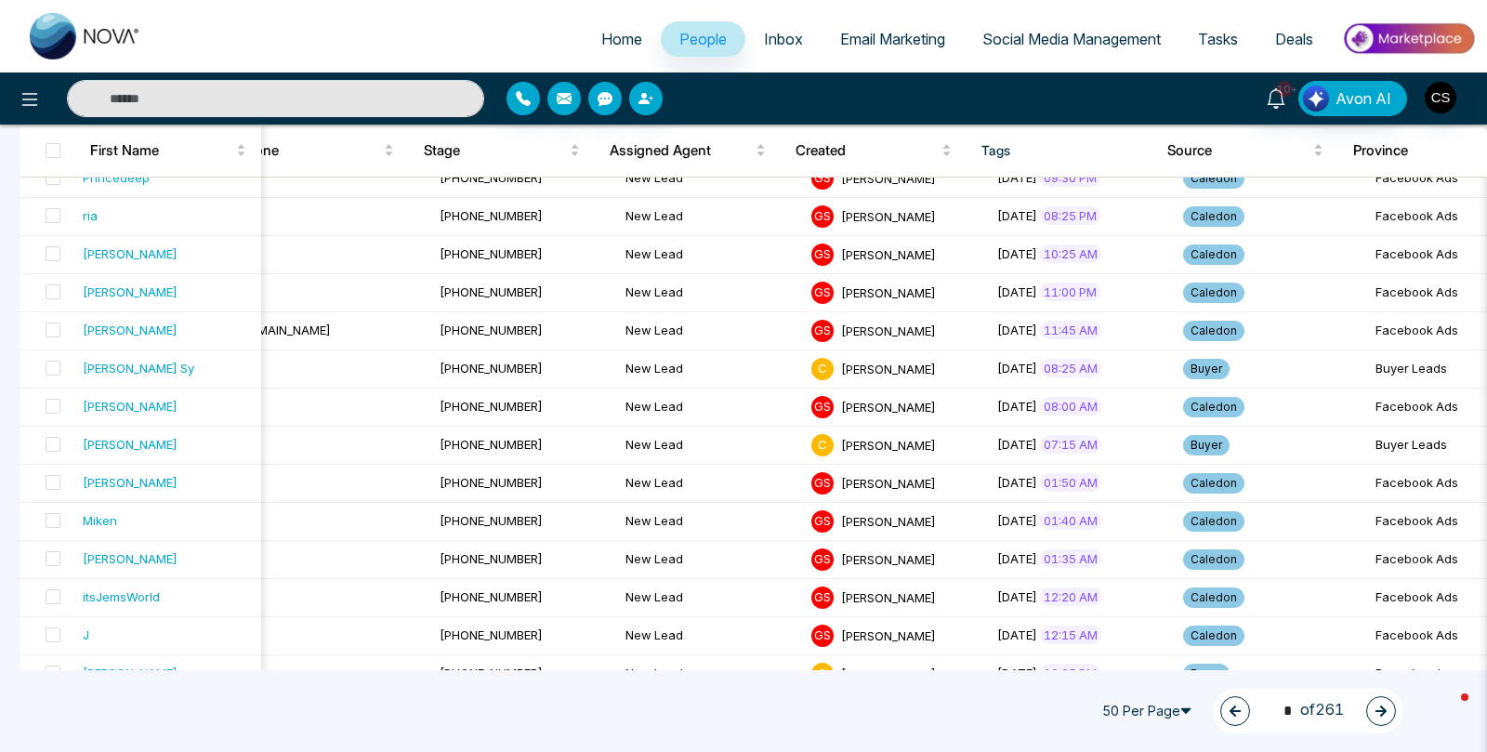
click at [1220, 710] on button "button" at bounding box center [1235, 711] width 30 height 30
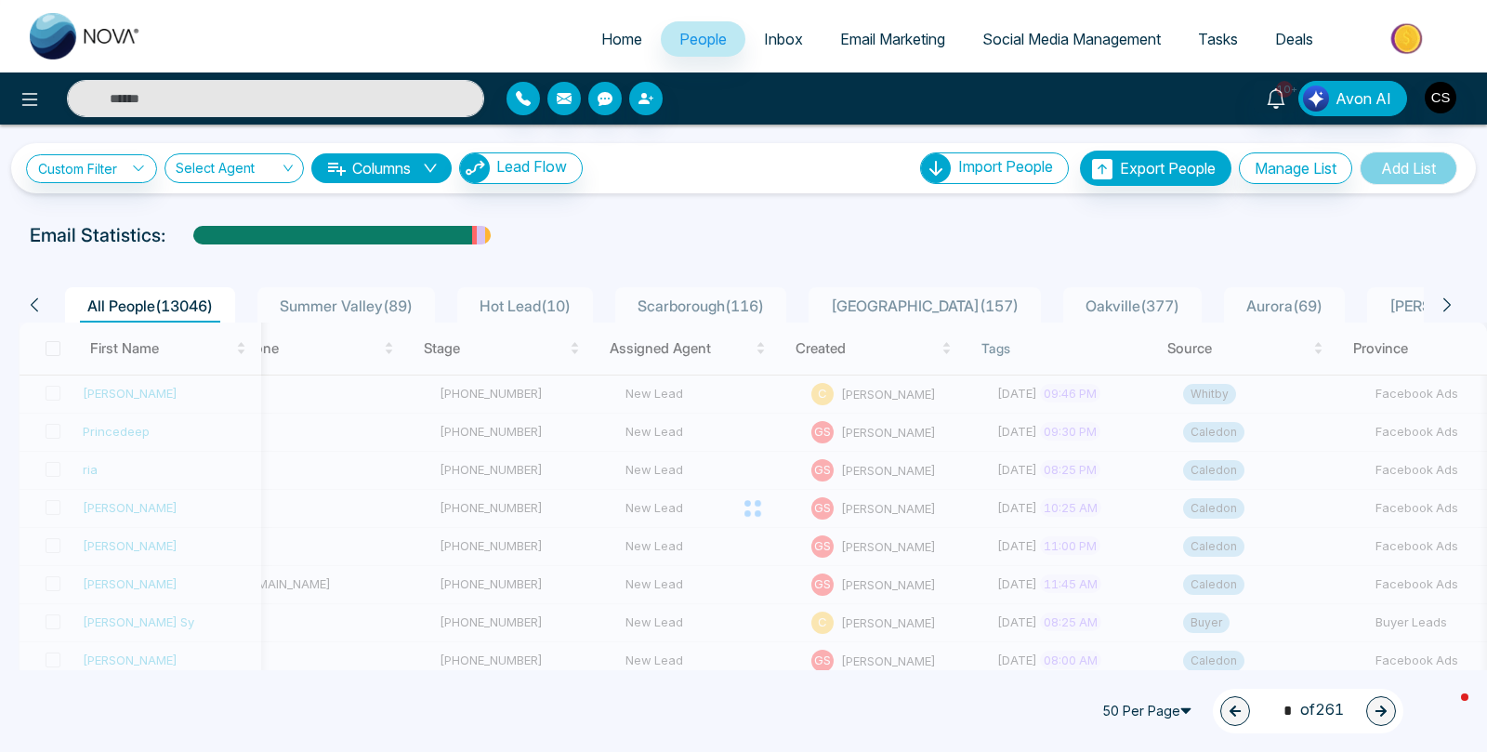
type input "*"
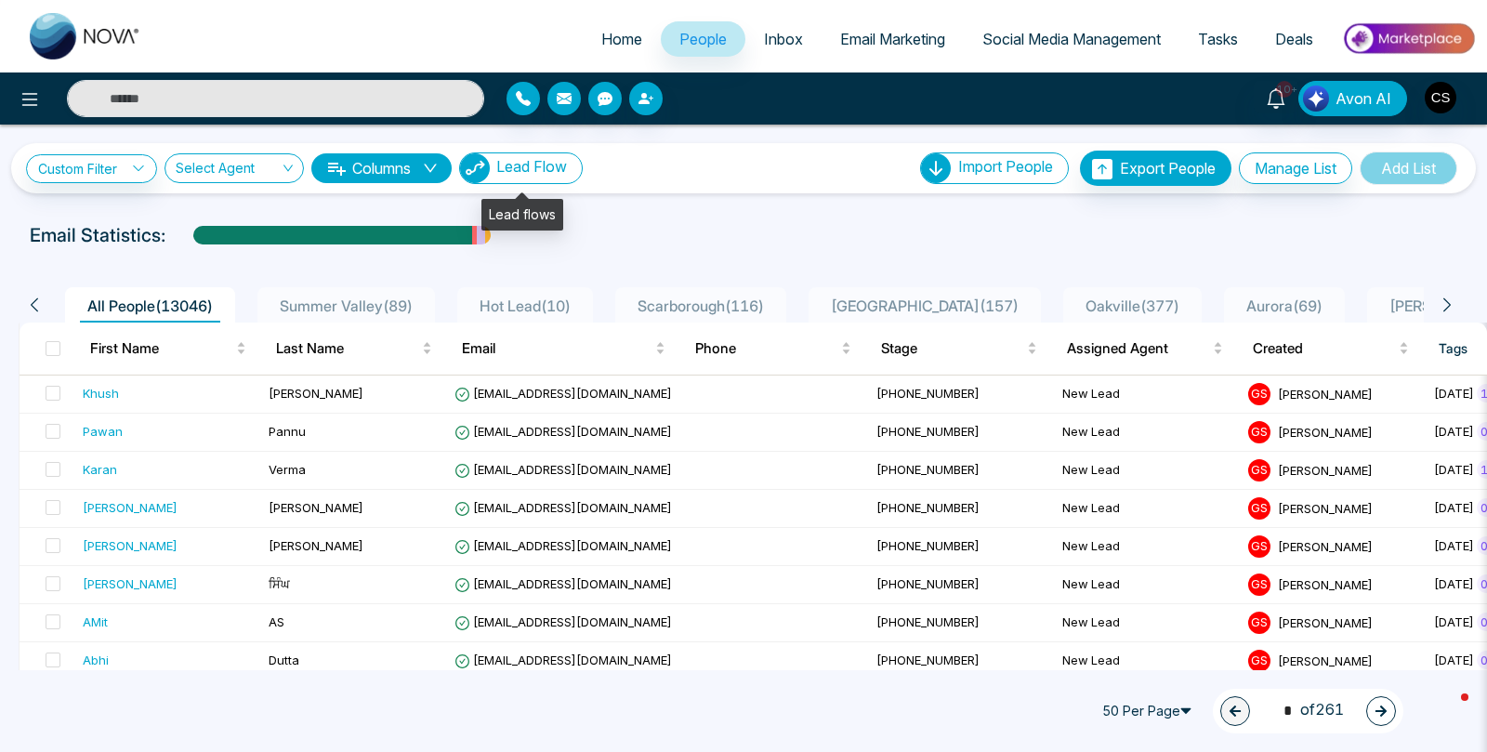
click at [529, 176] on button "Lead Flow" at bounding box center [521, 168] width 124 height 32
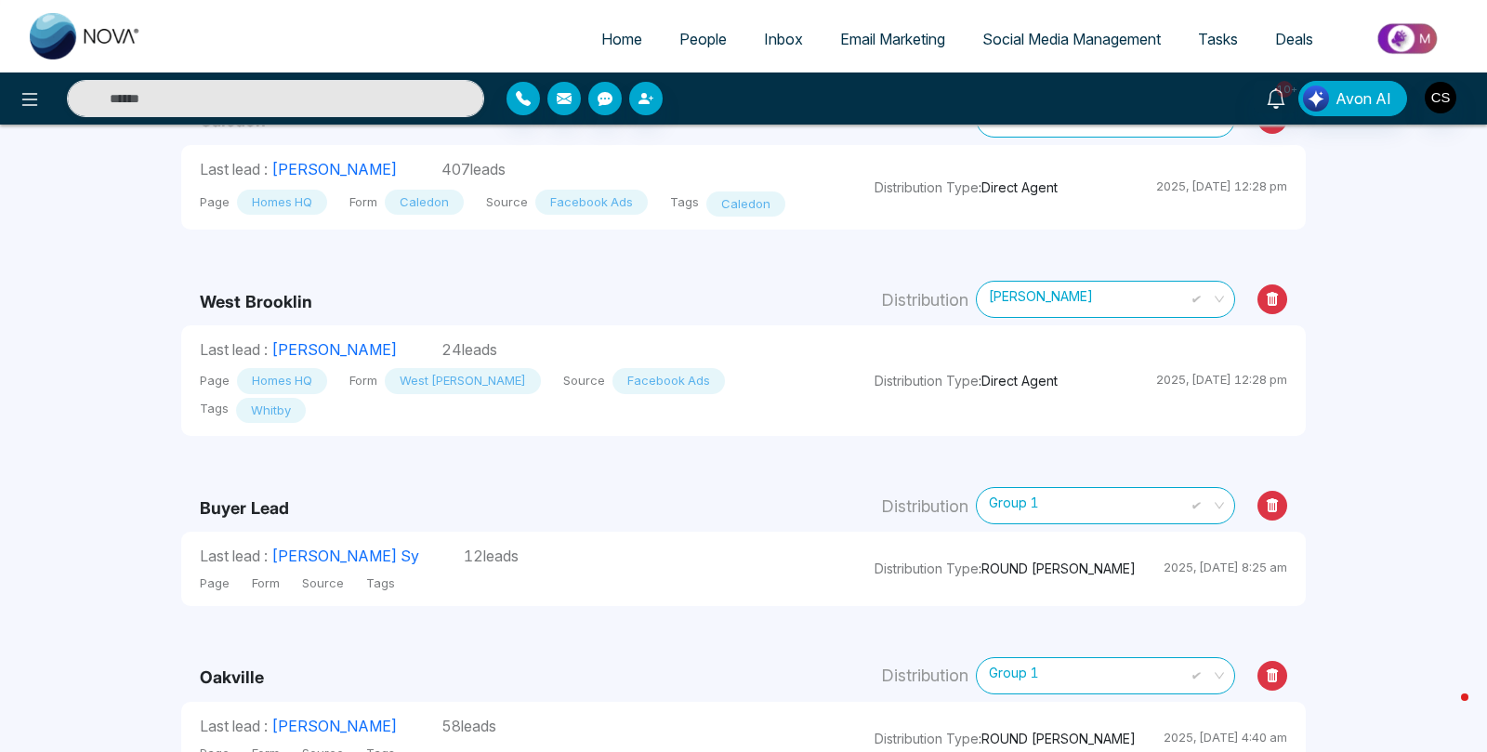
click at [1177, 502] on span "Group 1" at bounding box center [1105, 505] width 233 height 33
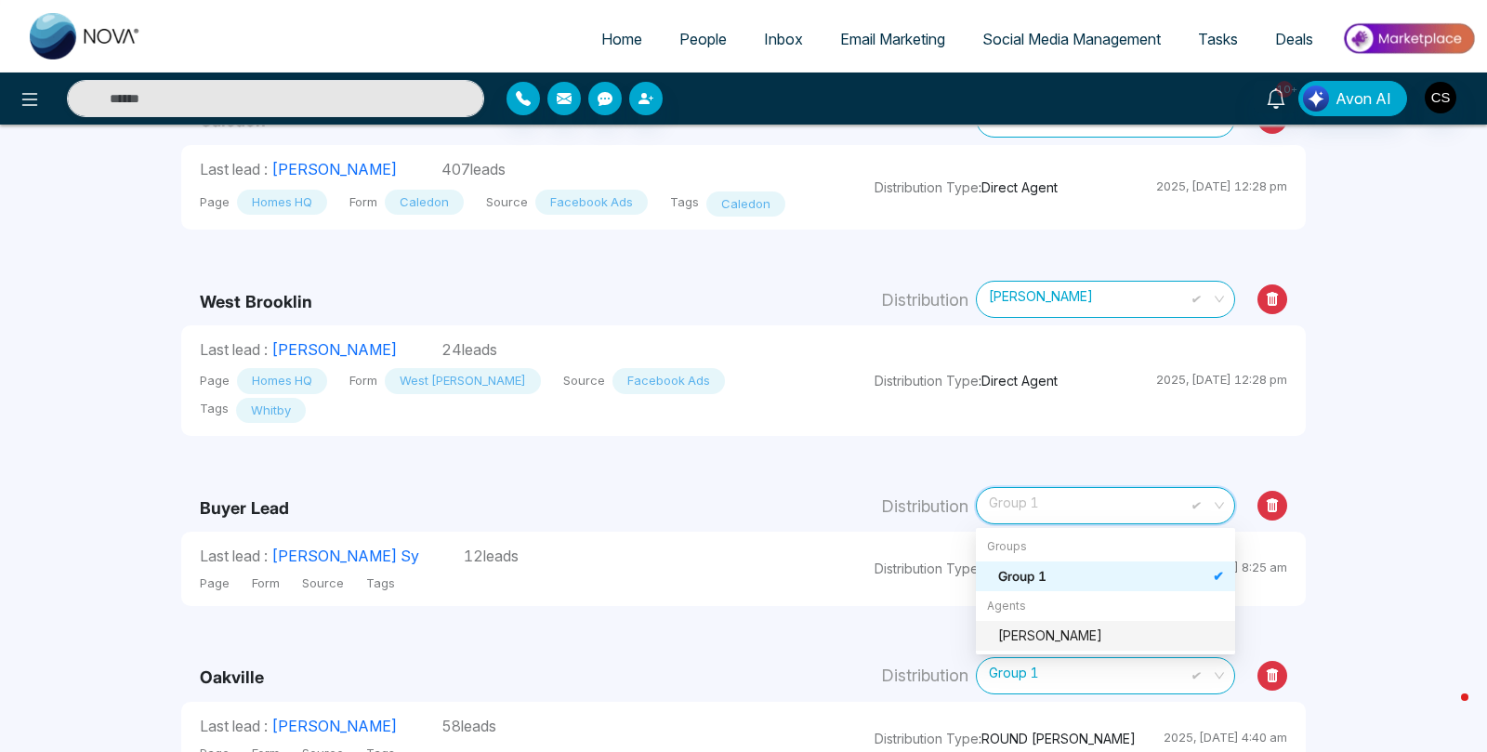
click at [1151, 630] on div "[PERSON_NAME]" at bounding box center [1111, 635] width 226 height 20
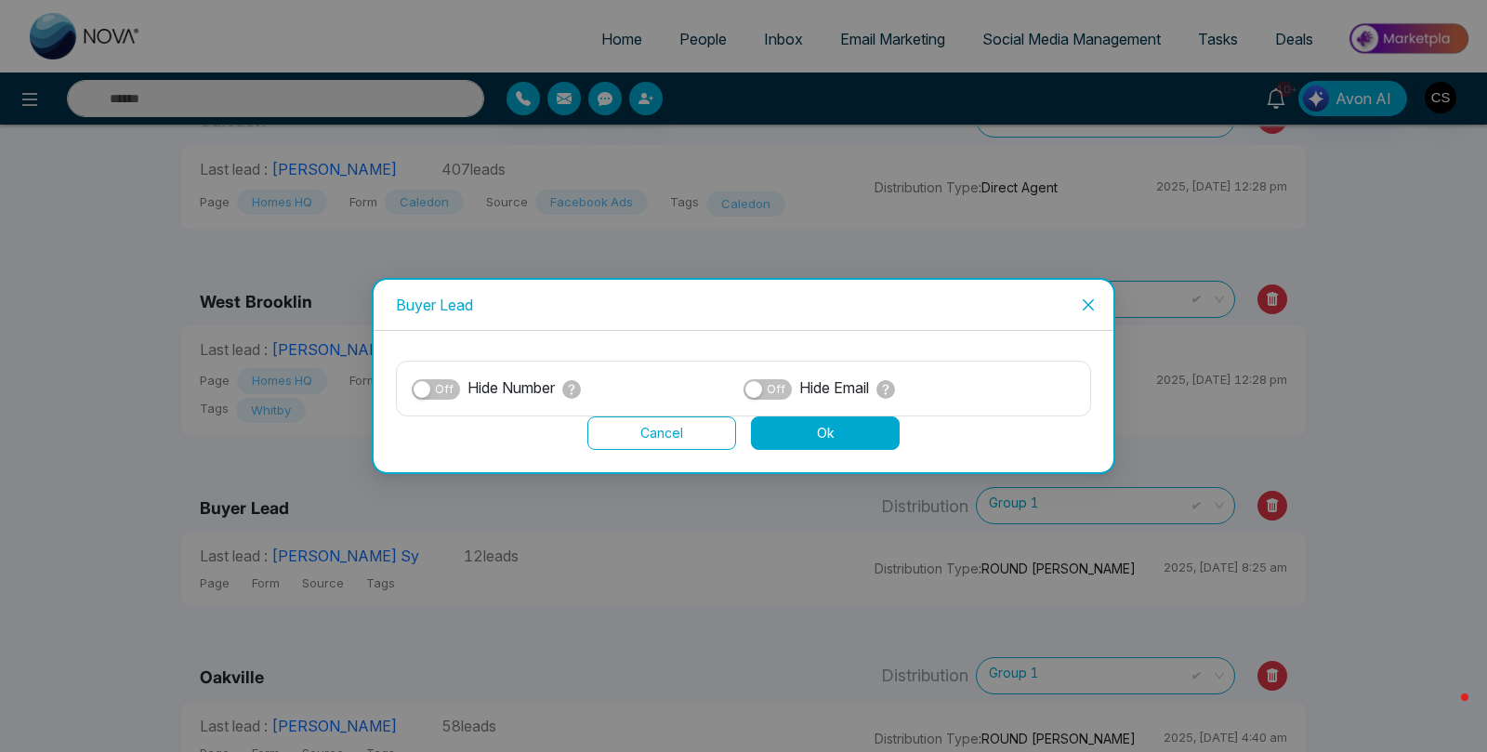
click at [676, 423] on button "Cancel" at bounding box center [661, 432] width 149 height 33
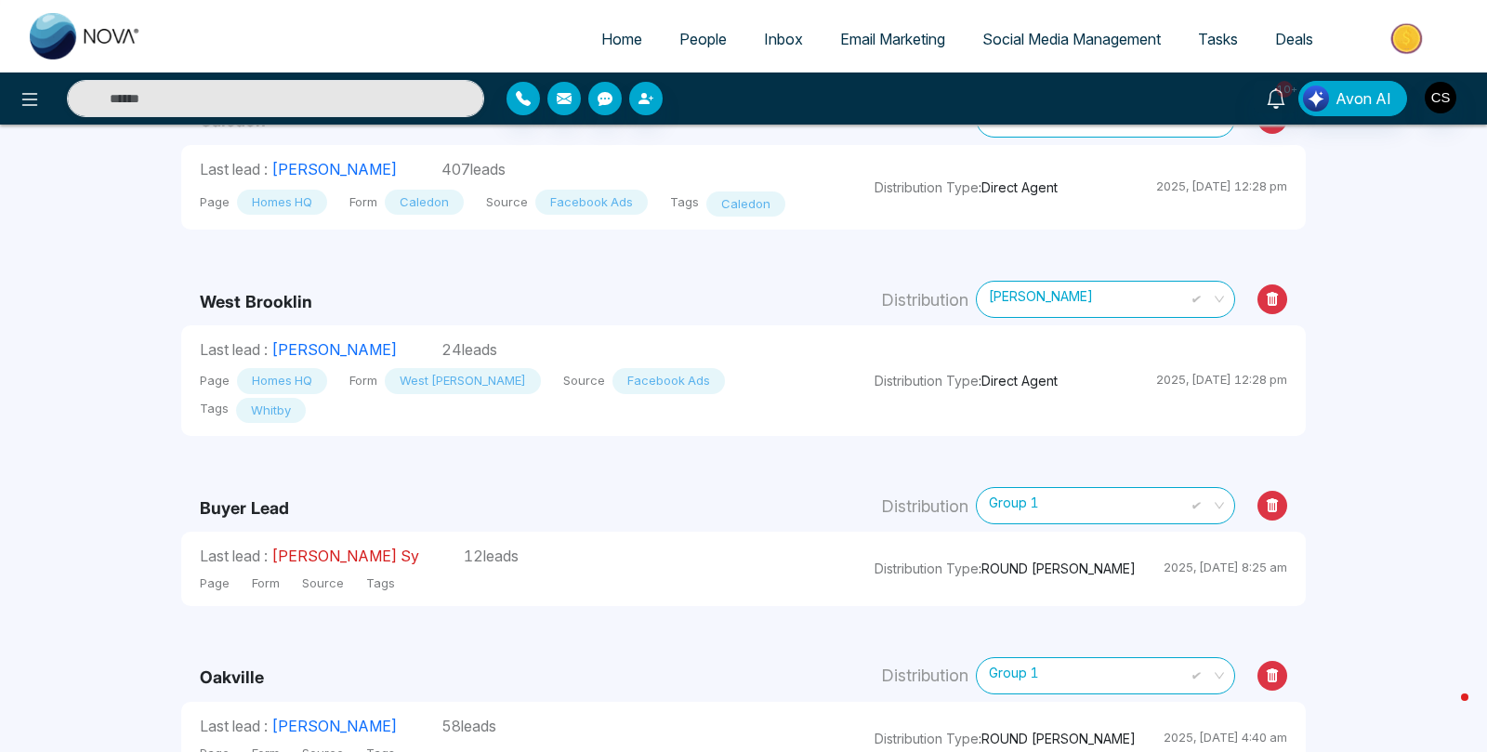
click at [410, 560] on link "[PERSON_NAME] Sy" at bounding box center [345, 555] width 148 height 19
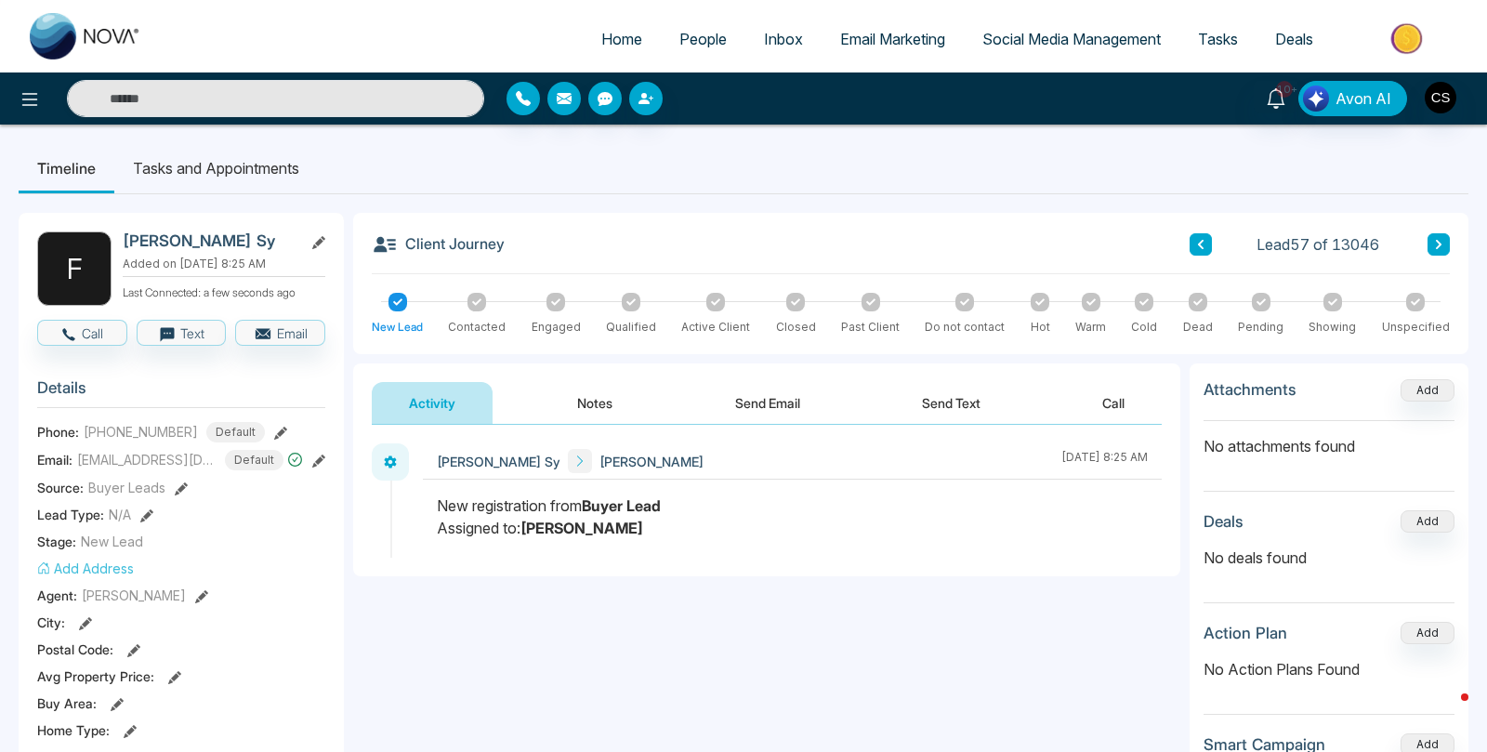
click at [601, 38] on span "Home" at bounding box center [621, 39] width 41 height 19
select select "*"
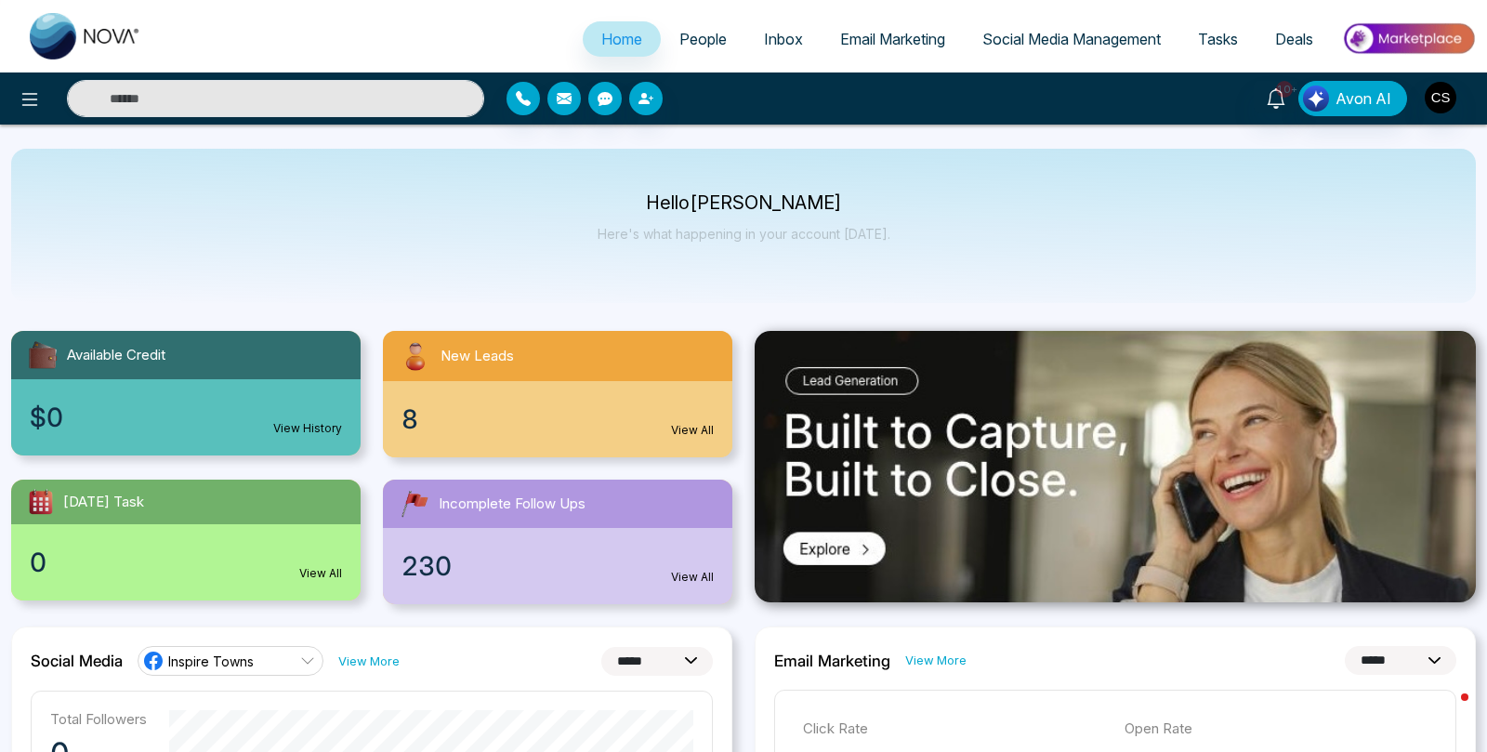
click at [687, 41] on span "People" at bounding box center [702, 39] width 47 height 19
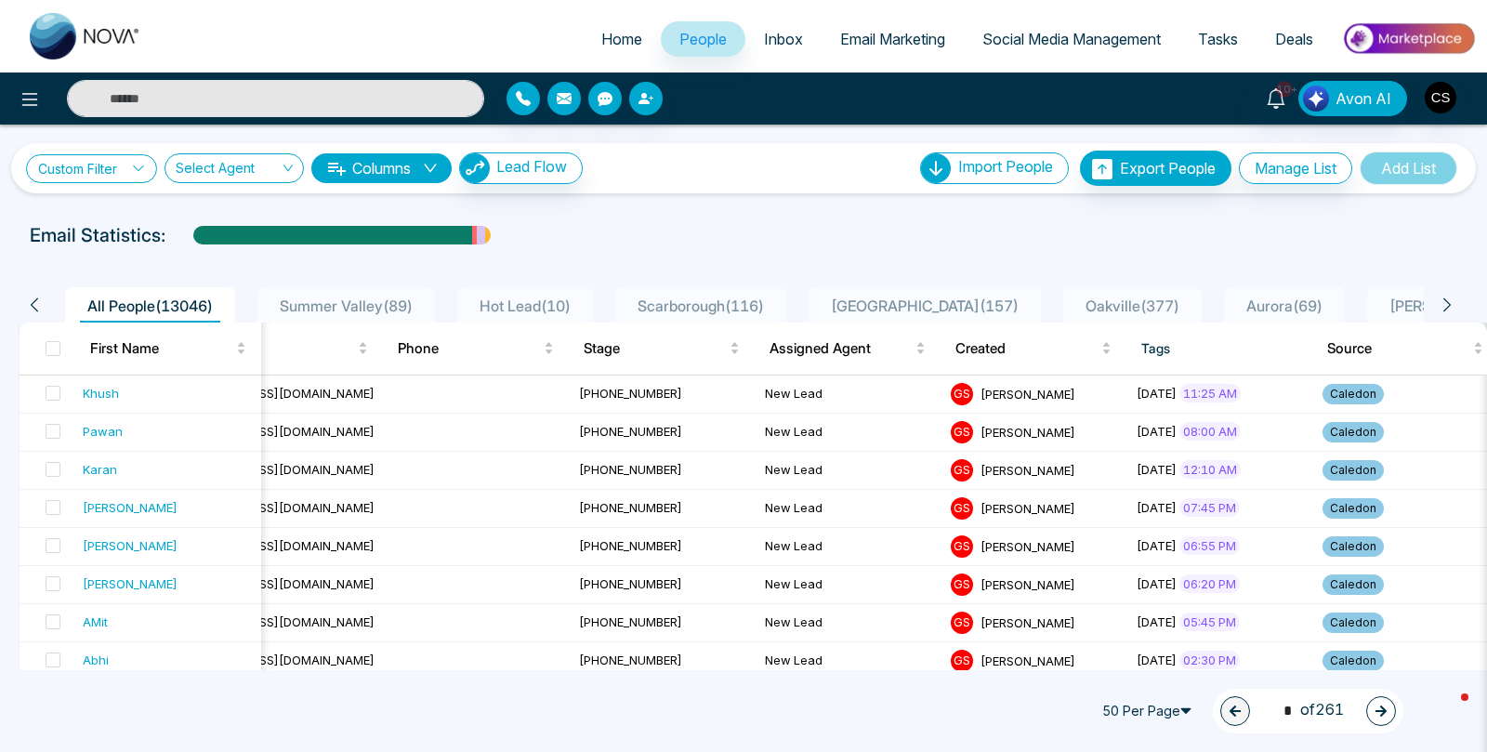
click at [113, 170] on link "Custom Filter" at bounding box center [91, 168] width 131 height 29
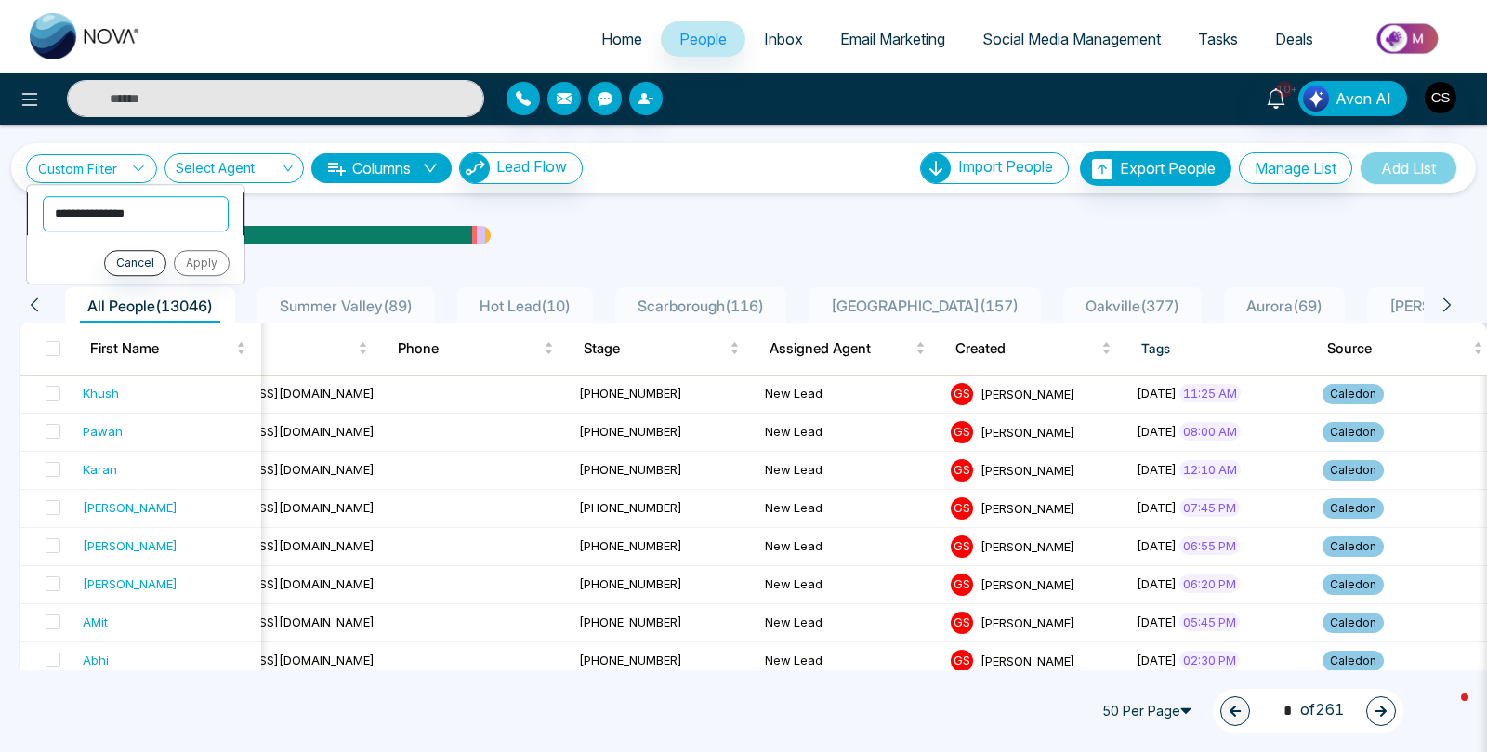
click at [174, 217] on select "**********" at bounding box center [136, 213] width 186 height 35
select select "****"
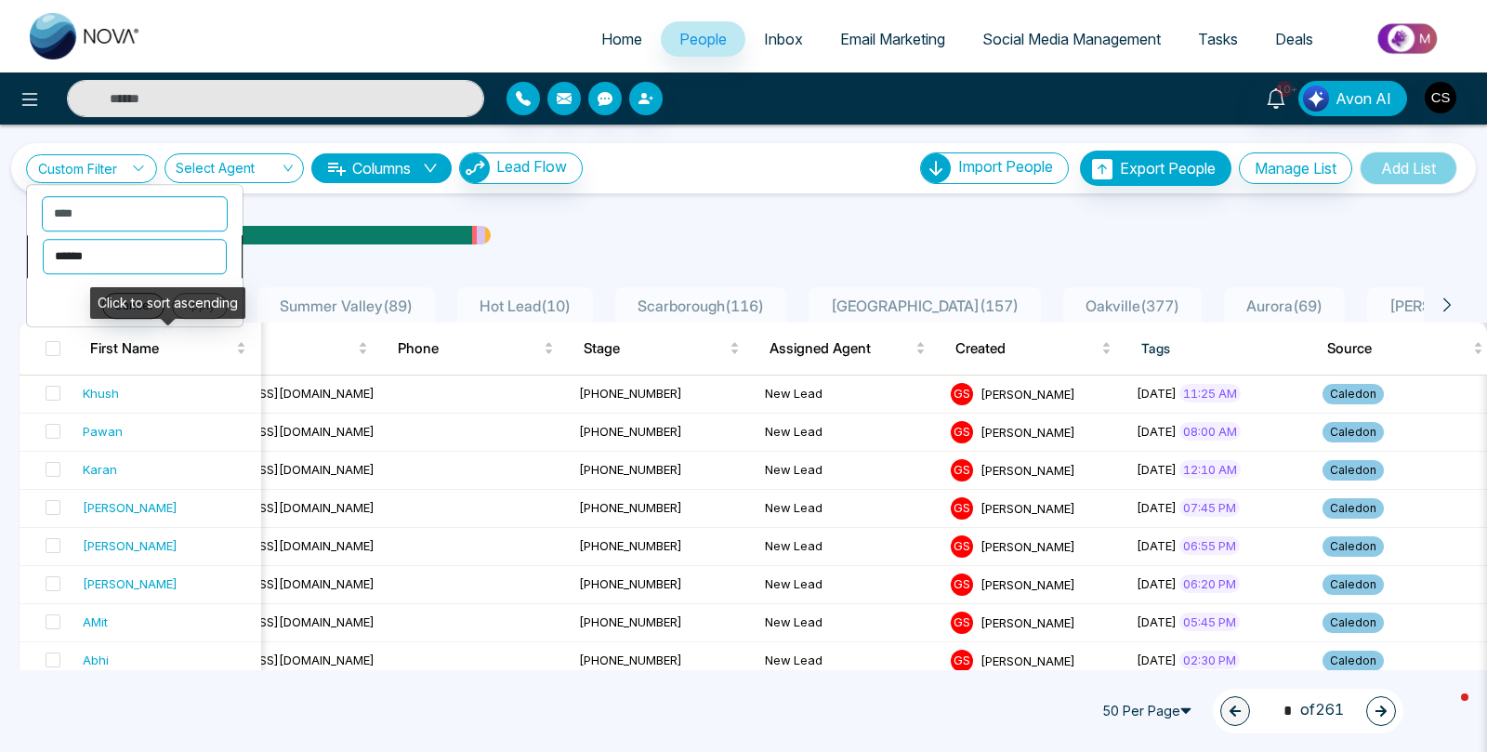
click at [153, 260] on select "**********" at bounding box center [135, 256] width 184 height 35
select select "*******"
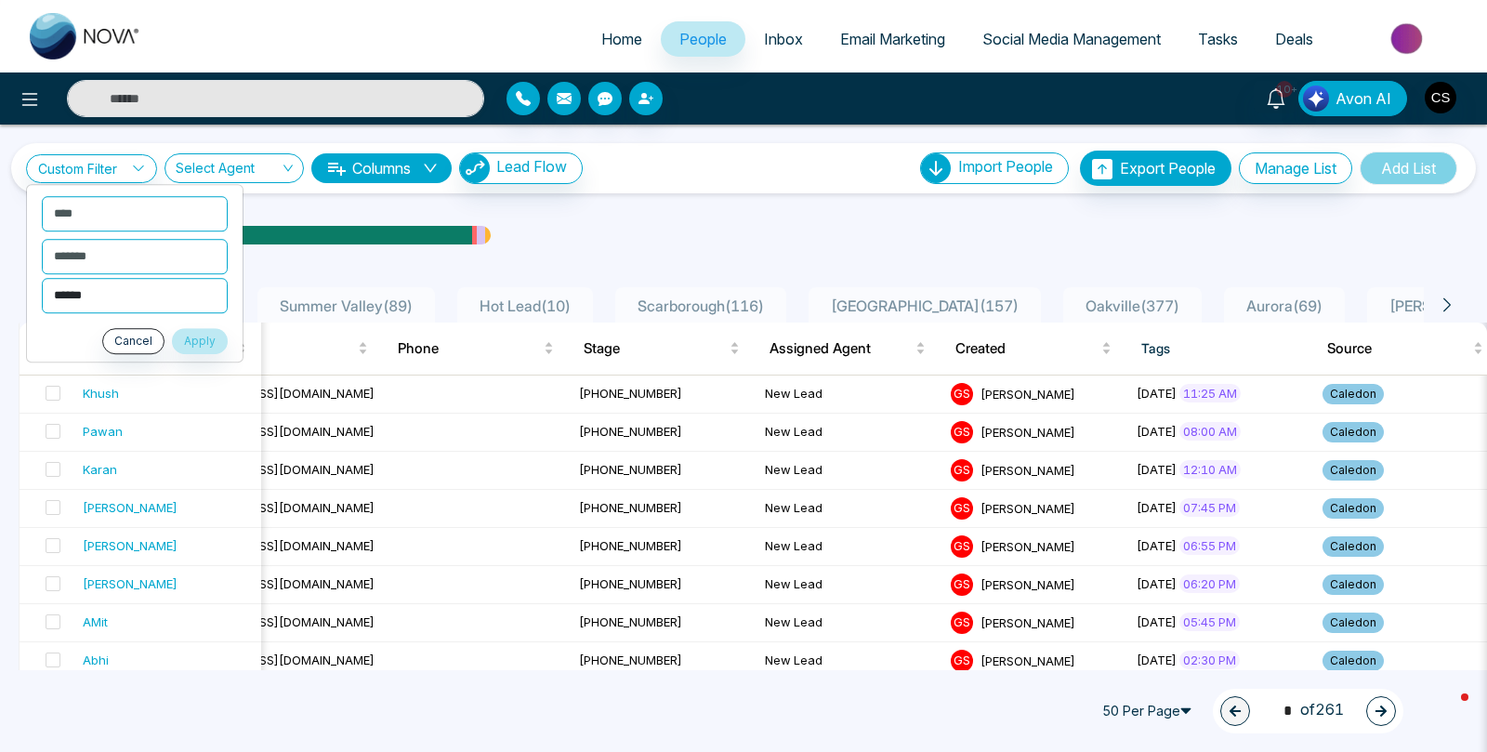
click at [153, 291] on select "**********" at bounding box center [135, 295] width 186 height 35
select select "*****"
click at [208, 348] on button "Apply" at bounding box center [200, 341] width 56 height 26
